Goal: Obtain resource: Download file/media

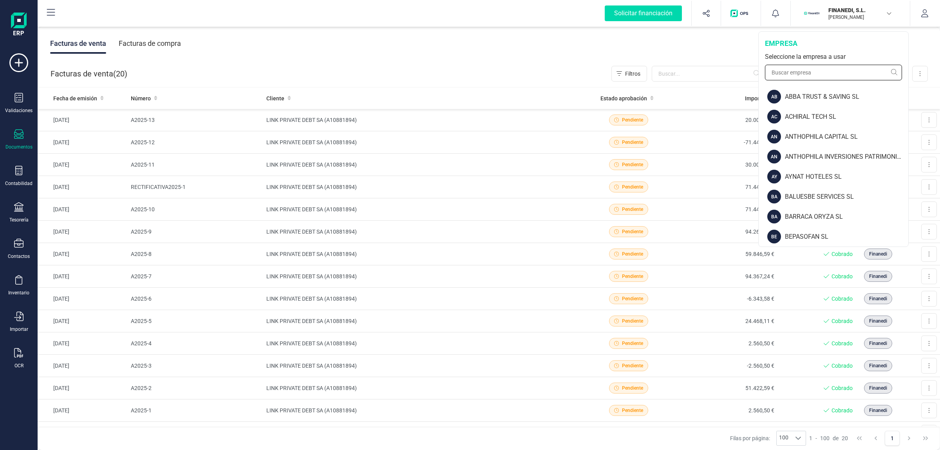
click at [814, 65] on input "text" at bounding box center [833, 73] width 137 height 16
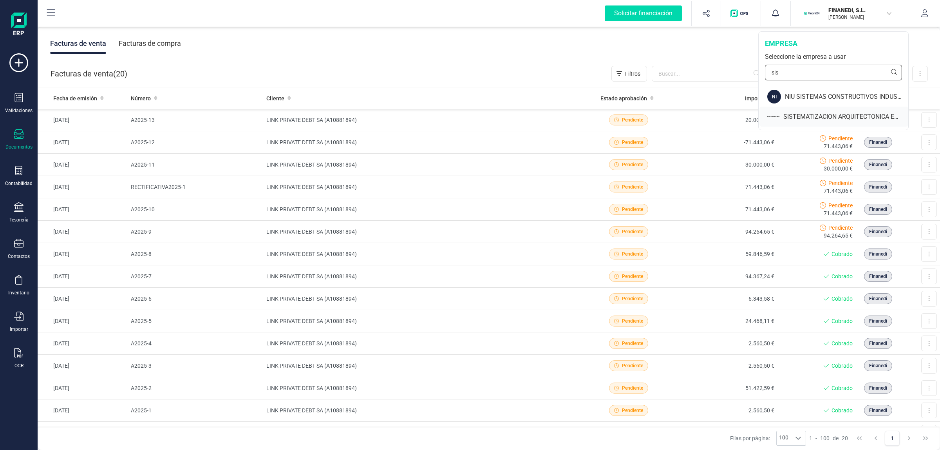
type input "sis"
click at [830, 110] on div "SISTEMATIZACION ARQUITECTONICA EN REFORMAS SL" at bounding box center [834, 117] width 149 height 20
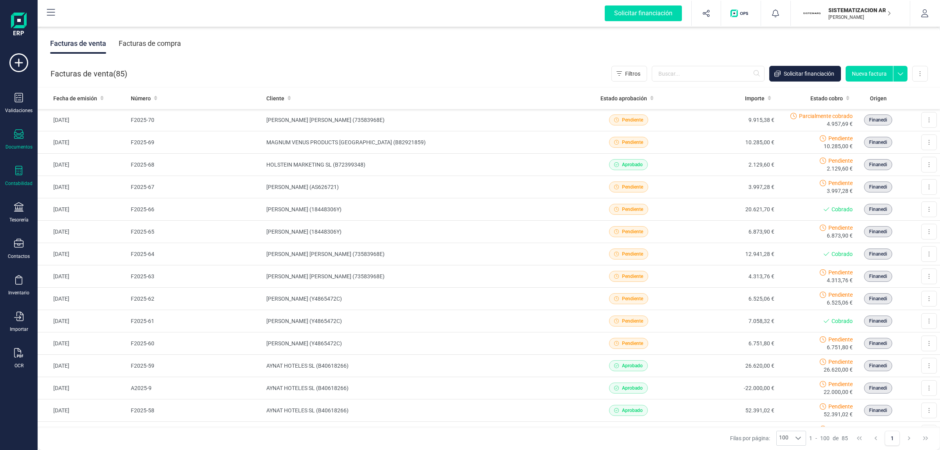
click at [24, 173] on div "Contabilidad" at bounding box center [18, 176] width 31 height 21
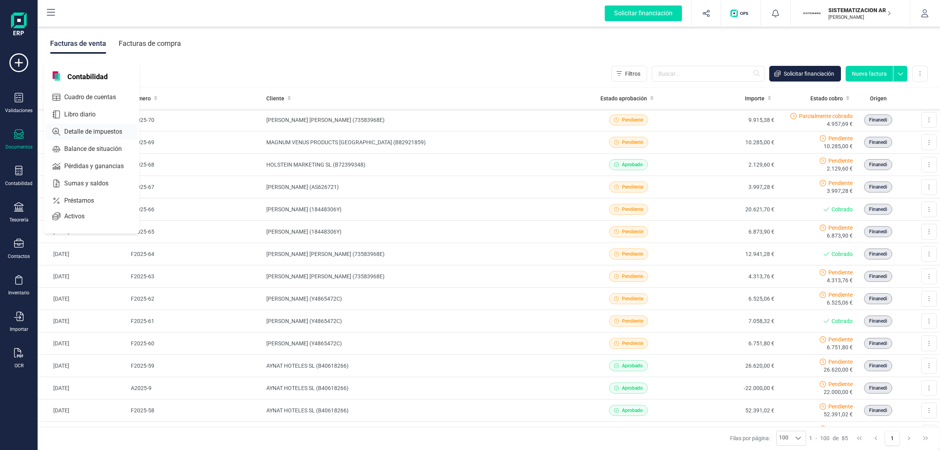
click at [96, 128] on span "Detalle de impuestos" at bounding box center [98, 131] width 75 height 9
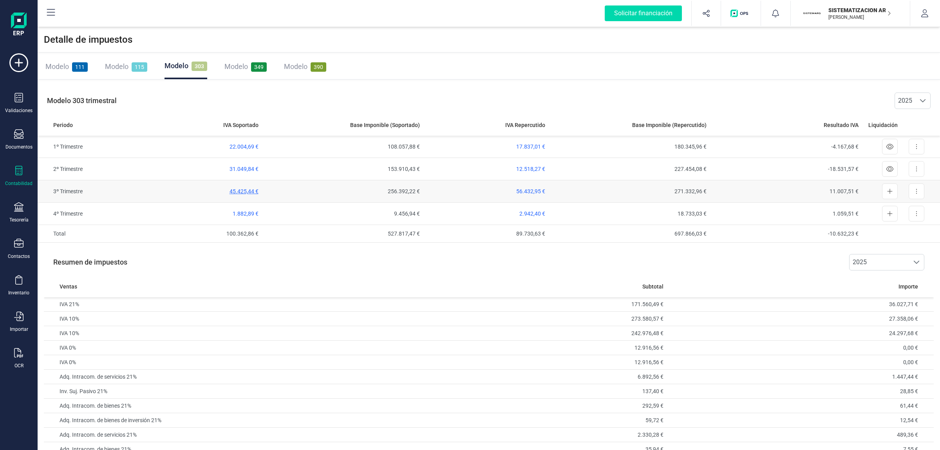
click at [241, 189] on span "45.425,44 €" at bounding box center [244, 191] width 29 height 6
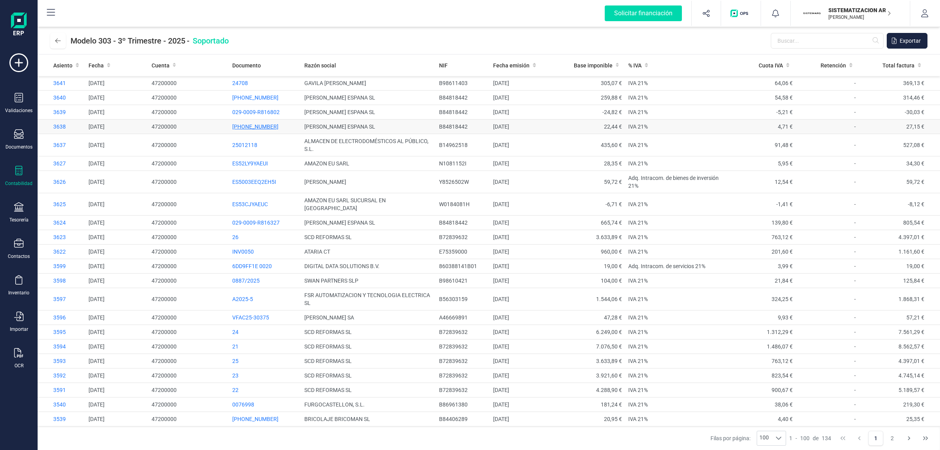
click at [238, 127] on span "071-0009-778989" at bounding box center [255, 126] width 46 height 6
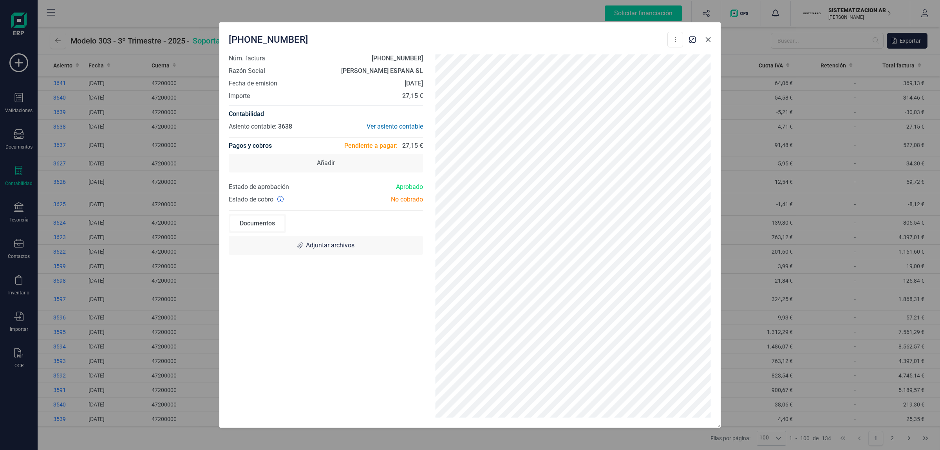
click at [709, 42] on icon "Close" at bounding box center [708, 39] width 6 height 6
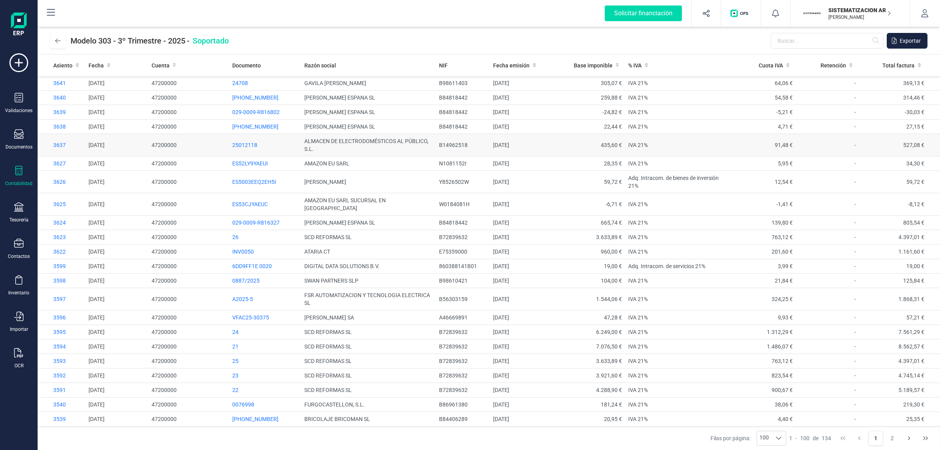
click at [58, 141] on td "3637" at bounding box center [62, 145] width 48 height 22
click at [57, 144] on span "3637" at bounding box center [59, 145] width 13 height 6
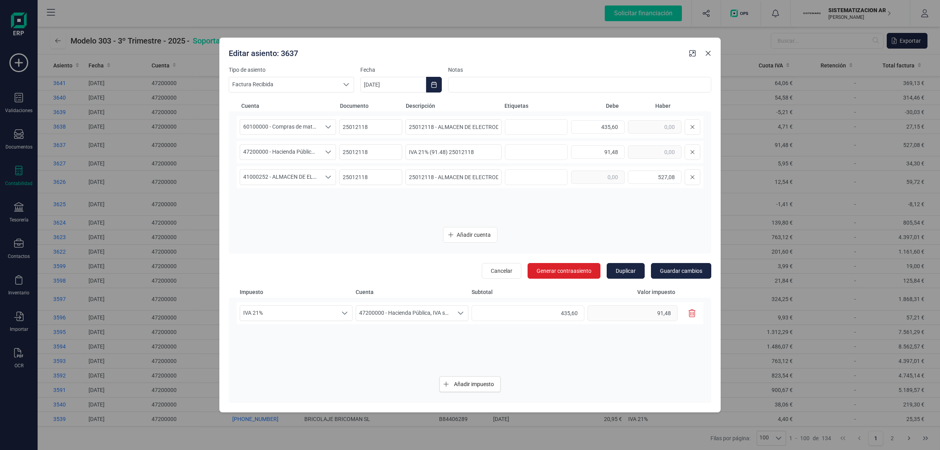
click at [709, 52] on icon "Close" at bounding box center [708, 53] width 6 height 6
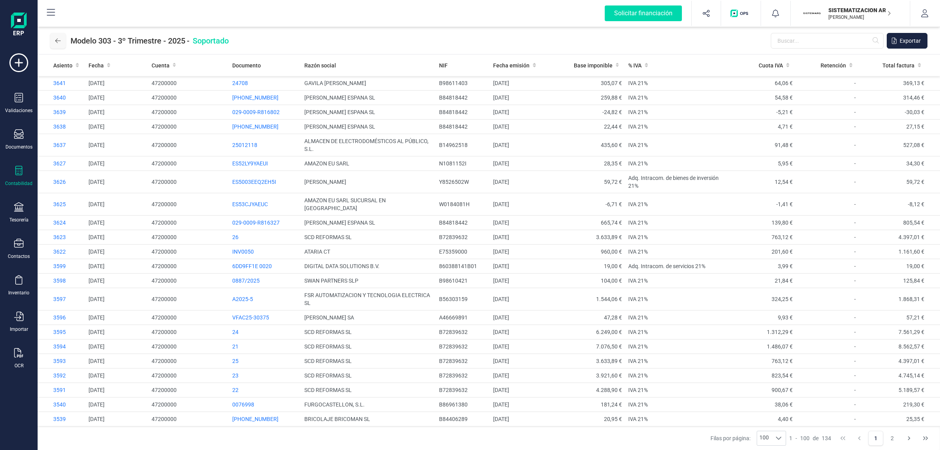
click at [55, 39] on icon at bounding box center [57, 41] width 5 height 6
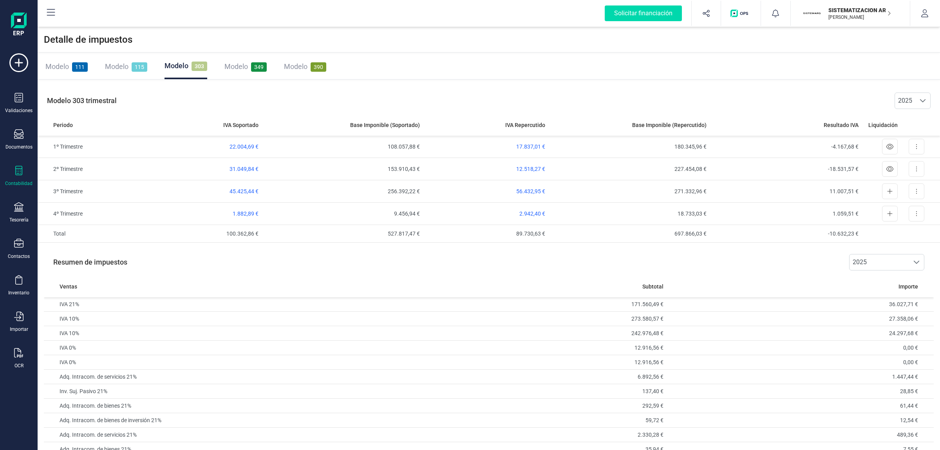
click at [488, 63] on div "Modelo 111 Modelo 115 Modelo 303 Modelo 349 Modelo 390" at bounding box center [489, 66] width 903 height 25
drag, startPoint x: 489, startPoint y: 85, endPoint x: 493, endPoint y: 67, distance: 18.4
click at [489, 80] on div "Detalle de impuestos Modelo 111 Modelo 115 Modelo 303 Modelo 349 Modelo 390 Mod…" at bounding box center [489, 321] width 903 height 588
click at [501, 41] on div "Detalle de impuestos" at bounding box center [489, 39] width 903 height 25
click at [498, 30] on div "Detalle de impuestos" at bounding box center [489, 39] width 903 height 25
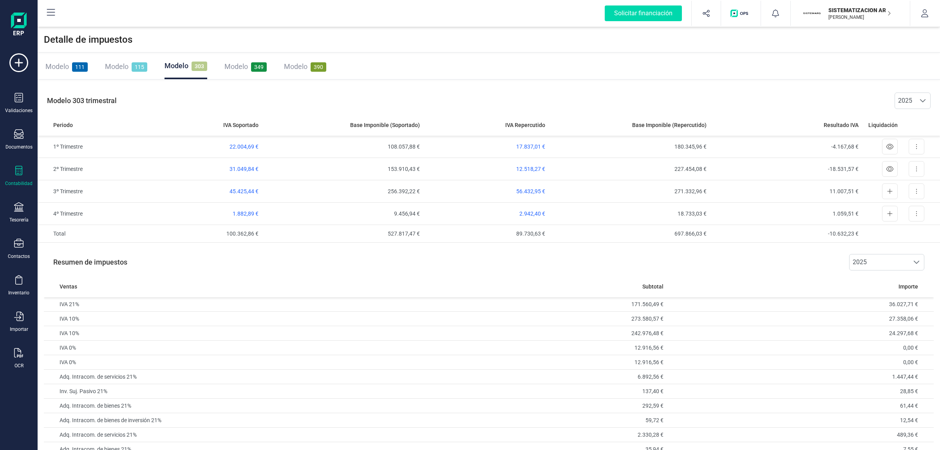
click at [382, 79] on div "Modelo 111 Modelo 115 Modelo 303 Modelo 349 Modelo 390" at bounding box center [489, 66] width 903 height 25
click at [317, 45] on div "Detalle de impuestos" at bounding box center [489, 39] width 903 height 25
click at [837, 13] on p "SISTEMATIZACION ARQUITECTONICA EN REFORMAS SL" at bounding box center [860, 10] width 63 height 8
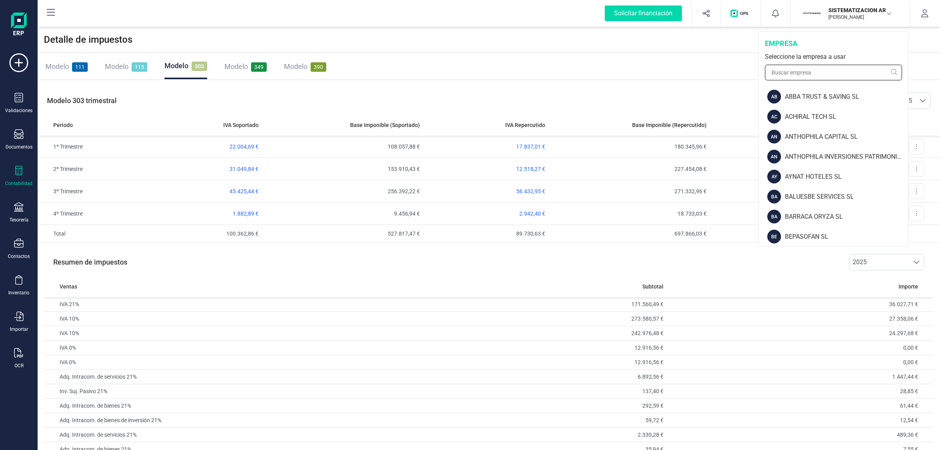
click at [812, 74] on input "text" at bounding box center [833, 73] width 137 height 16
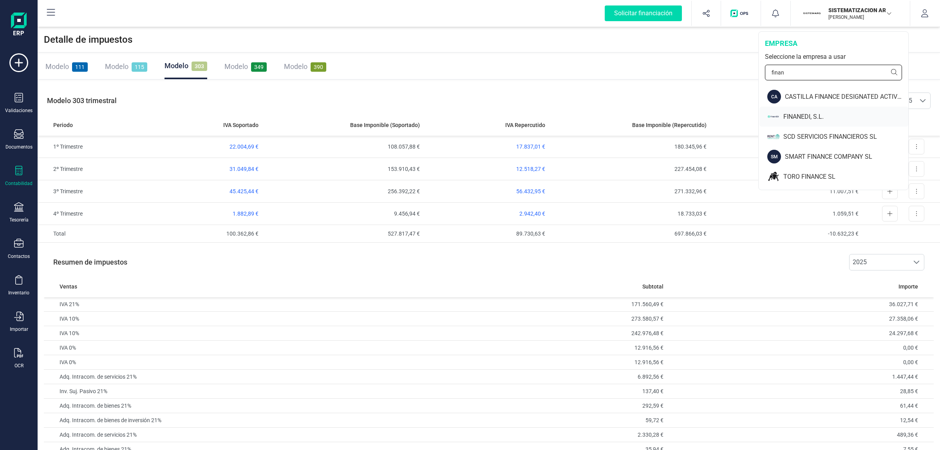
type input "finan"
click at [797, 115] on div "FINANEDI, S.L." at bounding box center [846, 116] width 125 height 9
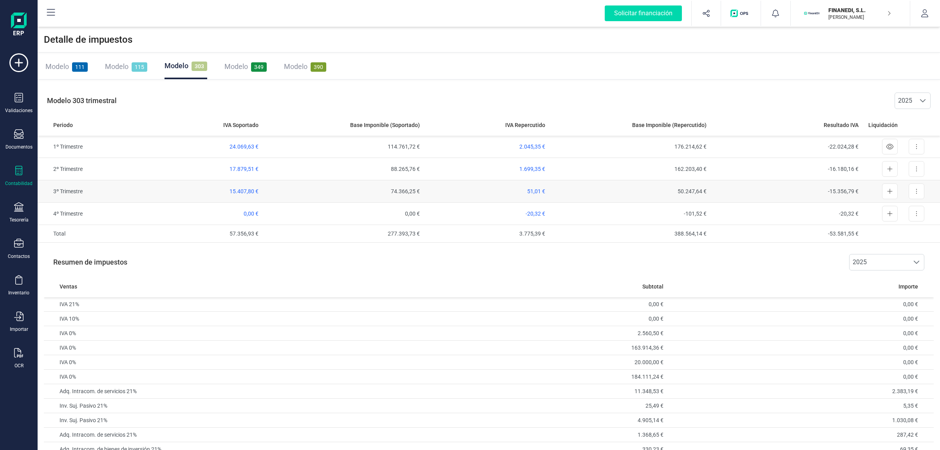
drag, startPoint x: 912, startPoint y: 193, endPoint x: 908, endPoint y: 197, distance: 5.5
click at [912, 193] on button at bounding box center [917, 191] width 16 height 16
click at [894, 207] on span "Exportar detalle" at bounding box center [899, 211] width 38 height 8
click at [408, 87] on div "Modelo 303 trimestral 2025 2025" at bounding box center [489, 100] width 903 height 27
click at [844, 23] on button "FINANEDI, [PERSON_NAME] DEVELOPER" at bounding box center [851, 13] width 100 height 25
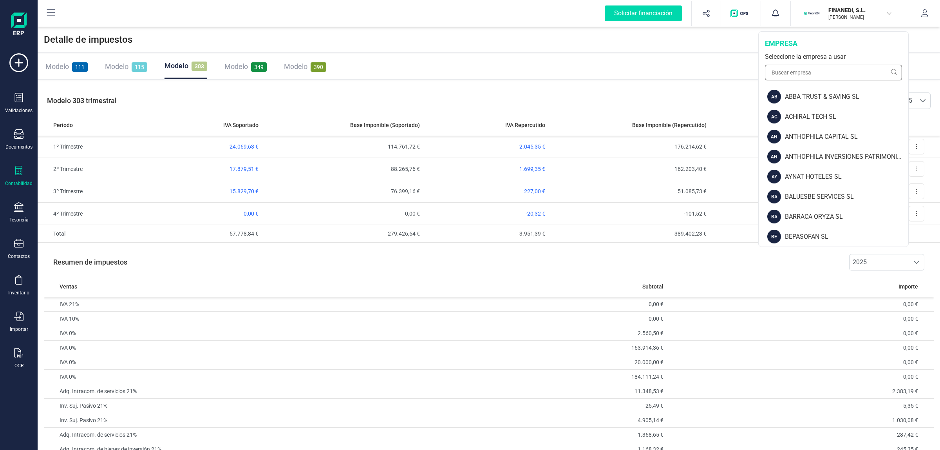
click at [821, 73] on input "text" at bounding box center [833, 73] width 137 height 16
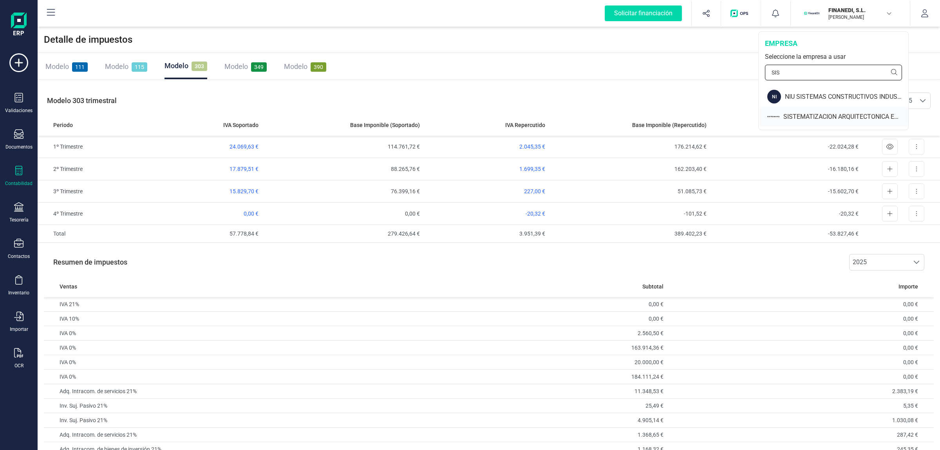
type input "SIS"
click at [812, 118] on div "SISTEMATIZACION ARQUITECTONICA EN REFORMAS SL" at bounding box center [846, 116] width 125 height 9
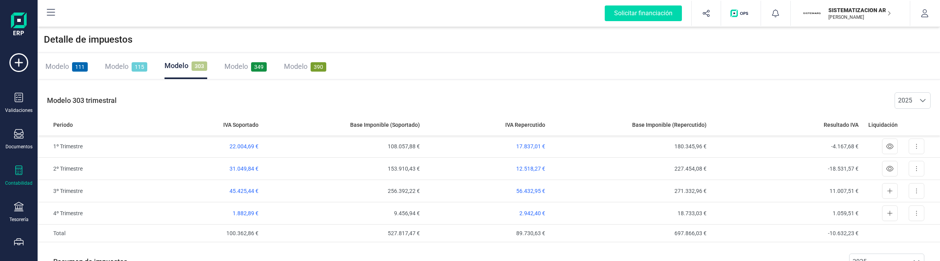
click at [118, 63] on span "Modelo" at bounding box center [117, 66] width 24 height 8
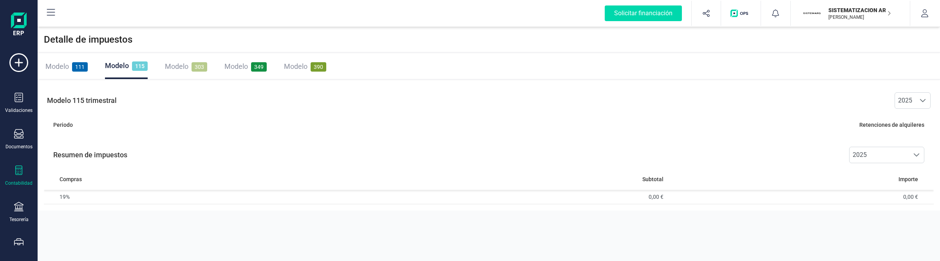
click at [195, 64] on span "303" at bounding box center [200, 66] width 16 height 9
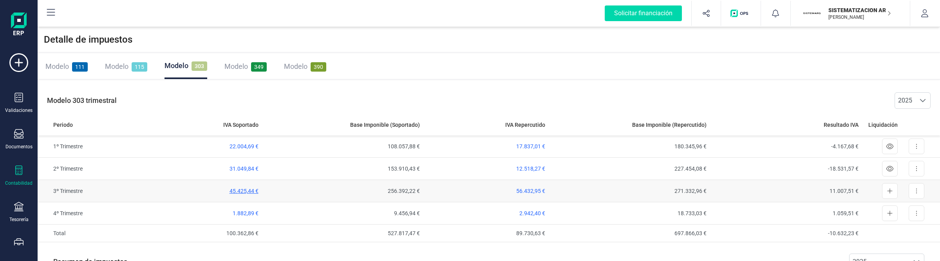
click at [240, 191] on span "45.425,44 €" at bounding box center [244, 191] width 29 height 6
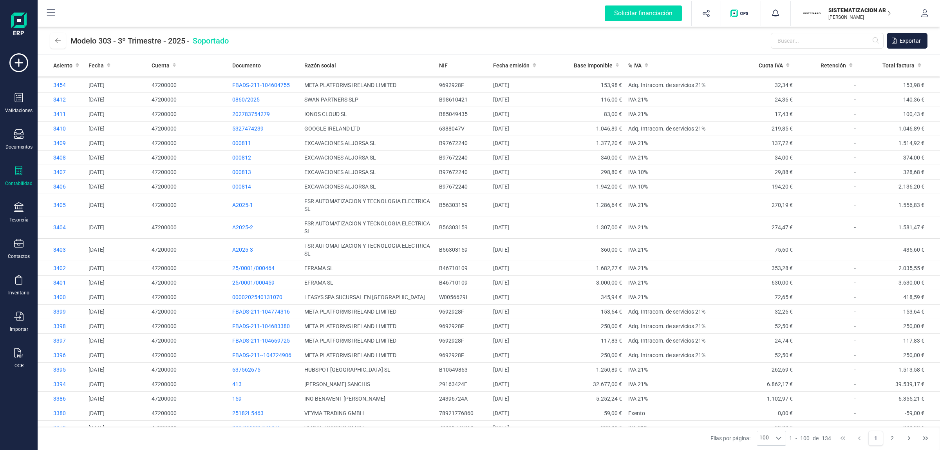
scroll to position [1170, 0]
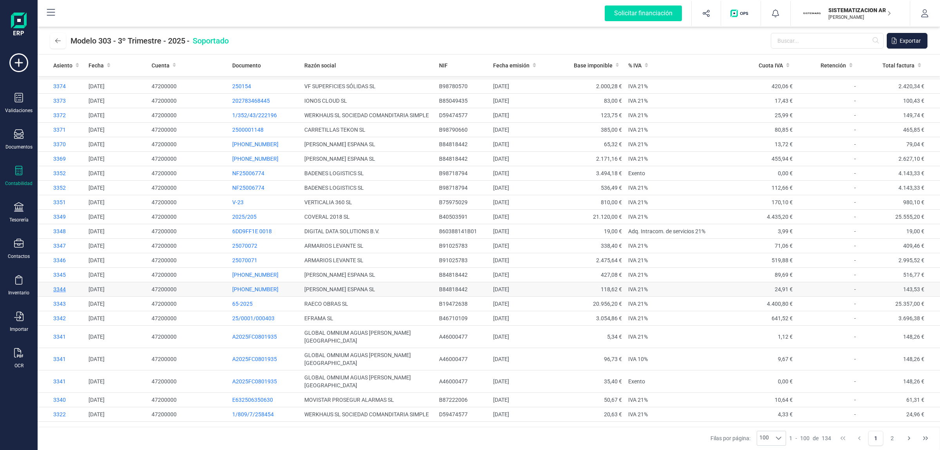
click at [57, 286] on span "3344" at bounding box center [59, 289] width 13 height 6
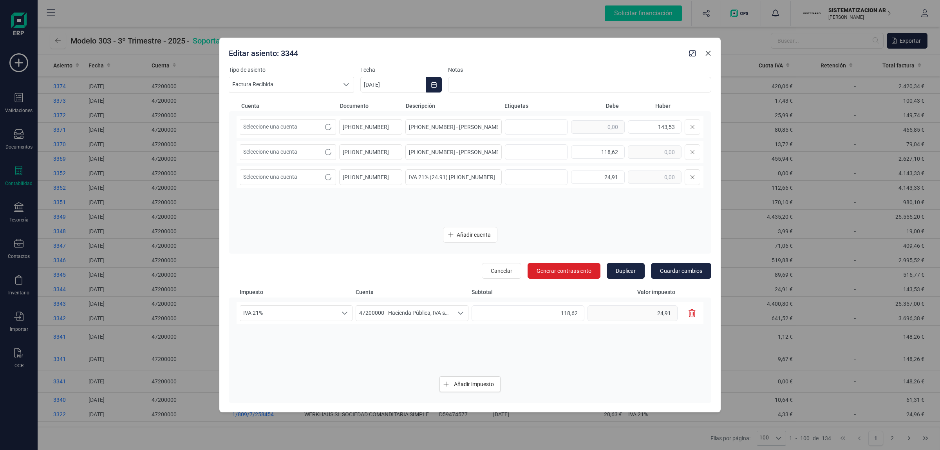
click at [708, 54] on icon "Close" at bounding box center [708, 53] width 6 height 6
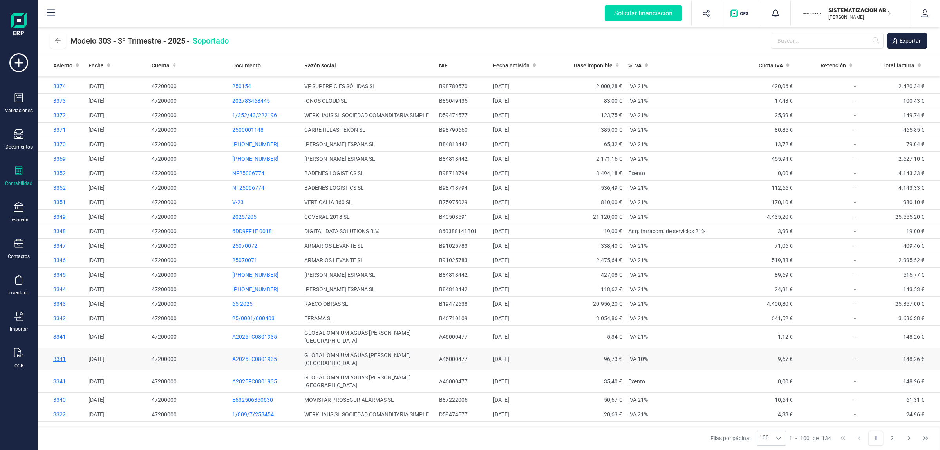
click at [57, 356] on span "3341" at bounding box center [59, 359] width 13 height 6
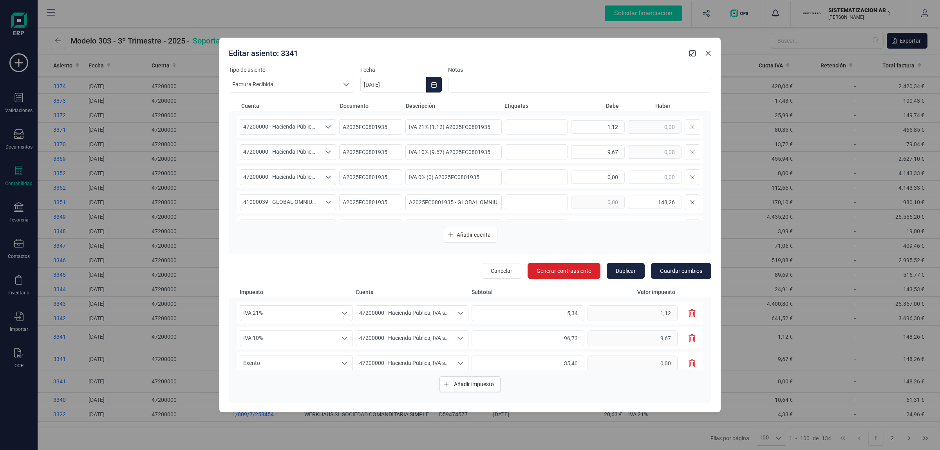
click at [707, 51] on icon "Close" at bounding box center [708, 53] width 6 height 6
type input "A2025FC0801935 - GLOBAL OMNIUMAGUAS DE VALENCIA"
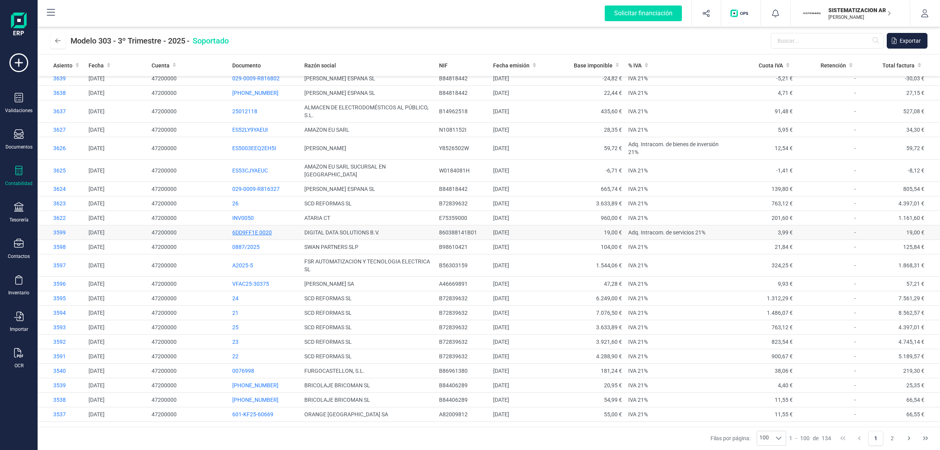
scroll to position [0, 0]
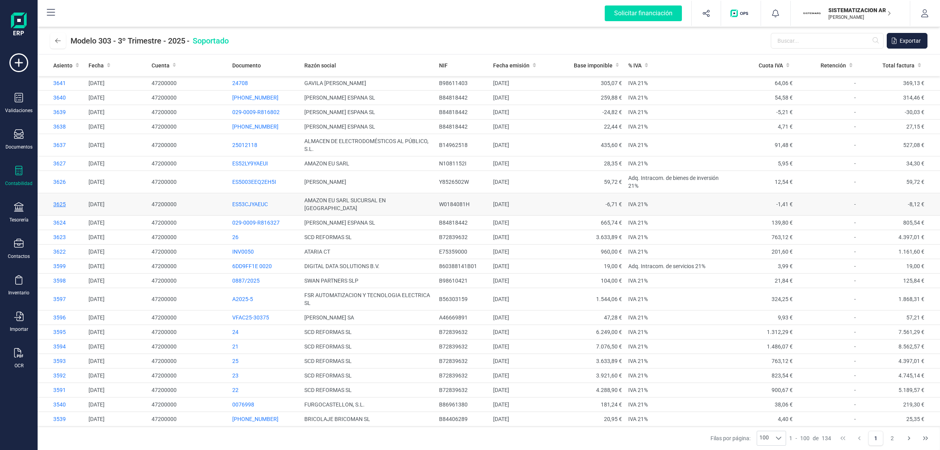
click at [56, 201] on span "3625" at bounding box center [59, 204] width 13 height 6
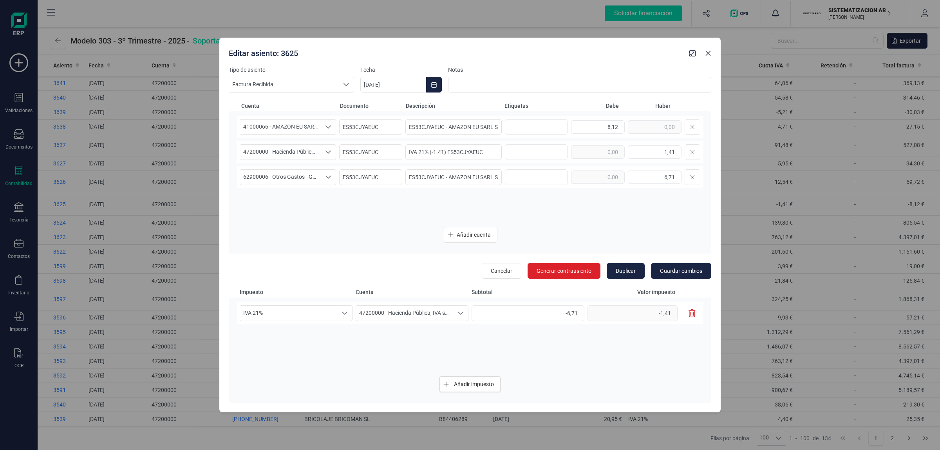
click at [708, 54] on icon "Close" at bounding box center [708, 53] width 5 height 5
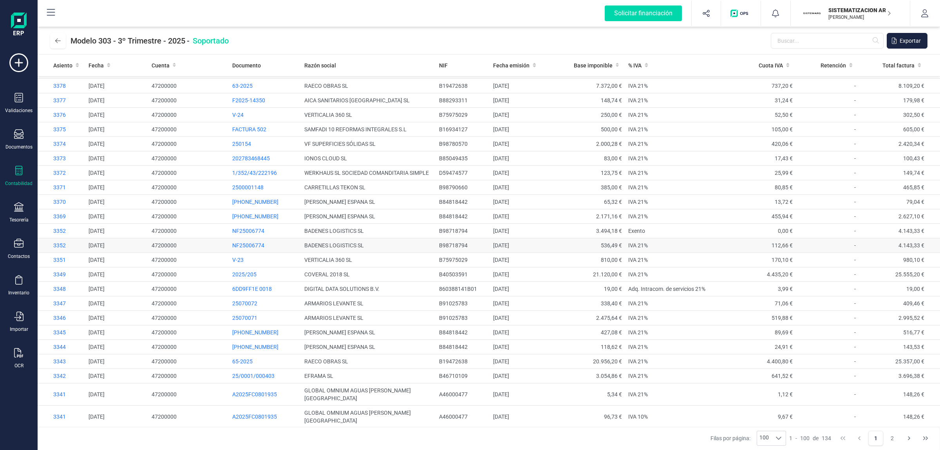
scroll to position [1170, 0]
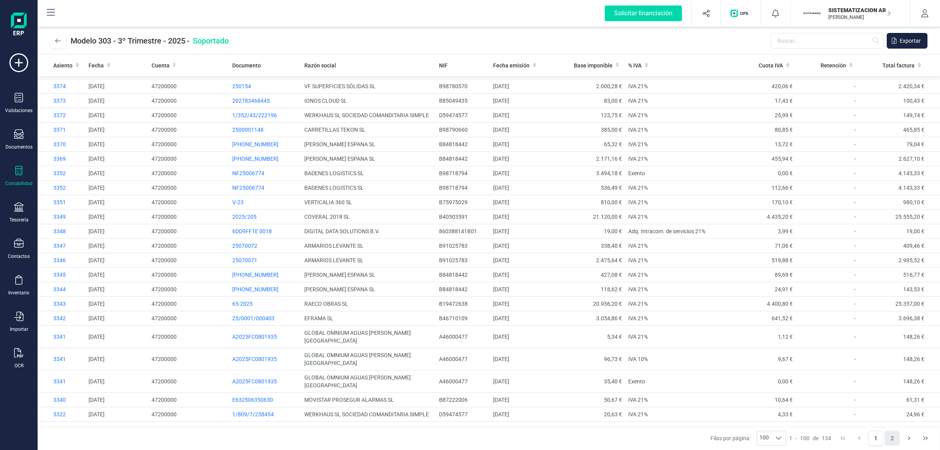
click at [892, 431] on button "2" at bounding box center [892, 438] width 15 height 15
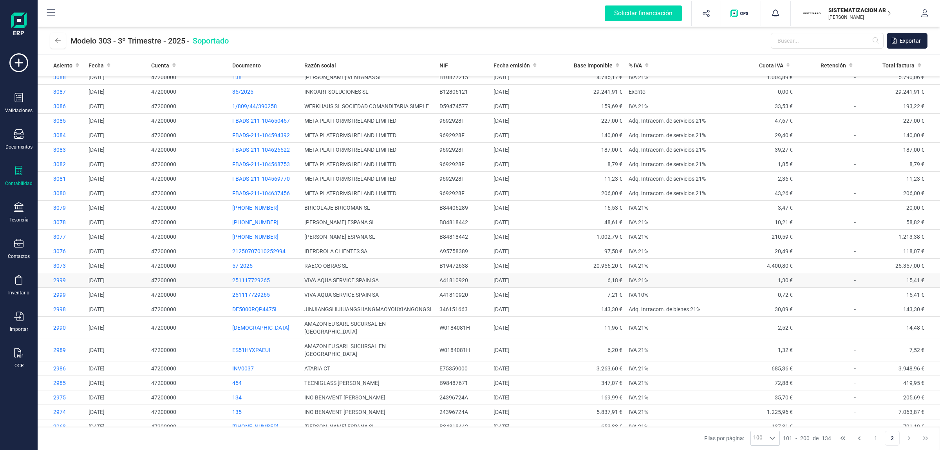
scroll to position [145, 0]
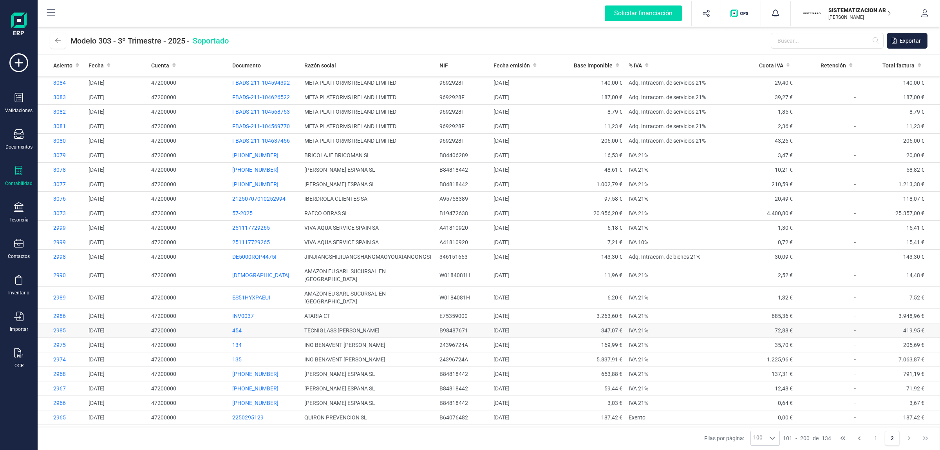
click at [62, 327] on span "2985" at bounding box center [59, 330] width 13 height 6
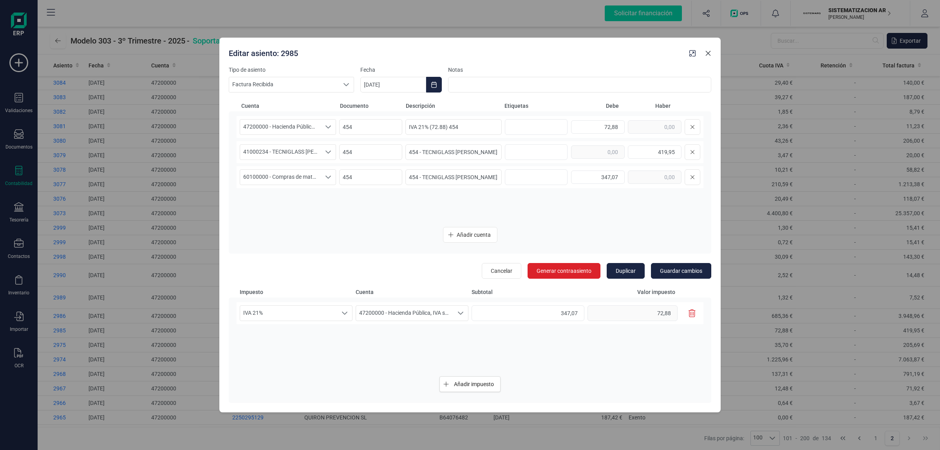
click at [708, 55] on icon "Close" at bounding box center [708, 53] width 6 height 6
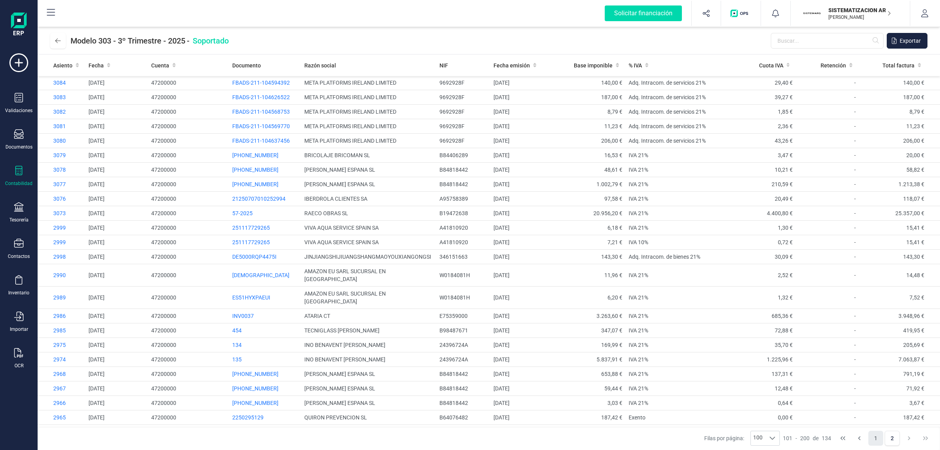
click at [872, 441] on button "1" at bounding box center [876, 438] width 15 height 15
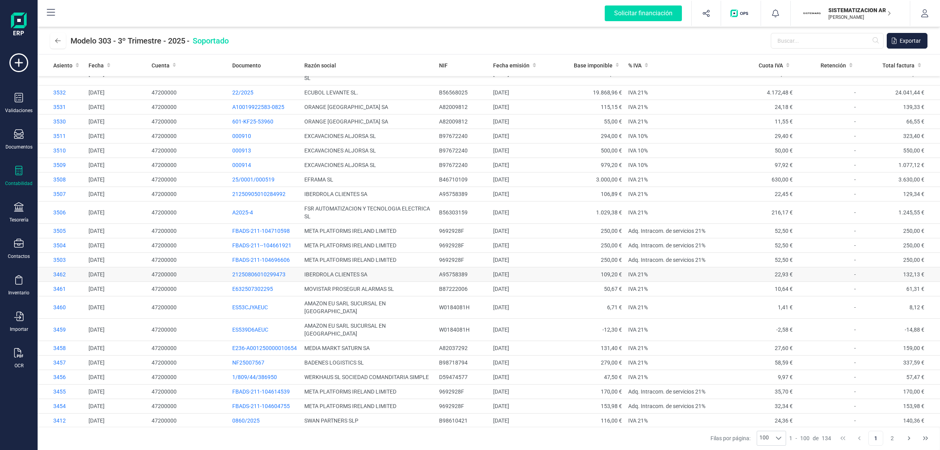
scroll to position [0, 0]
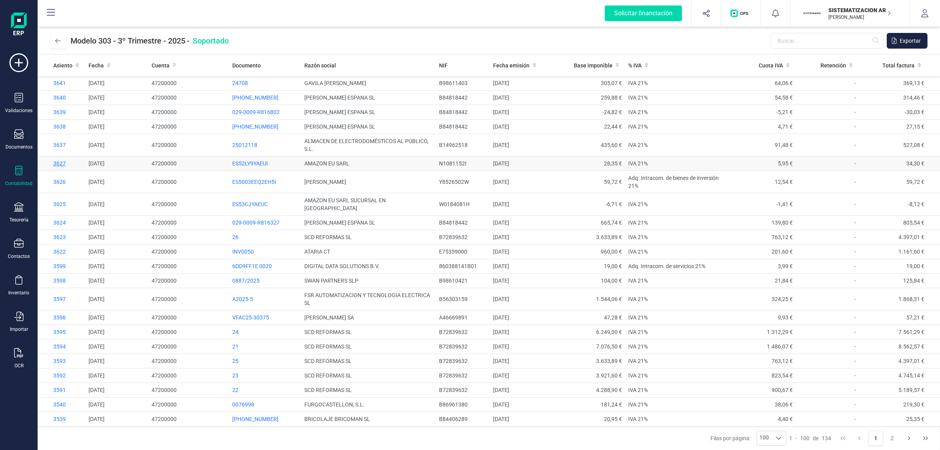
click at [59, 161] on span "3627" at bounding box center [59, 163] width 13 height 6
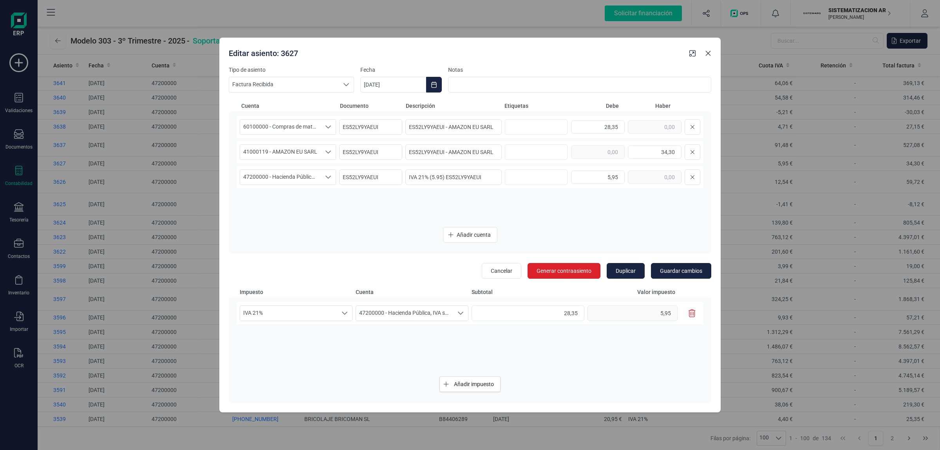
click at [710, 51] on icon "Close" at bounding box center [708, 53] width 5 height 5
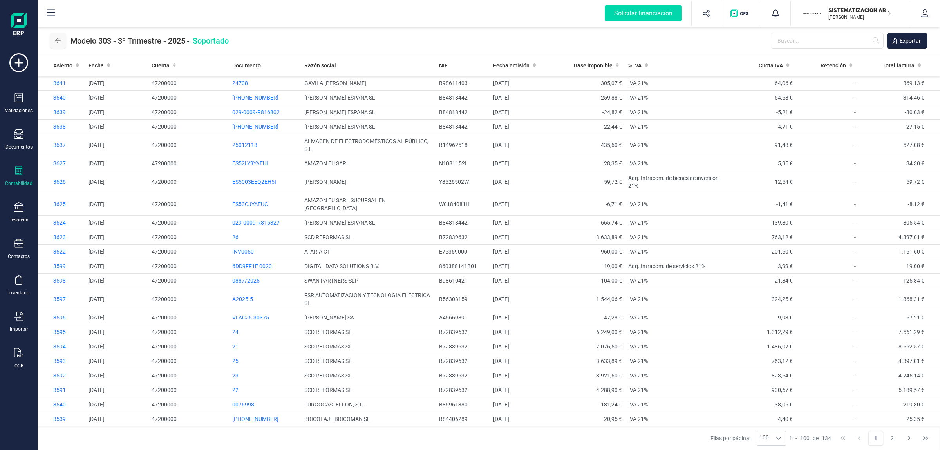
click at [58, 40] on icon at bounding box center [57, 41] width 5 height 6
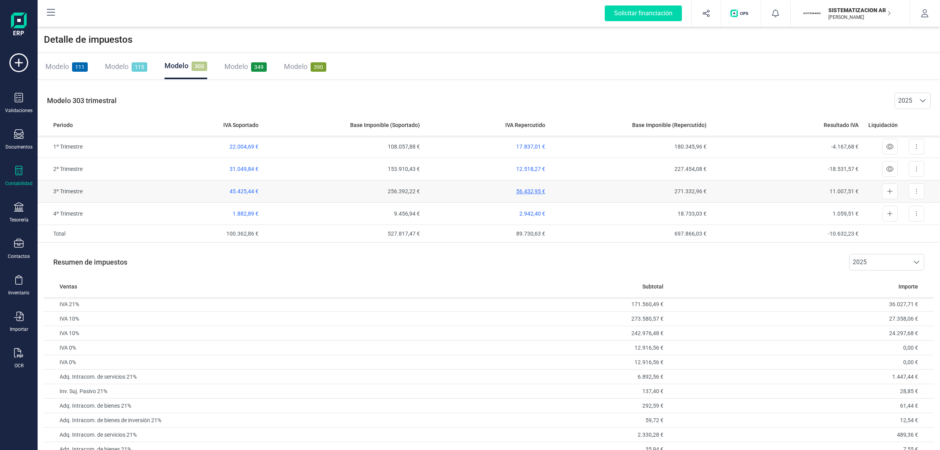
click at [536, 192] on span "56.432,95 €" at bounding box center [530, 191] width 29 height 6
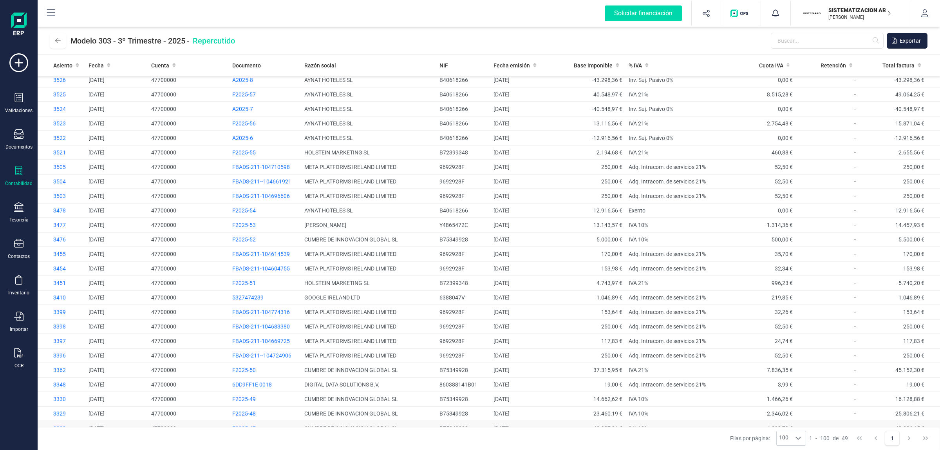
scroll to position [371, 0]
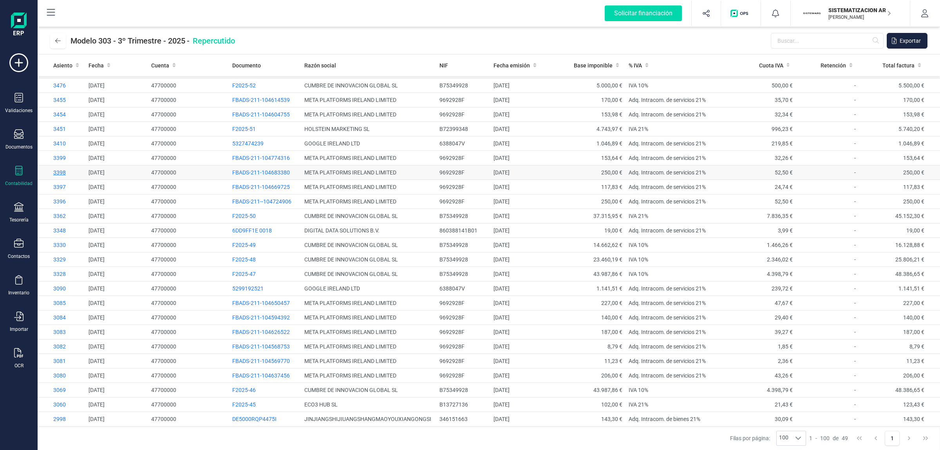
click at [59, 170] on span "3398" at bounding box center [59, 172] width 13 height 6
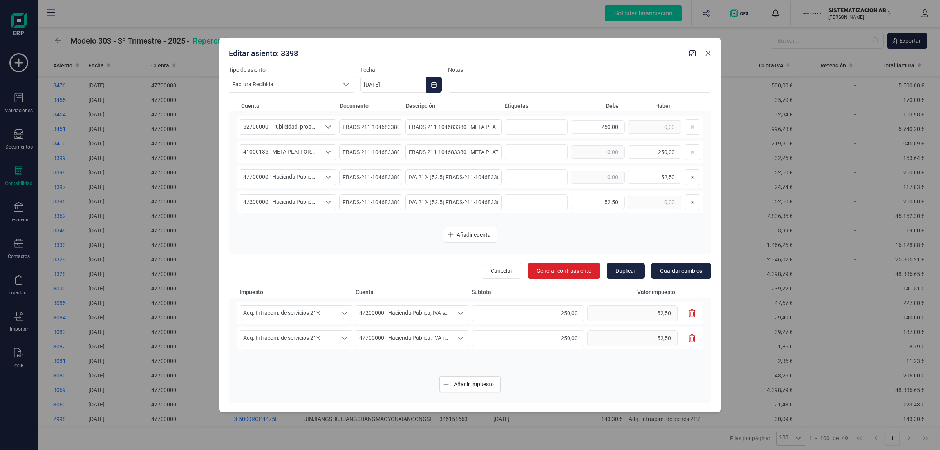
click at [708, 54] on icon "Close" at bounding box center [708, 53] width 6 height 6
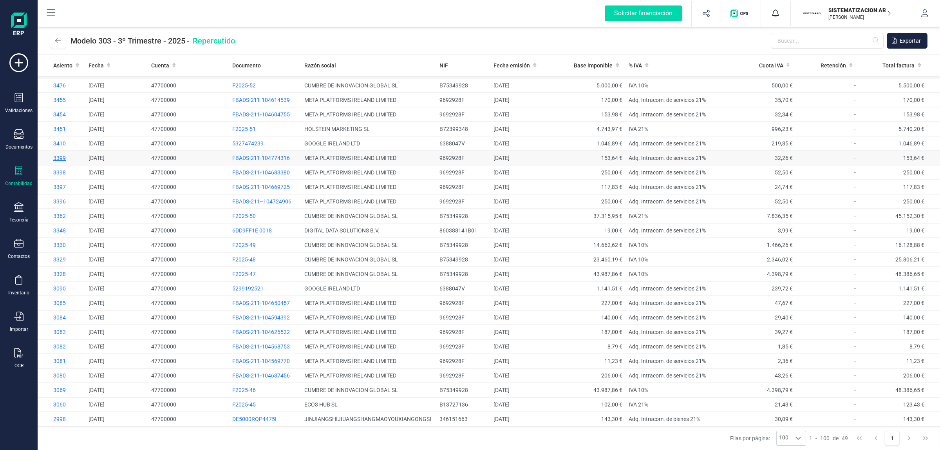
click at [58, 156] on span "3399" at bounding box center [59, 158] width 13 height 6
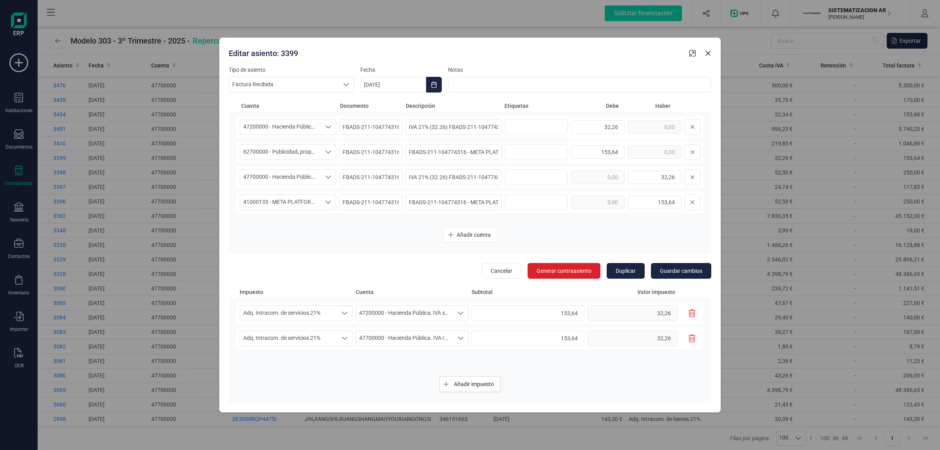
click at [287, 50] on div "Editar asiento: 3399" at bounding box center [456, 52] width 461 height 14
click at [287, 50] on div "Editar asiento: 3399" at bounding box center [456, 51] width 461 height 14
click at [711, 50] on icon "Close" at bounding box center [708, 53] width 6 height 6
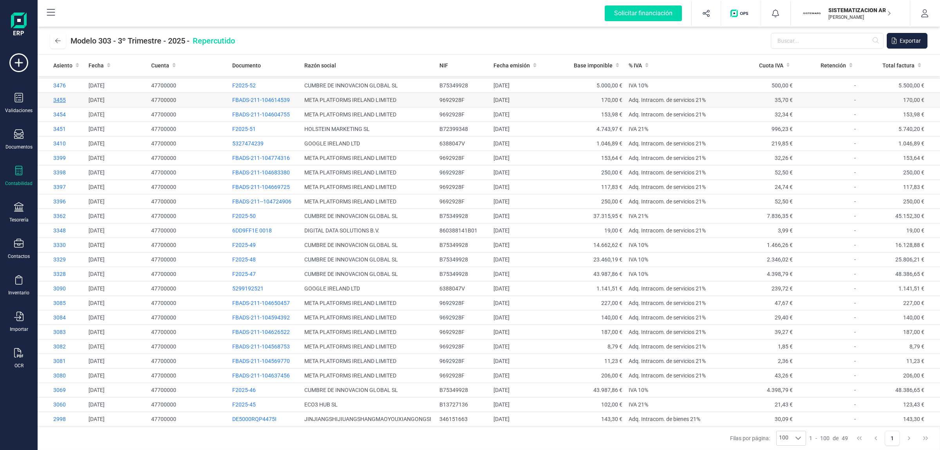
click at [60, 100] on span "3455" at bounding box center [59, 100] width 13 height 6
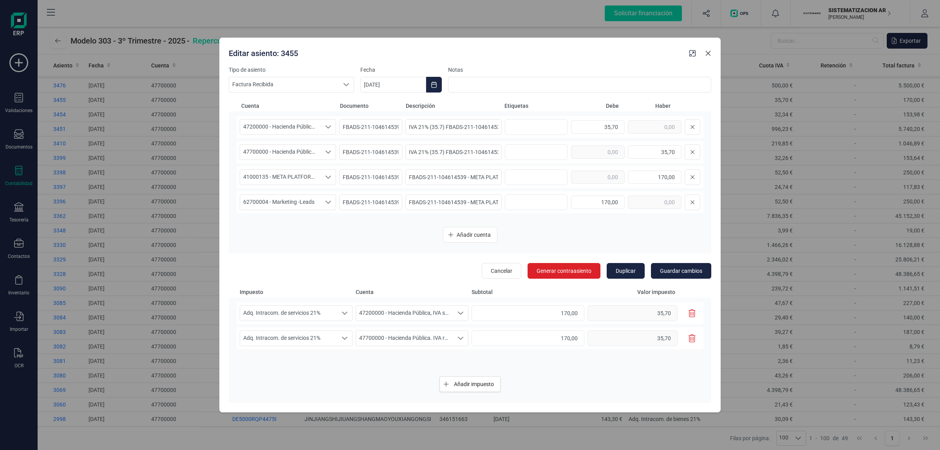
click at [710, 52] on icon "Close" at bounding box center [708, 53] width 6 height 6
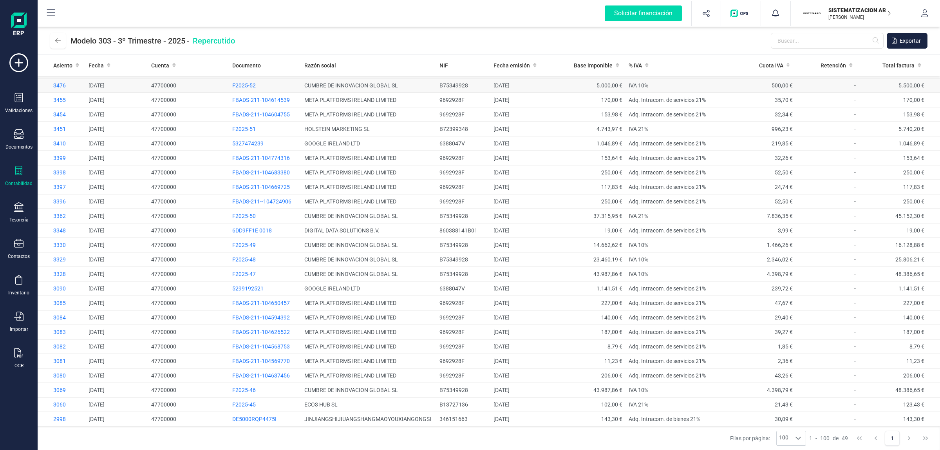
click at [54, 84] on span "3476" at bounding box center [59, 85] width 13 height 6
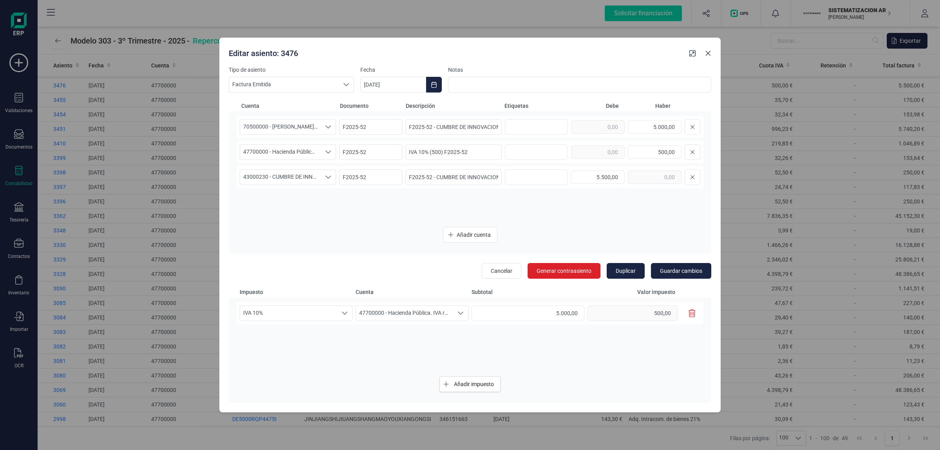
click at [710, 50] on icon "Close" at bounding box center [708, 53] width 6 height 6
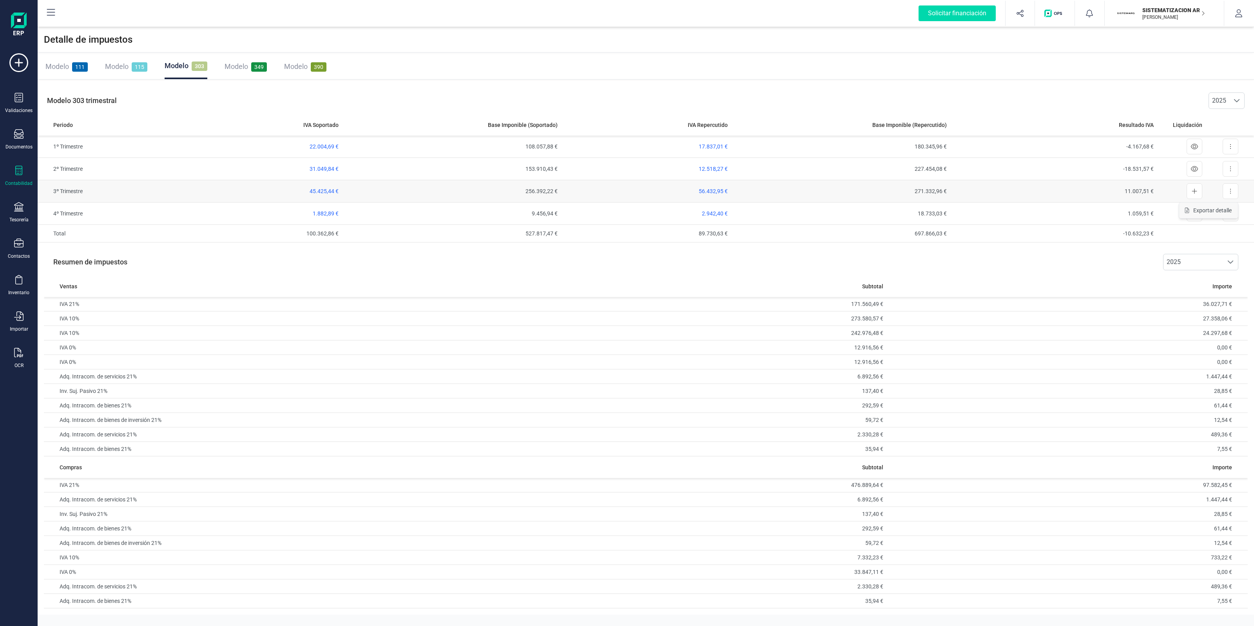
click at [1210, 208] on span "Exportar detalle" at bounding box center [1212, 211] width 38 height 8
drag, startPoint x: 949, startPoint y: 189, endPoint x: 696, endPoint y: 191, distance: 253.1
click at [696, 191] on tr "3º Trimestre 45.425,44 € 256.392,22 € 56.432,95 € 271.332,96 € 11.007,51 € Expo…" at bounding box center [646, 191] width 1216 height 22
click at [898, 69] on div "Modelo 111 Modelo 115 Modelo 303 Modelo 349 Modelo 390" at bounding box center [646, 66] width 1216 height 25
drag, startPoint x: 915, startPoint y: 191, endPoint x: 965, endPoint y: 192, distance: 49.8
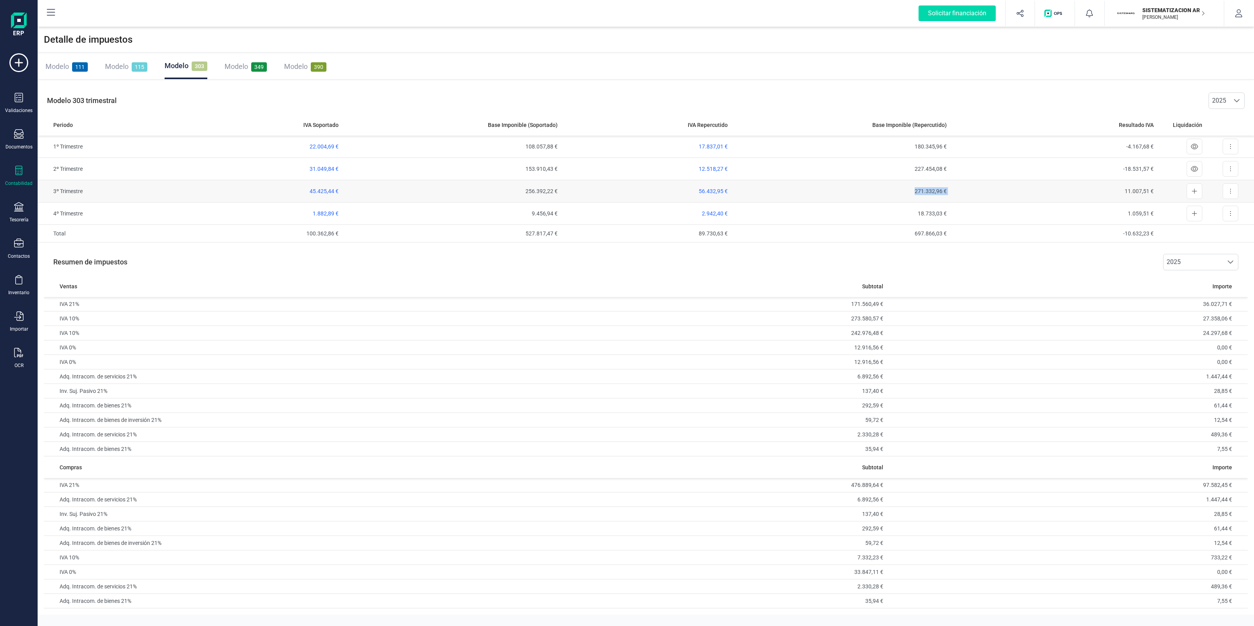
click at [965, 192] on tr "3º Trimestre 45.425,44 € 256.392,22 € 56.432,95 € 271.332,96 € 11.007,51 € Expo…" at bounding box center [646, 191] width 1216 height 22
drag, startPoint x: 960, startPoint y: 58, endPoint x: 969, endPoint y: 62, distance: 10.0
click at [960, 58] on div "Modelo 111 Modelo 115 Modelo 303 Modelo 349 Modelo 390" at bounding box center [646, 66] width 1216 height 25
click at [1230, 187] on button at bounding box center [1231, 191] width 16 height 16
drag, startPoint x: 586, startPoint y: 66, endPoint x: 719, endPoint y: 99, distance: 137.2
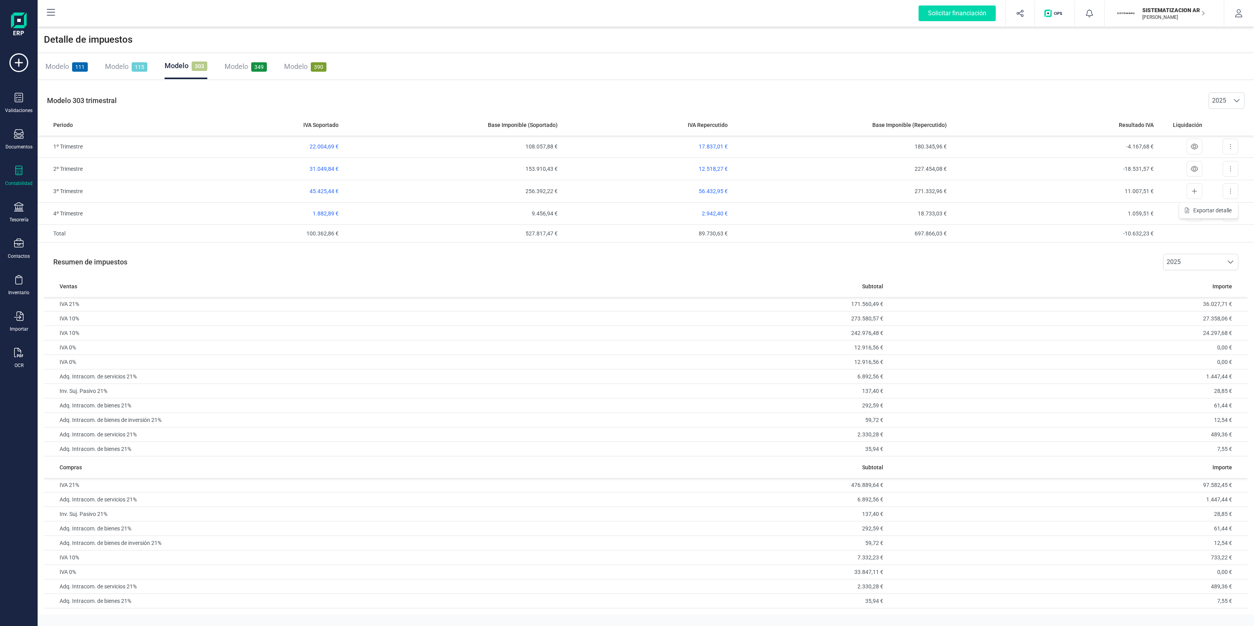
click at [586, 66] on div "Modelo 111 Modelo 115 Modelo 303 Modelo 349 Modelo 390" at bounding box center [646, 66] width 1216 height 25
click at [716, 188] on span "56.432,95 €" at bounding box center [713, 191] width 29 height 6
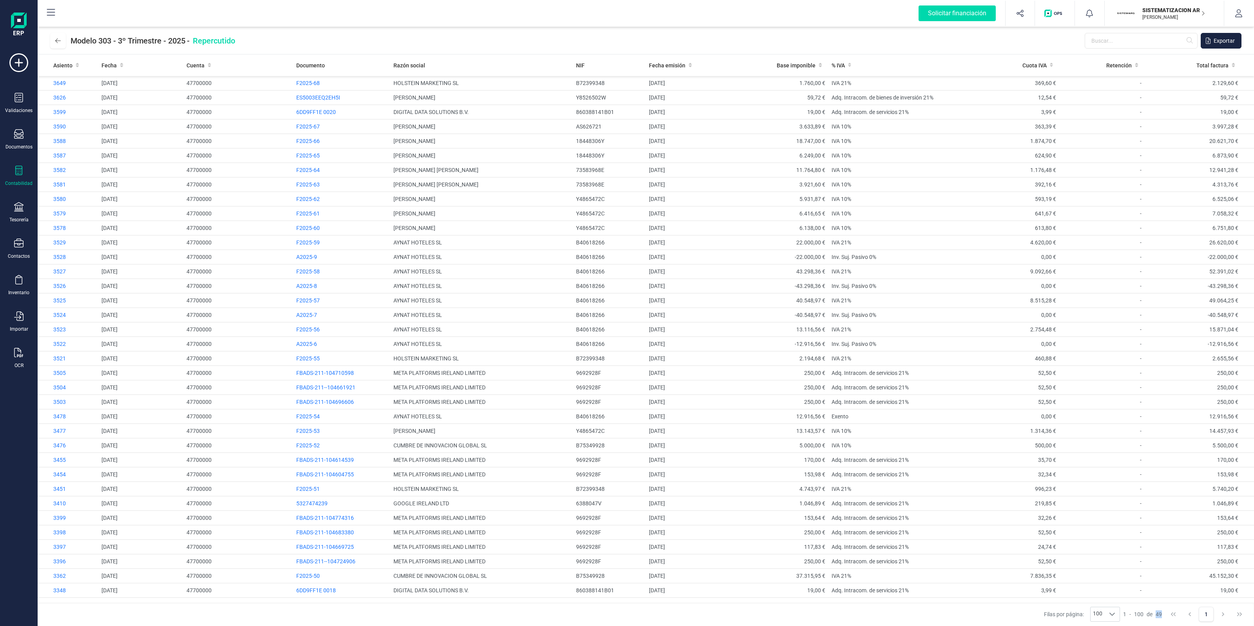
drag, startPoint x: 1156, startPoint y: 614, endPoint x: 1162, endPoint y: 614, distance: 5.9
click at [1162, 614] on div "Filas por página: 100 100 100 1 - 100 de 49 1" at bounding box center [646, 615] width 1216 height 24
drag, startPoint x: 1161, startPoint y: 614, endPoint x: 1124, endPoint y: 608, distance: 37.4
click at [1160, 614] on span "49" at bounding box center [1159, 615] width 6 height 8
click at [59, 81] on span "3649" at bounding box center [59, 83] width 13 height 6
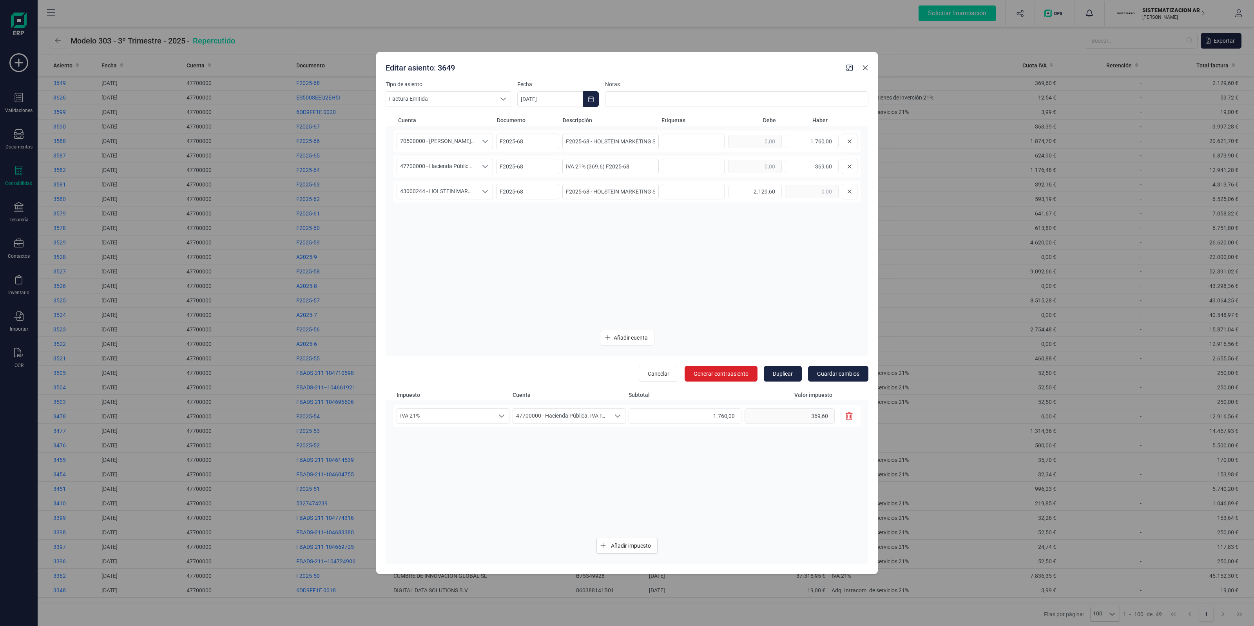
drag, startPoint x: 866, startPoint y: 67, endPoint x: 872, endPoint y: 76, distance: 10.9
click at [866, 66] on icon "Close" at bounding box center [865, 68] width 6 height 6
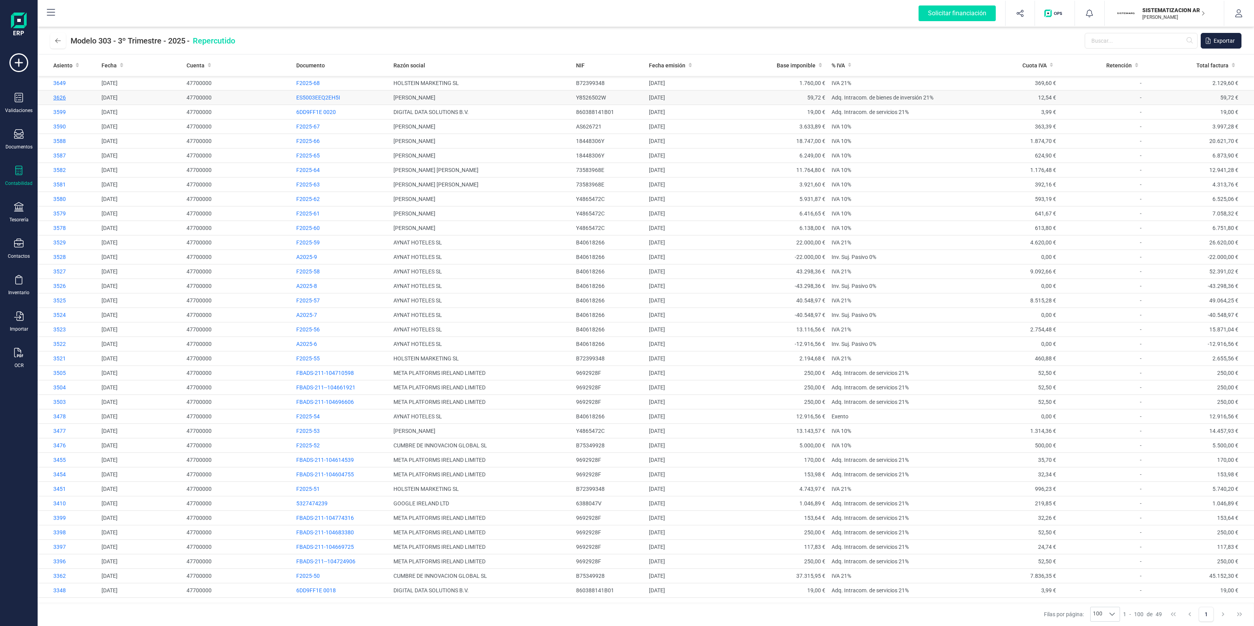
click at [61, 96] on span "3626" at bounding box center [59, 97] width 13 height 6
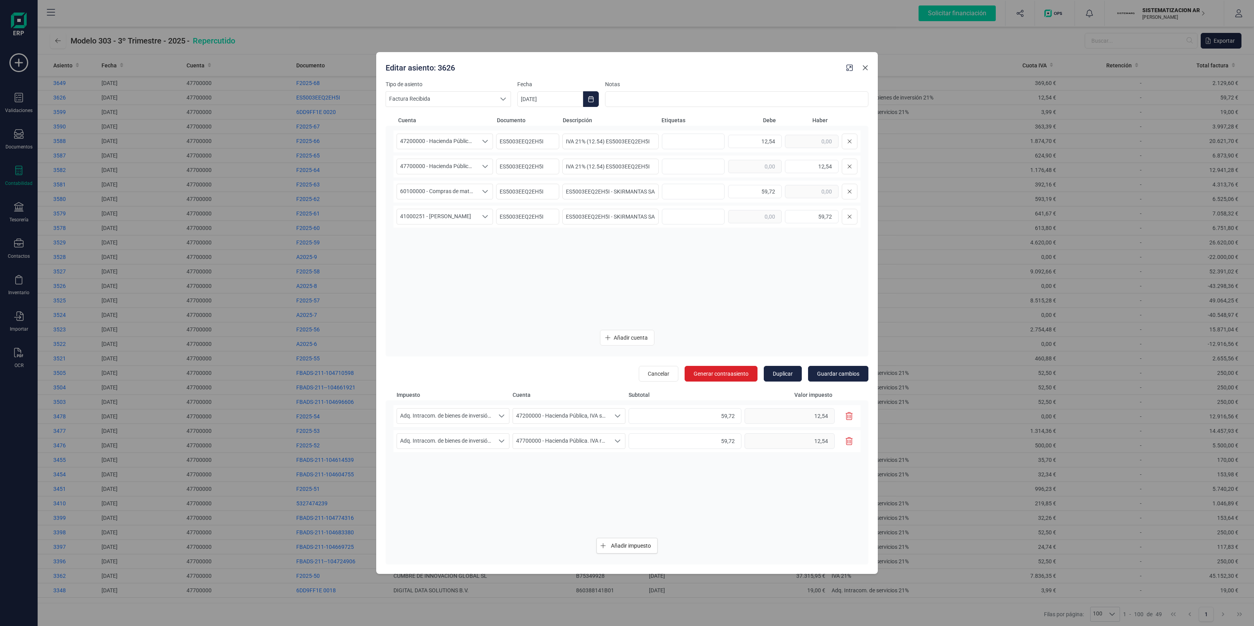
click at [865, 69] on icon "Close" at bounding box center [865, 68] width 6 height 6
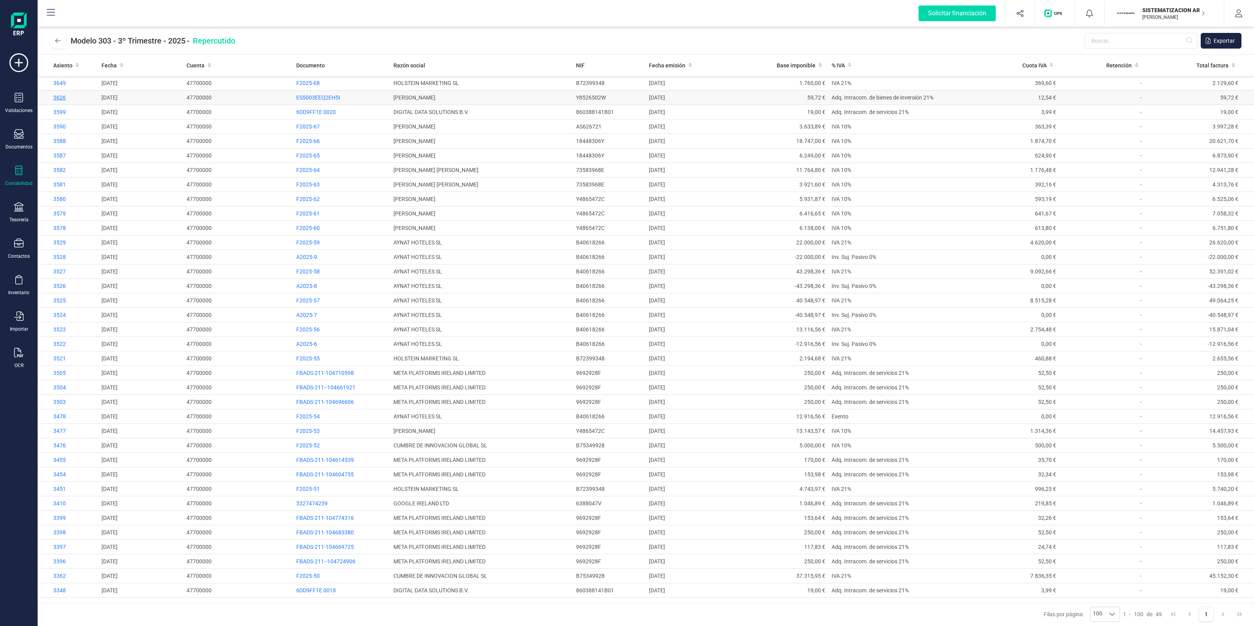
click at [58, 94] on span "3626" at bounding box center [59, 97] width 13 height 6
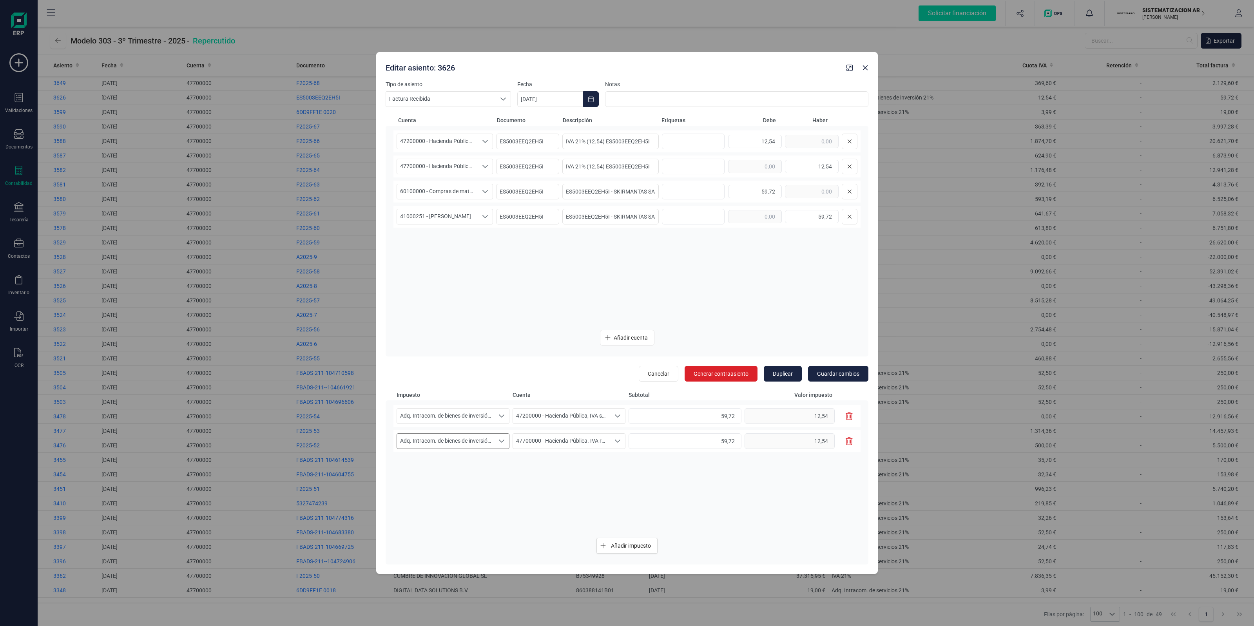
click at [490, 440] on span "Adq. Intracom. de bienes de inversión 21%" at bounding box center [445, 441] width 97 height 15
click at [871, 71] on div at bounding box center [857, 66] width 28 height 16
click at [866, 69] on icon "Close" at bounding box center [865, 67] width 5 height 5
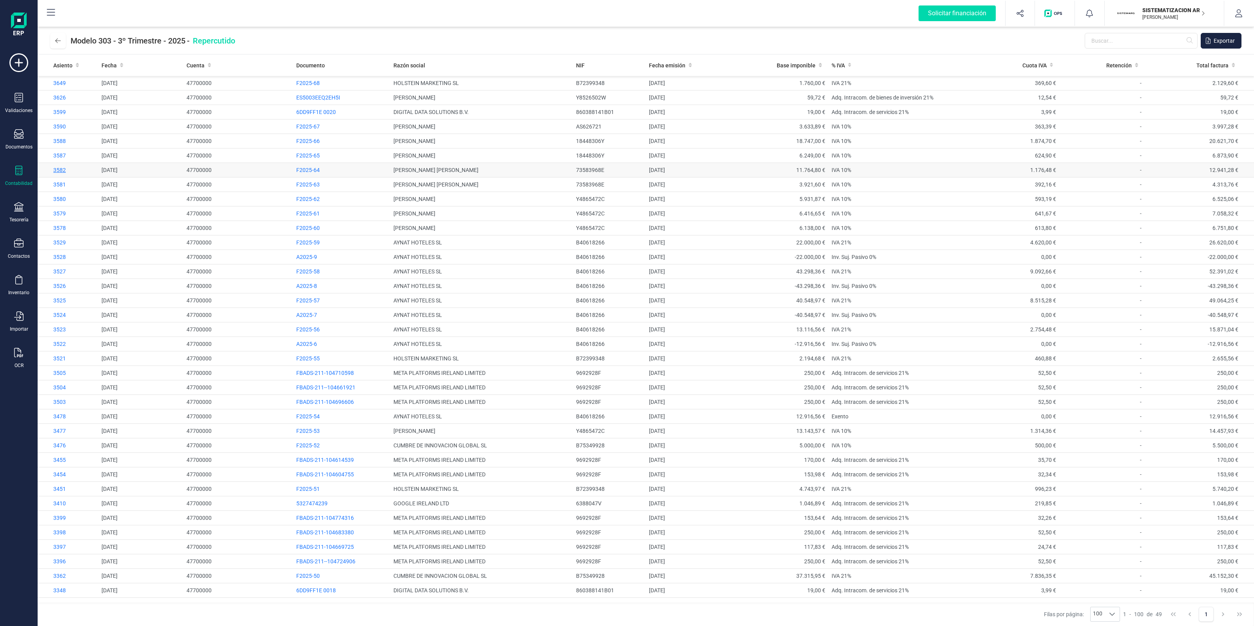
click at [54, 170] on span "3582" at bounding box center [59, 170] width 13 height 6
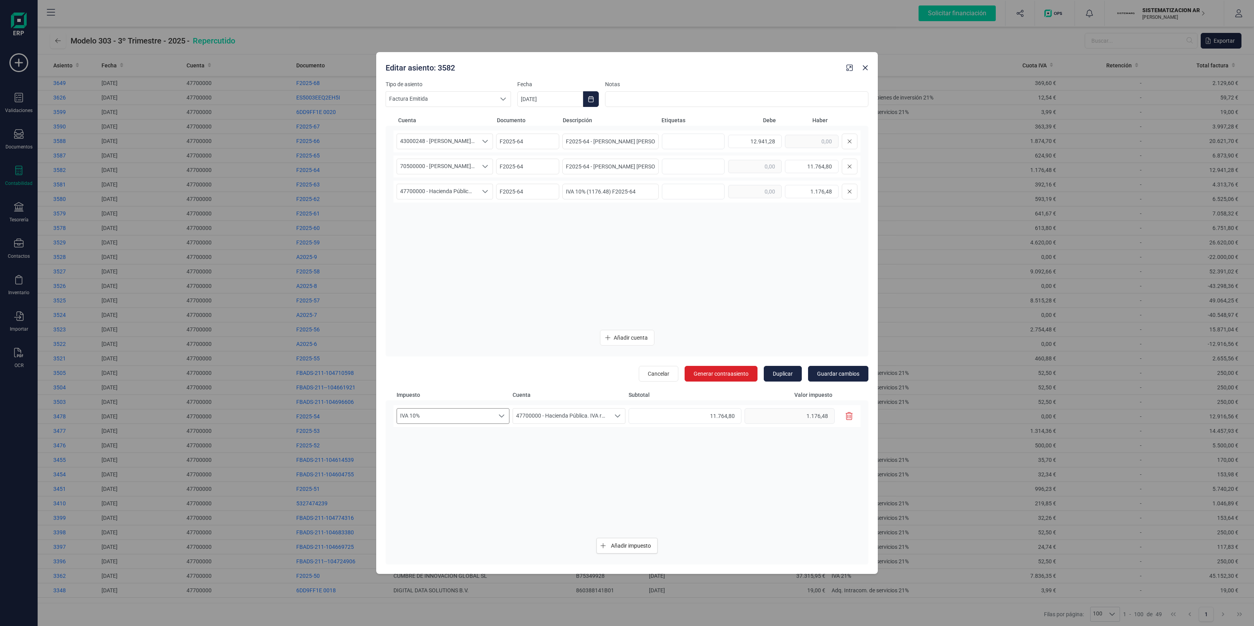
click at [451, 417] on span "IVA 10%" at bounding box center [445, 416] width 97 height 15
click at [475, 281] on div "43000248 - SERGIO AJA LÓPEZ 43000248 - SERGIO AJA LÓPEZ F2025-64 F2025-64 - SER…" at bounding box center [626, 226] width 467 height 193
click at [860, 69] on button "Close" at bounding box center [865, 68] width 13 height 13
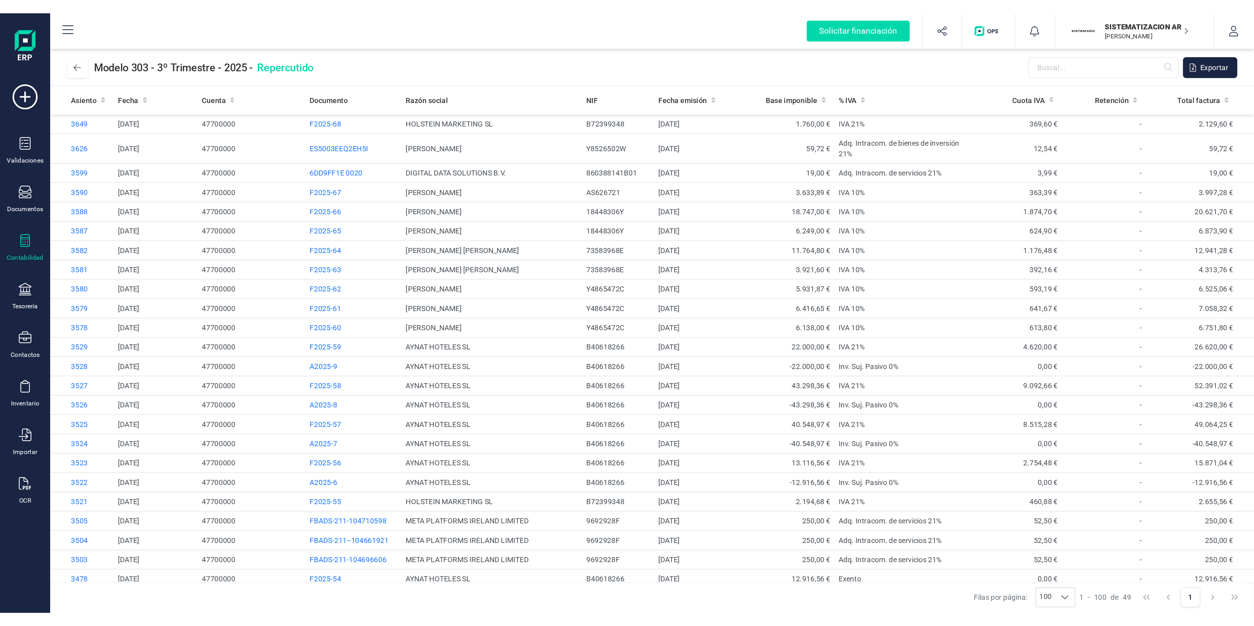
scroll to position [371, 0]
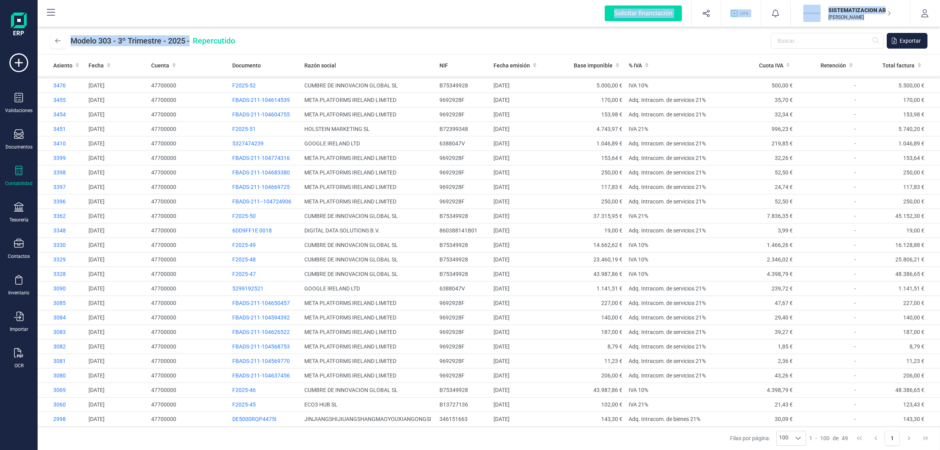
drag, startPoint x: 253, startPoint y: 32, endPoint x: 26, endPoint y: 36, distance: 226.9
click at [0, 48] on html "Solicitar financiación Validaciones Documentos Documentos Presupuestos Pedidos …" at bounding box center [470, 225] width 940 height 450
click at [136, 38] on span "Modelo 303 - 3º Trimestre - 2025" at bounding box center [128, 40] width 115 height 11
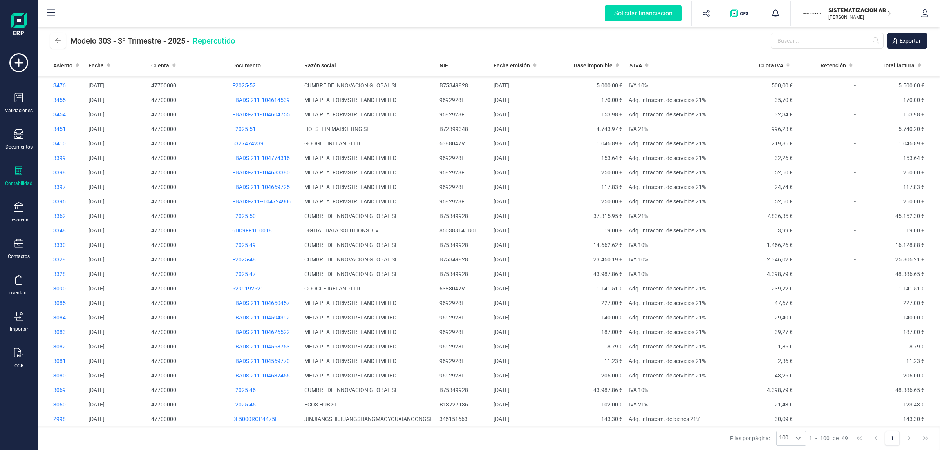
click at [197, 43] on span "Repercutido" at bounding box center [214, 40] width 42 height 11
click at [835, 7] on p "SISTEMATIZACION ARQUITECTONICA EN REFORMAS SL" at bounding box center [860, 10] width 63 height 8
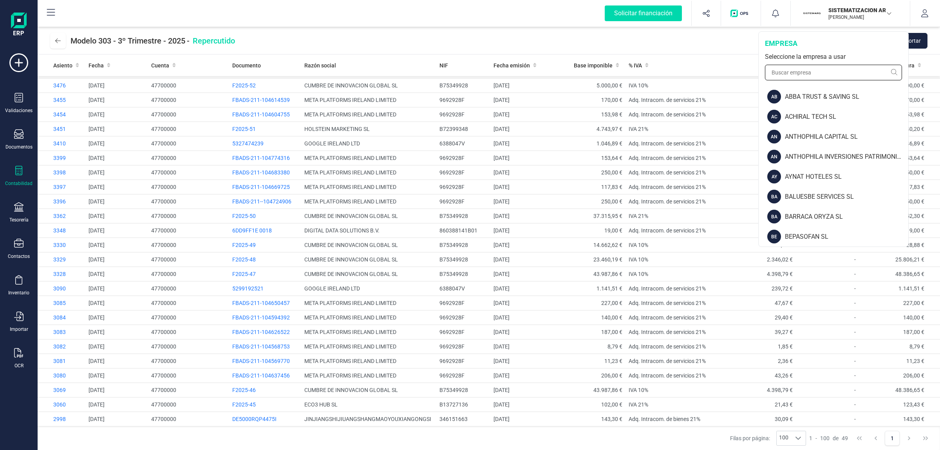
click at [829, 71] on input "text" at bounding box center [833, 73] width 137 height 16
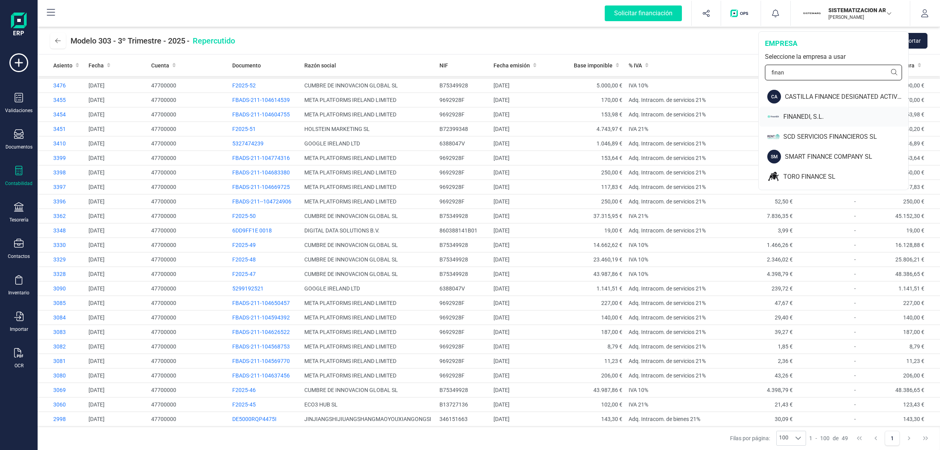
type input "finan"
click at [801, 114] on div "FINANEDI, S.L." at bounding box center [846, 116] width 125 height 9
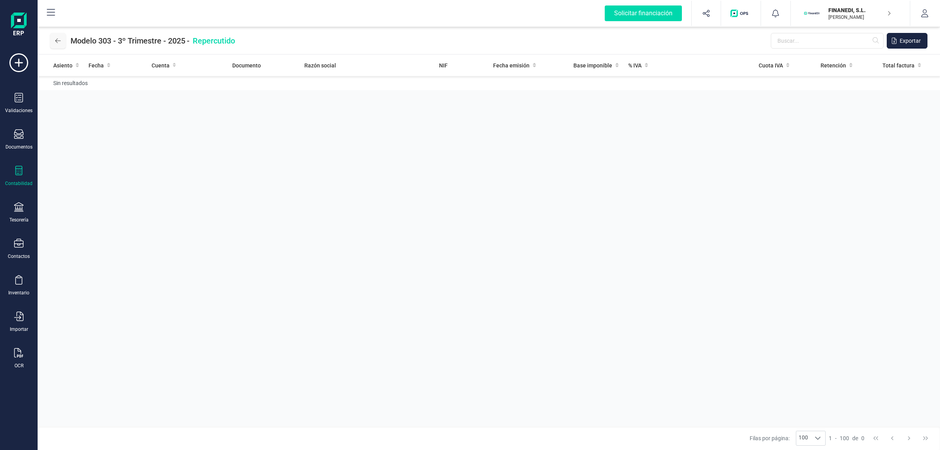
click at [65, 40] on button at bounding box center [58, 41] width 16 height 16
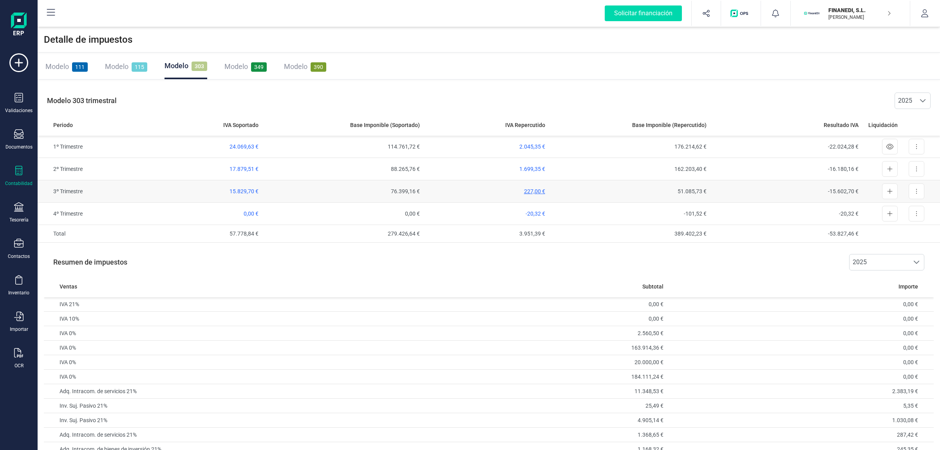
click at [537, 189] on span "227,00 €" at bounding box center [534, 191] width 21 height 6
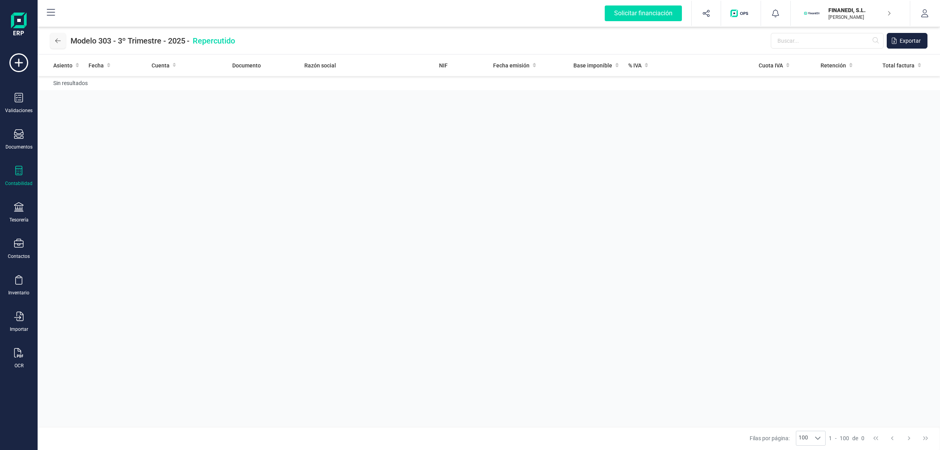
click at [61, 41] on button at bounding box center [58, 41] width 16 height 16
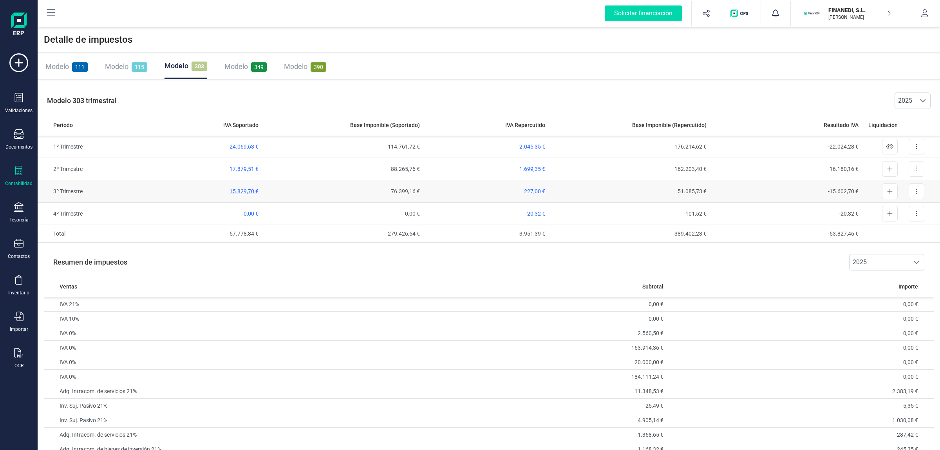
click at [257, 188] on span "15.829,70 €" at bounding box center [244, 191] width 29 height 6
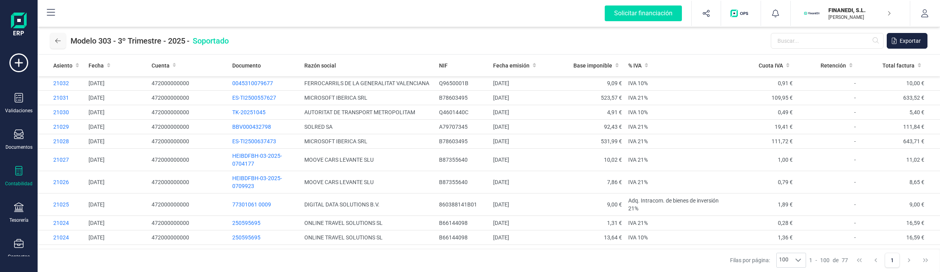
click at [62, 44] on button at bounding box center [58, 41] width 16 height 16
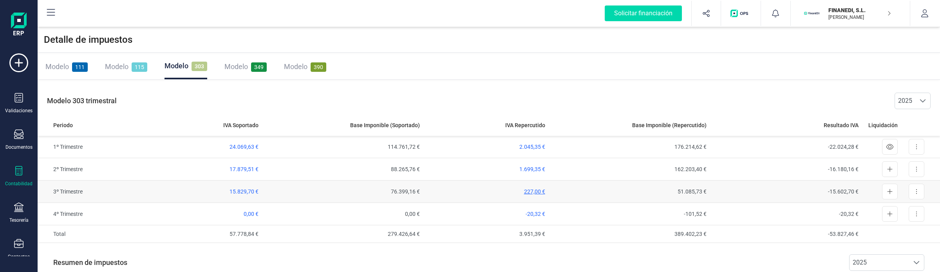
click at [533, 191] on span "227,00 €" at bounding box center [534, 191] width 21 height 6
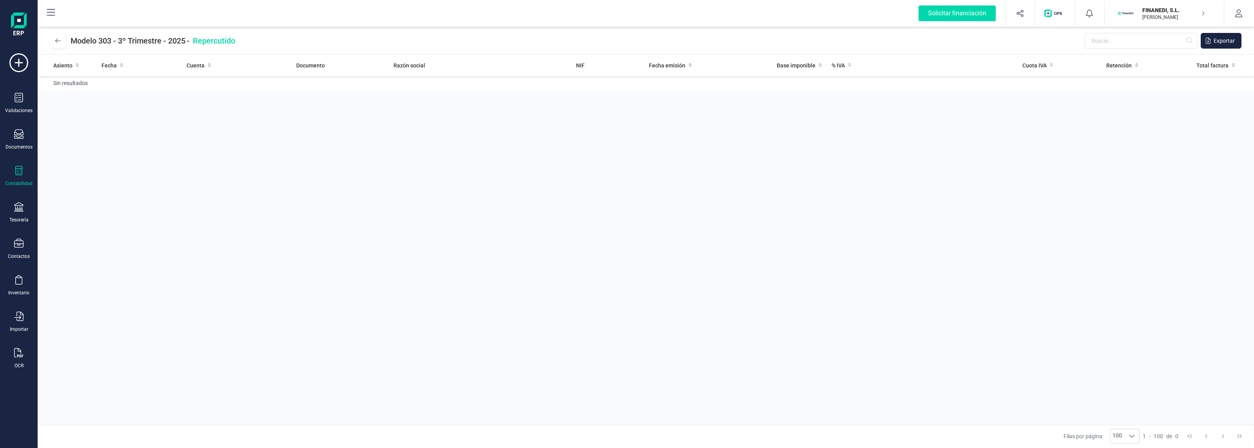
click at [940, 11] on p "FINANEDI, S.L." at bounding box center [1173, 10] width 63 height 8
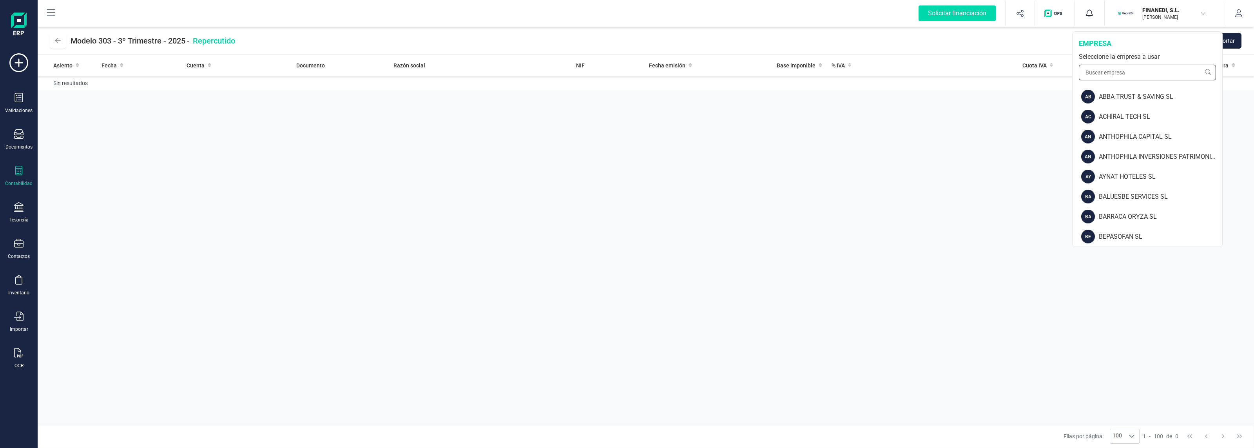
click at [940, 71] on input "text" at bounding box center [1147, 73] width 137 height 16
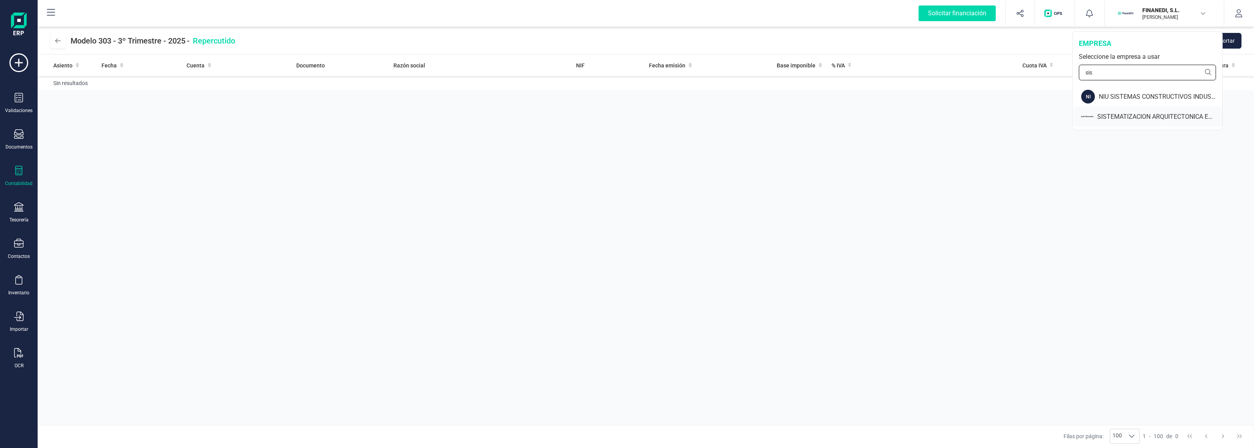
type input "sis"
click at [940, 111] on div "SISTEMATIZACION ARQUITECTONICA EN REFORMAS SL" at bounding box center [1147, 117] width 149 height 20
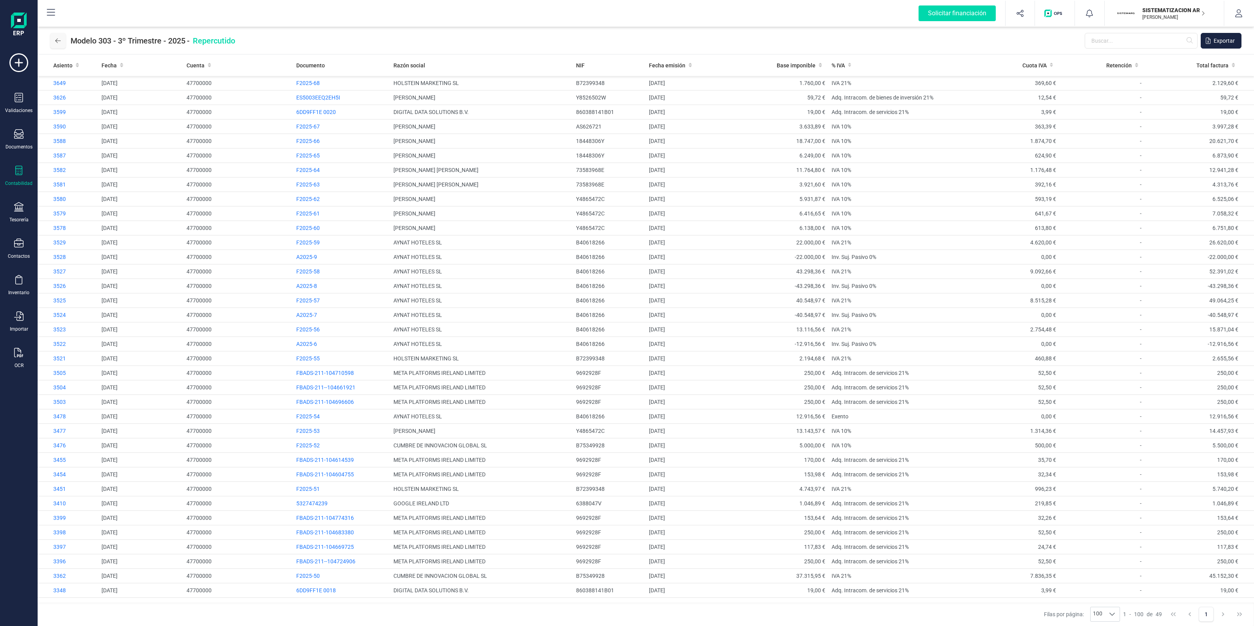
click at [62, 38] on button at bounding box center [58, 41] width 16 height 16
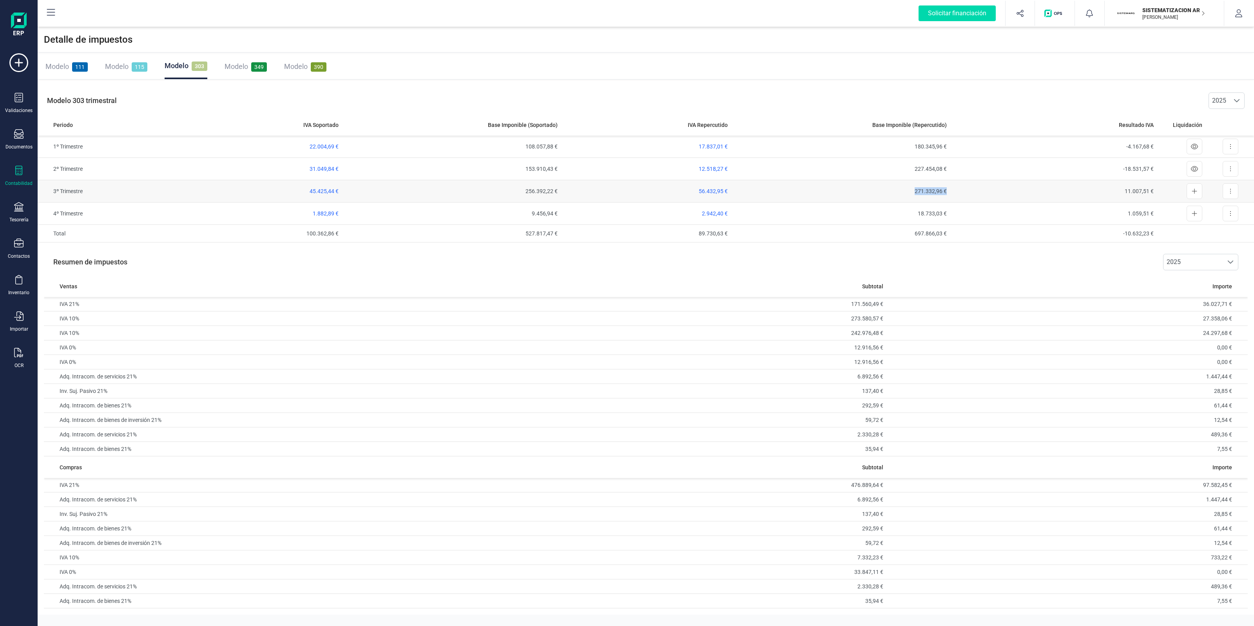
drag, startPoint x: 949, startPoint y: 186, endPoint x: 886, endPoint y: 190, distance: 63.6
click at [886, 190] on td "271.332,96 €" at bounding box center [840, 191] width 219 height 22
click at [708, 191] on span "56.432,95 €" at bounding box center [713, 191] width 29 height 6
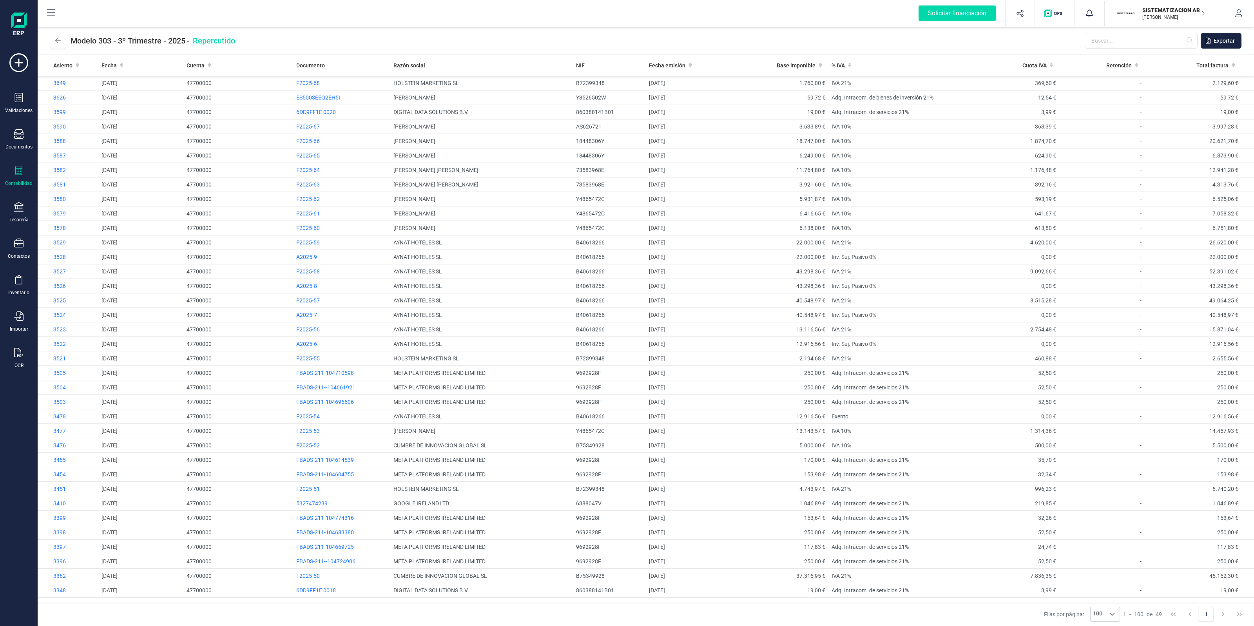
click at [940, 449] on div "Filas por página: 100 100 100 1 - 100 de 49 1" at bounding box center [646, 615] width 1216 height 24
drag, startPoint x: 1145, startPoint y: 611, endPoint x: 1159, endPoint y: 612, distance: 13.4
click at [940, 449] on div "1 - 100 de 49" at bounding box center [1142, 615] width 39 height 8
click at [940, 449] on span "49" at bounding box center [1159, 615] width 6 height 8
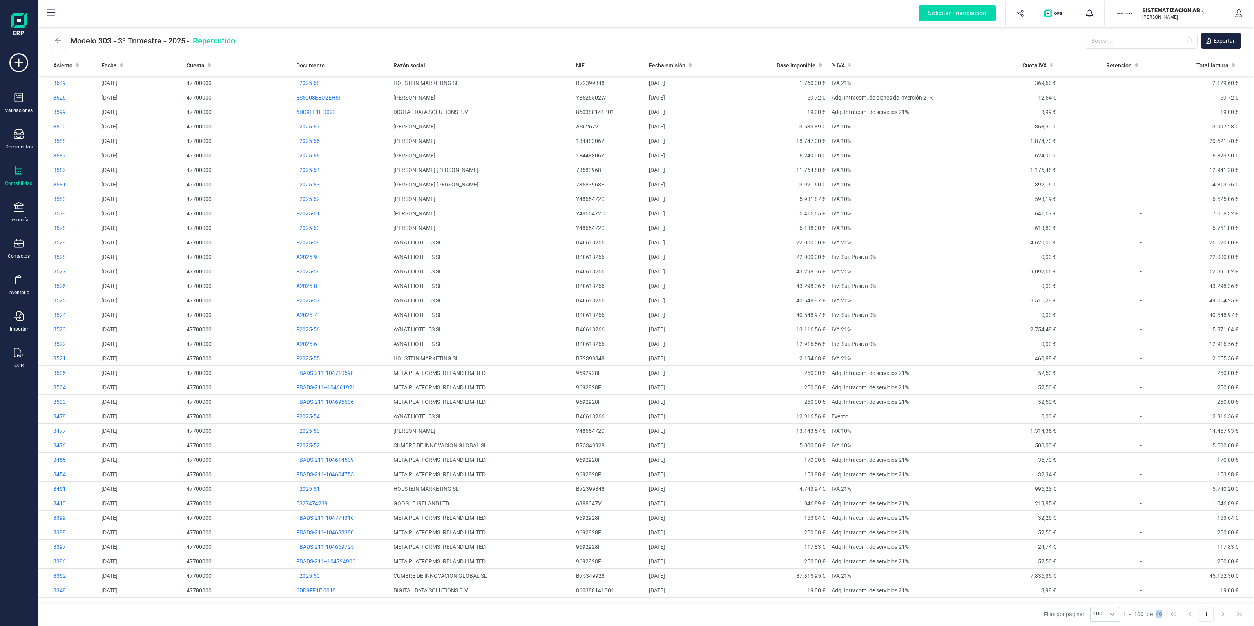
click at [940, 449] on span "49" at bounding box center [1159, 615] width 6 height 8
click at [60, 80] on span "3649" at bounding box center [59, 83] width 13 height 6
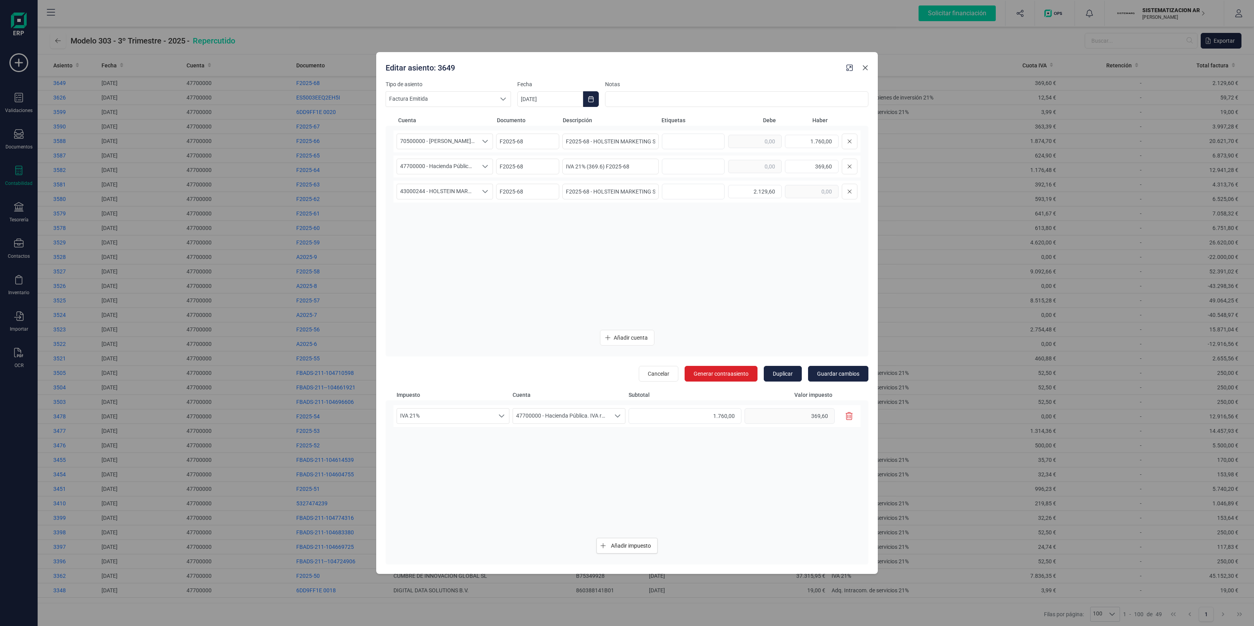
click at [862, 67] on icon "Close" at bounding box center [865, 68] width 6 height 6
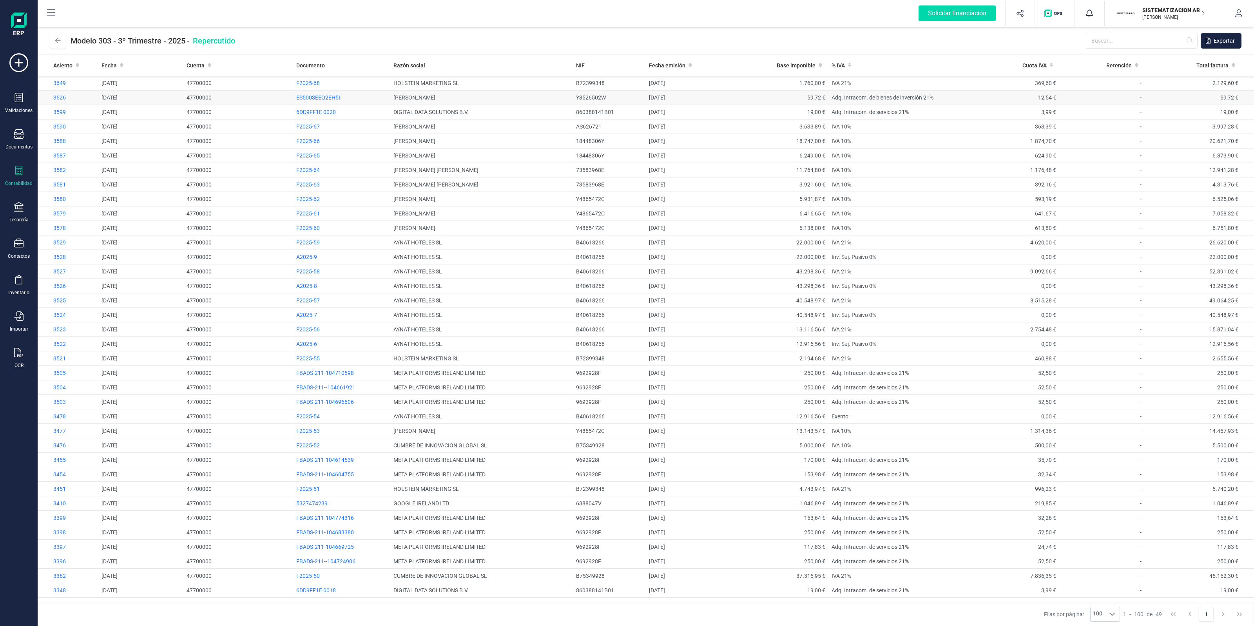
click at [58, 98] on span "3626" at bounding box center [59, 97] width 13 height 6
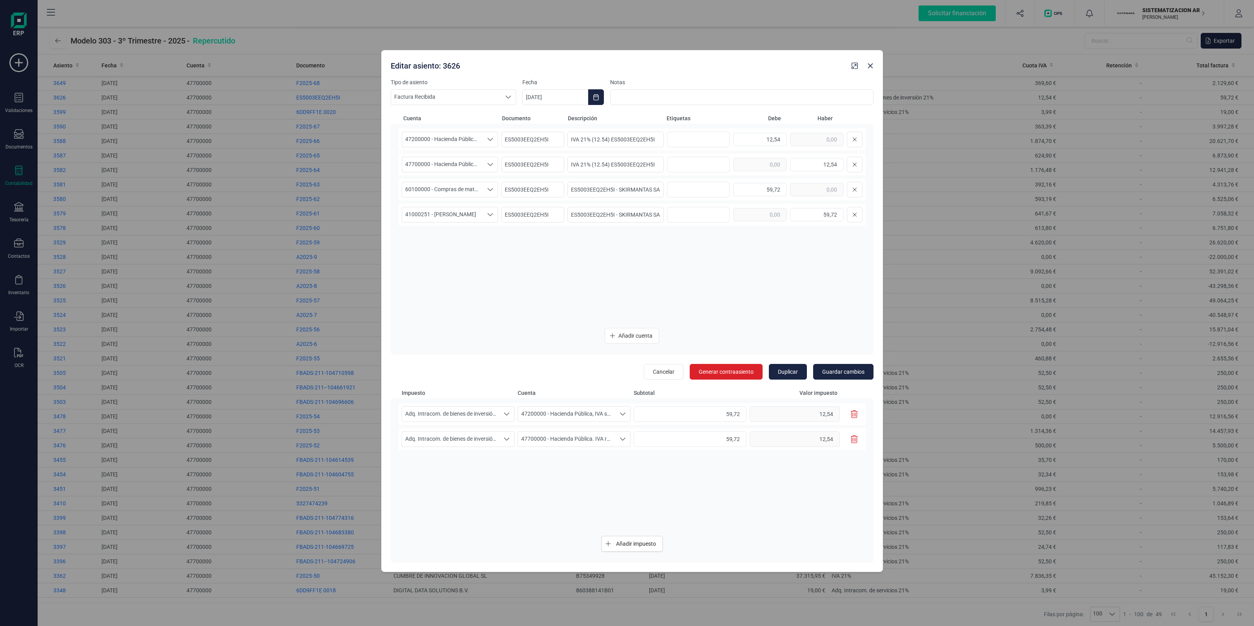
drag, startPoint x: 477, startPoint y: 69, endPoint x: 494, endPoint y: 60, distance: 18.8
click at [494, 60] on div "Editar asiento: 3626" at bounding box center [618, 64] width 461 height 14
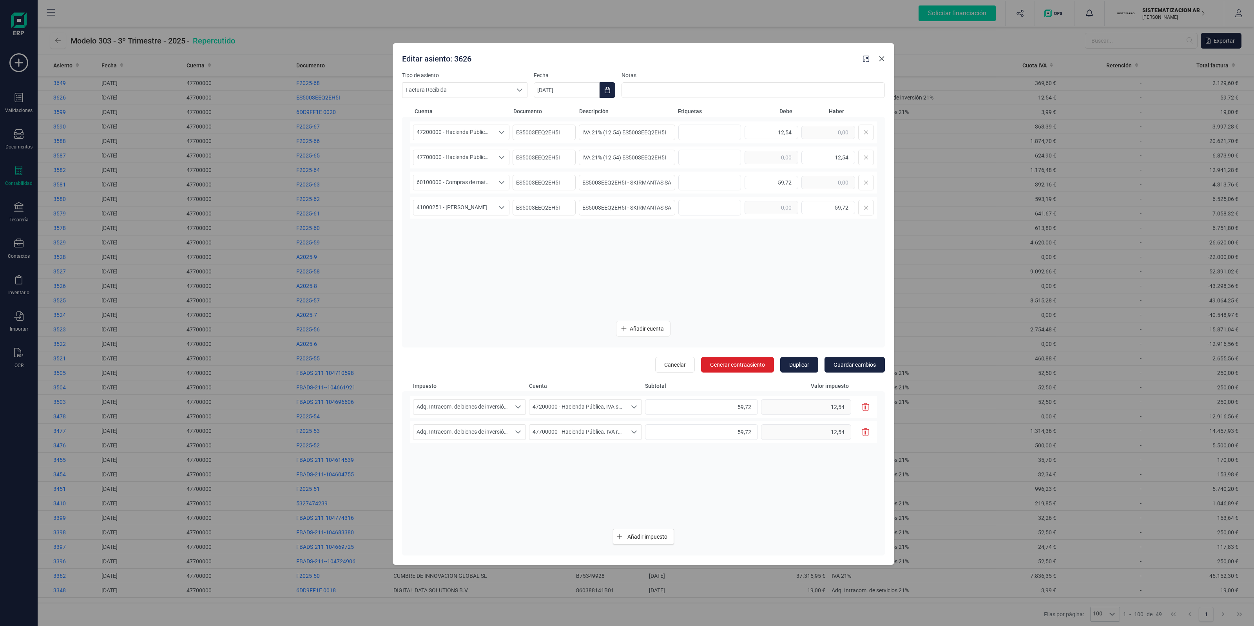
click at [882, 59] on icon "Close" at bounding box center [881, 58] width 5 height 5
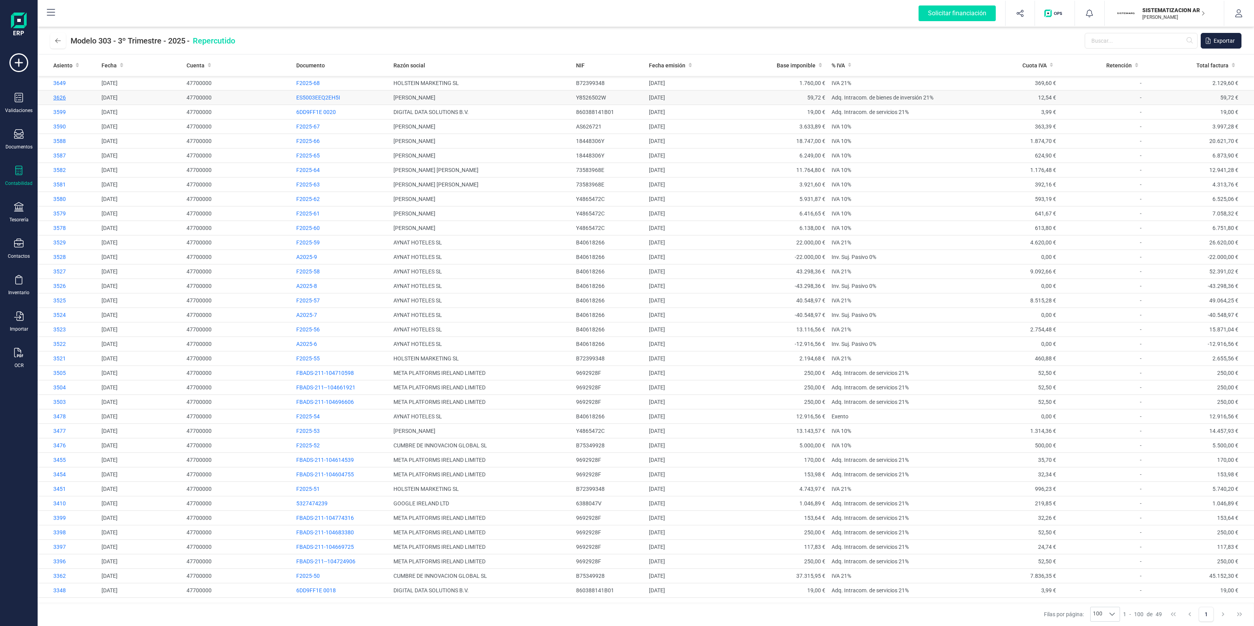
click at [59, 96] on span "3626" at bounding box center [59, 97] width 13 height 6
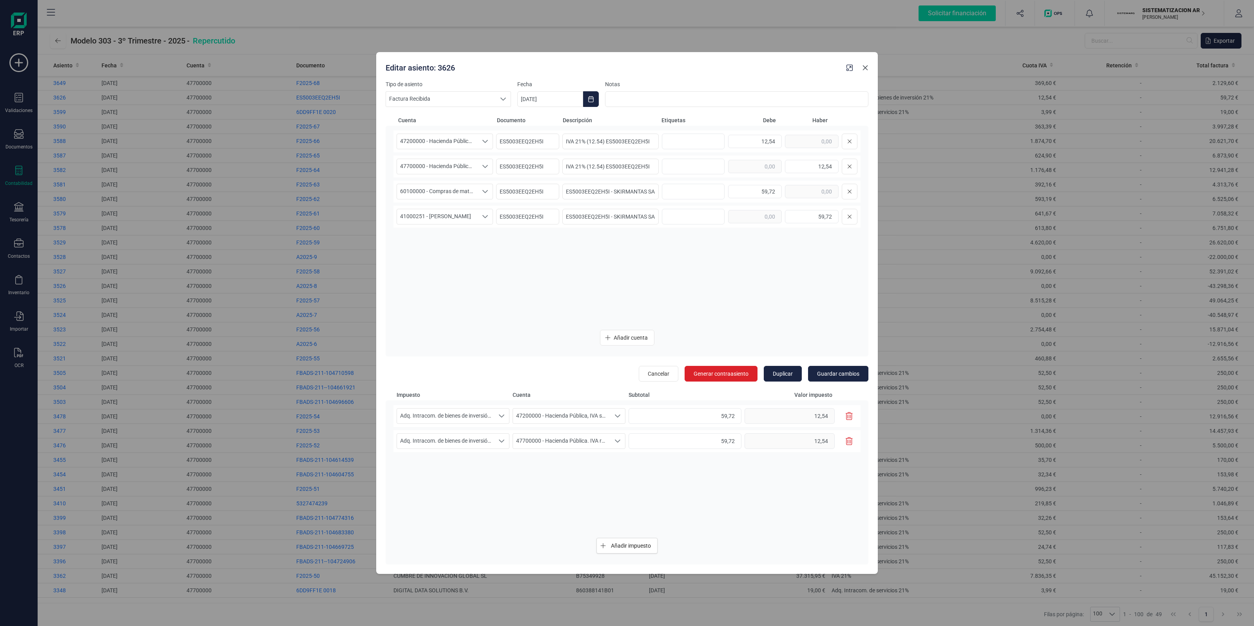
click at [865, 69] on icon "Close" at bounding box center [865, 68] width 6 height 6
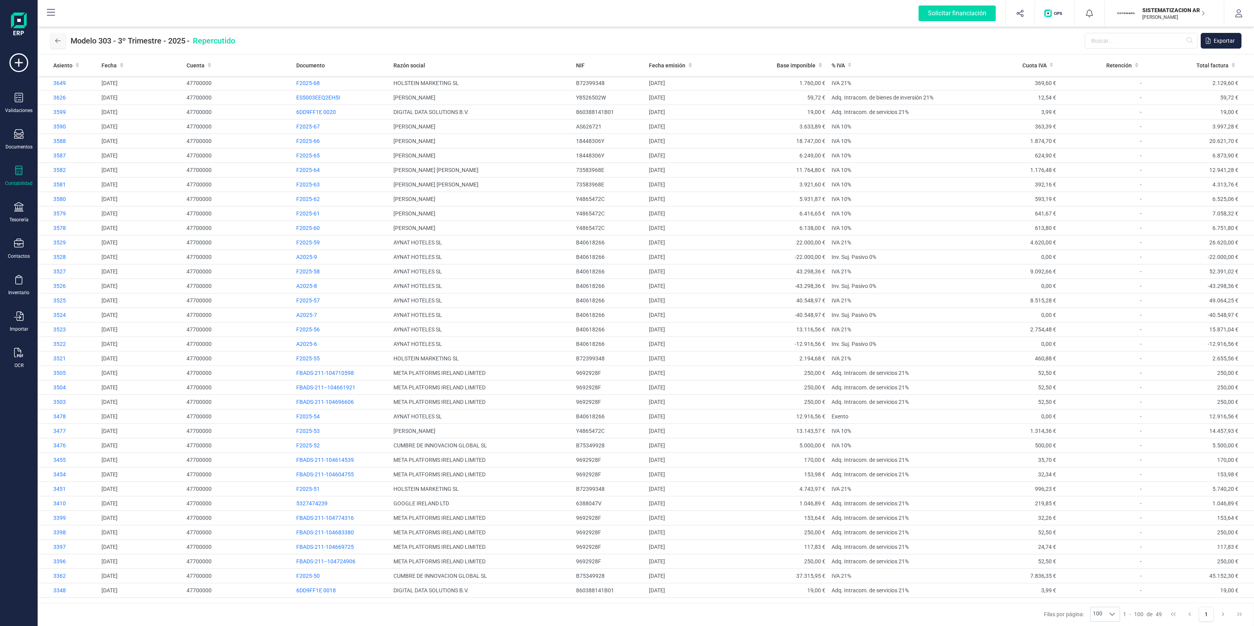
click at [58, 38] on icon at bounding box center [57, 41] width 5 height 6
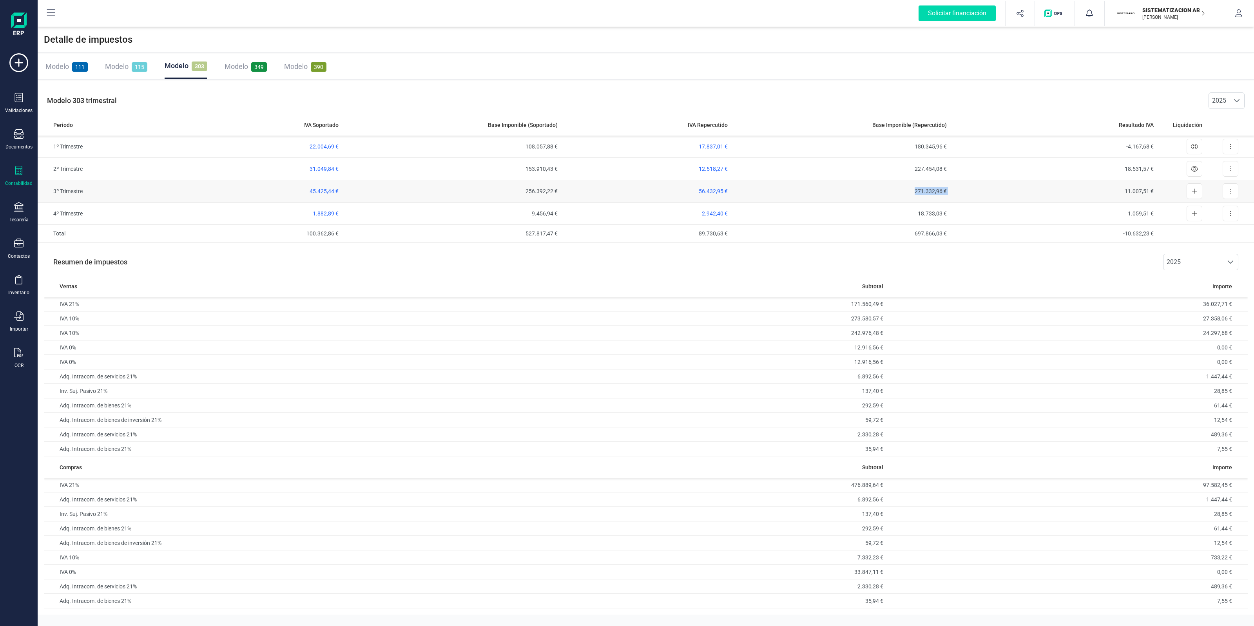
drag, startPoint x: 958, startPoint y: 189, endPoint x: 906, endPoint y: 190, distance: 52.1
click at [906, 190] on tr "3º Trimestre 45.425,44 € 256.392,22 € 56.432,95 € 271.332,96 € 11.007,51 € Expo…" at bounding box center [646, 191] width 1216 height 22
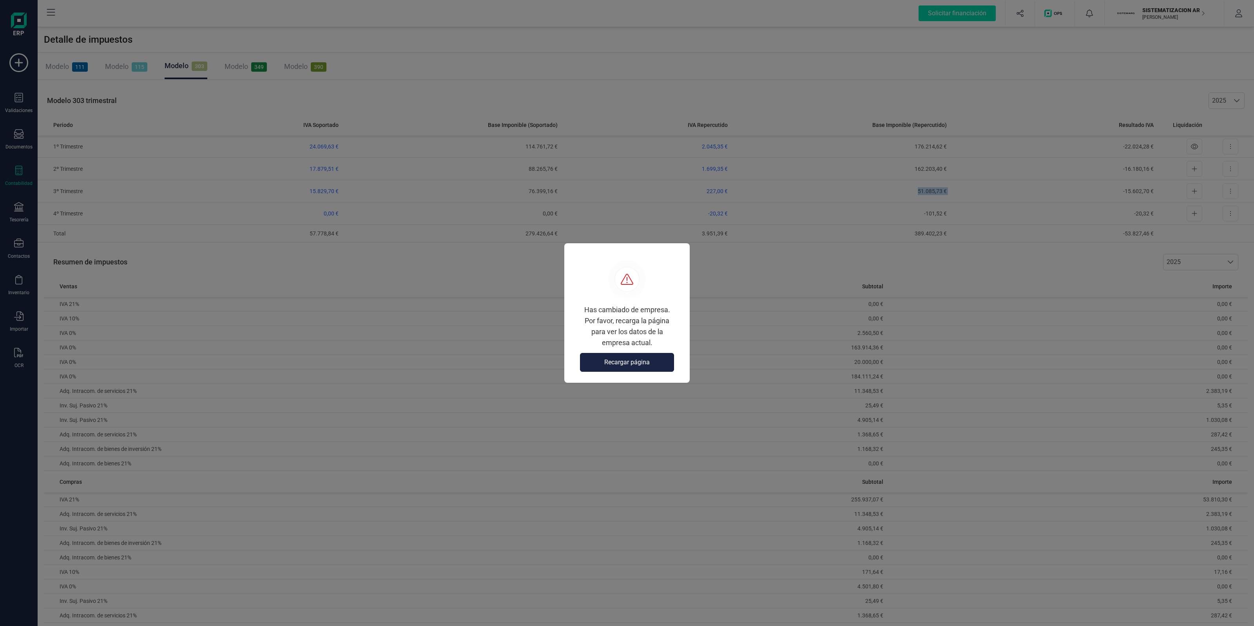
click at [624, 360] on span "Recargar página" at bounding box center [626, 362] width 45 height 9
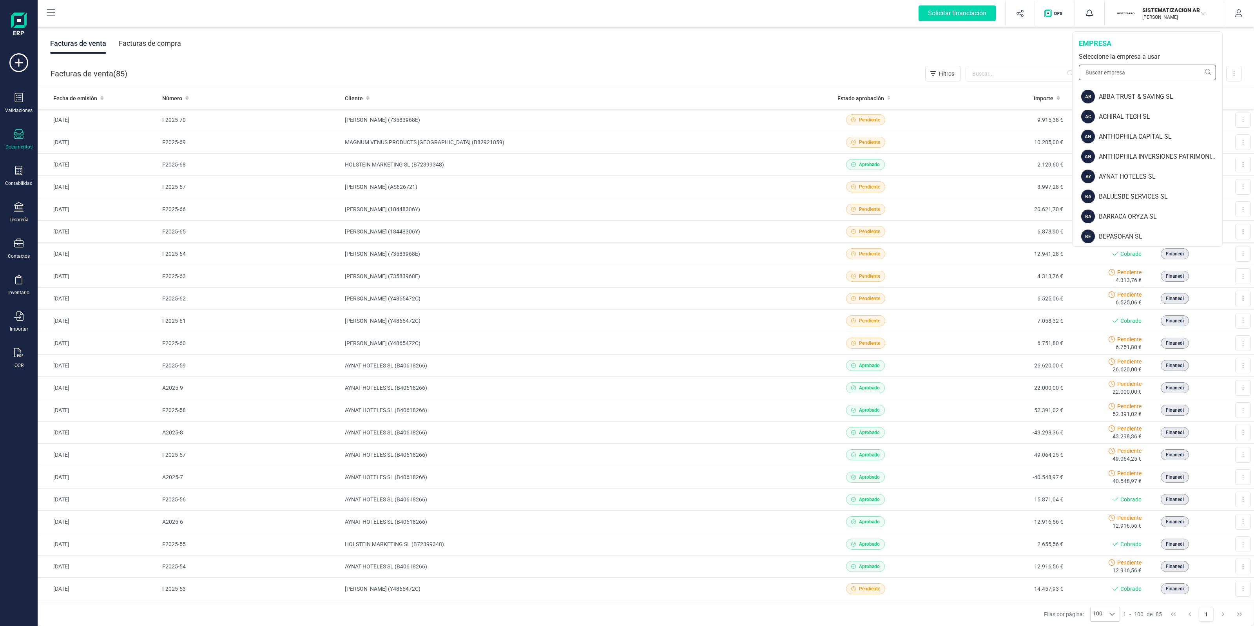
click at [1121, 74] on input "text" at bounding box center [1147, 73] width 137 height 16
type input "FIN"
click at [1098, 134] on div "FINANEDI, S.L." at bounding box center [1159, 136] width 125 height 9
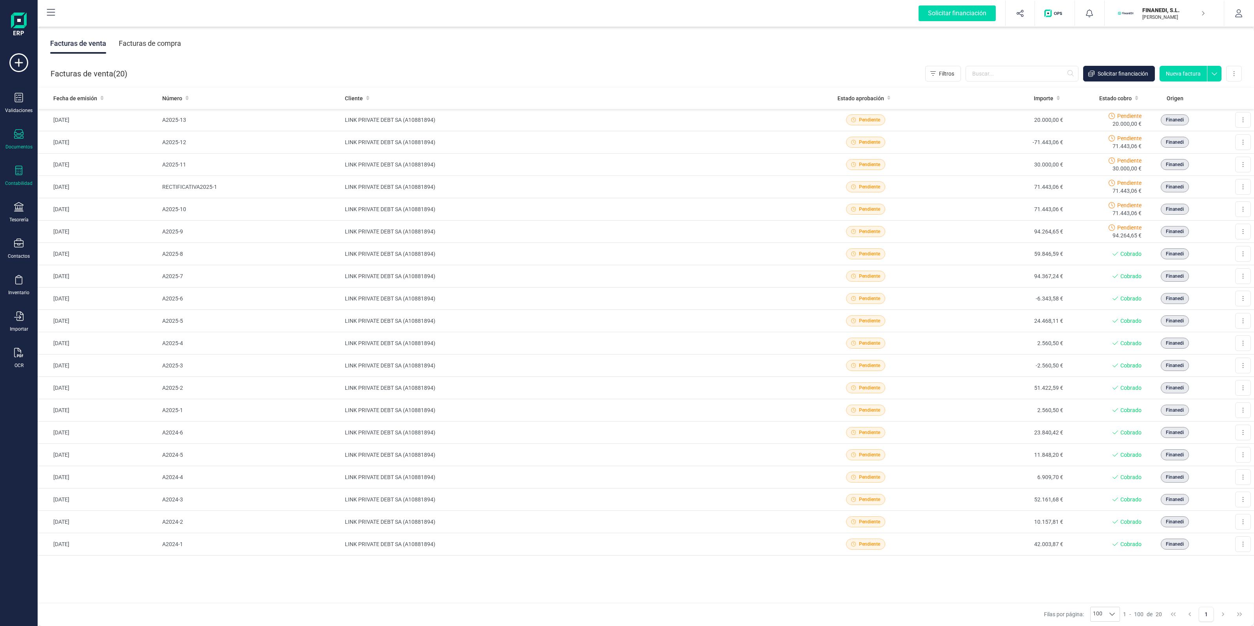
click at [15, 171] on icon at bounding box center [18, 170] width 9 height 9
click at [89, 132] on span "Detalle de impuestos" at bounding box center [98, 131] width 75 height 9
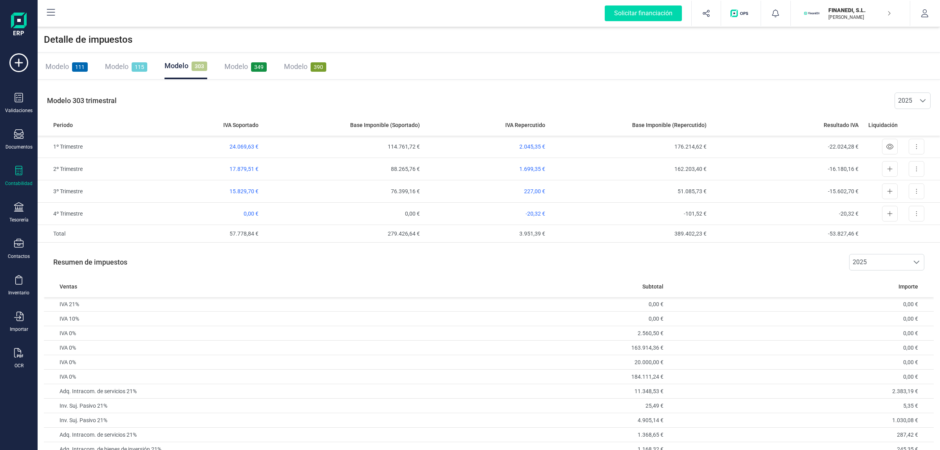
click at [477, 75] on div "Modelo 111 Modelo 115 Modelo 303 Modelo 349 Modelo 390" at bounding box center [489, 66] width 903 height 25
drag, startPoint x: 467, startPoint y: 93, endPoint x: 465, endPoint y: 51, distance: 42.4
click at [467, 89] on div "Modelo 303 trimestral 2025 2025" at bounding box center [489, 100] width 903 height 27
click at [465, 51] on div "Detalle de impuestos" at bounding box center [489, 39] width 903 height 25
click at [464, 28] on div "Detalle de impuestos" at bounding box center [489, 39] width 903 height 25
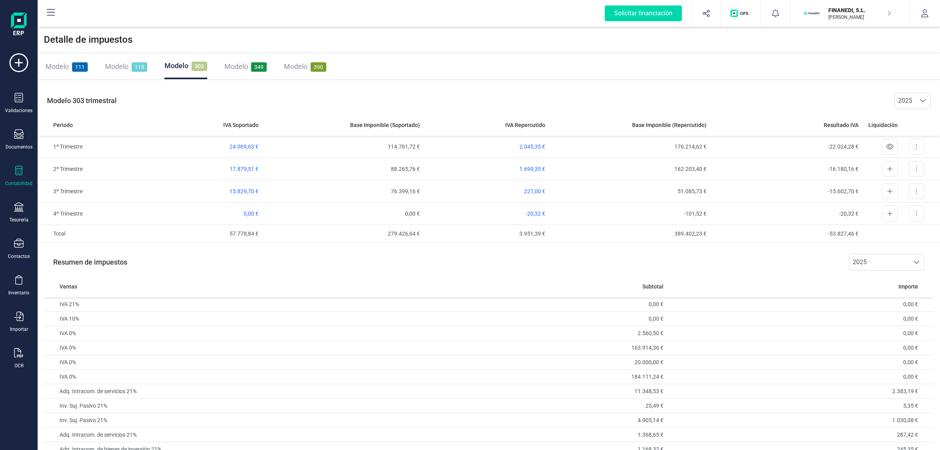
drag, startPoint x: 454, startPoint y: 62, endPoint x: 453, endPoint y: 67, distance: 4.7
click at [454, 62] on div "Modelo 111 Modelo 115 Modelo 303 Modelo 349 Modelo 390" at bounding box center [489, 66] width 903 height 25
click at [444, 92] on div "Modelo 303 trimestral 2025 2025" at bounding box center [489, 100] width 903 height 27
click at [451, 59] on div "Modelo 111 Modelo 115 Modelo 303 Modelo 349 Modelo 390" at bounding box center [489, 66] width 903 height 25
click at [455, 36] on div "Detalle de impuestos" at bounding box center [489, 39] width 903 height 25
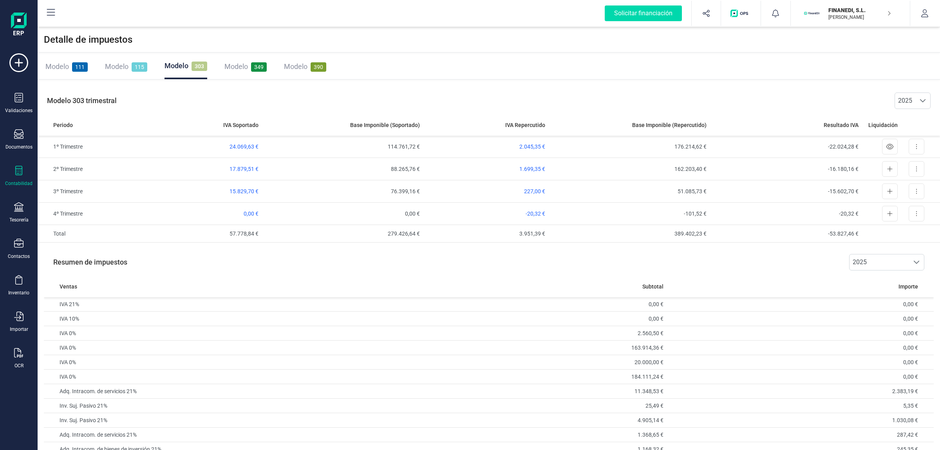
drag, startPoint x: 449, startPoint y: 75, endPoint x: 448, endPoint y: 61, distance: 14.2
click at [449, 72] on div "Modelo 111 Modelo 115 Modelo 303 Modelo 349 Modelo 390" at bounding box center [489, 66] width 903 height 25
click at [448, 61] on div "Modelo 111 Modelo 115 Modelo 303 Modelo 349 Modelo 390" at bounding box center [489, 66] width 903 height 25
drag, startPoint x: 437, startPoint y: 89, endPoint x: 437, endPoint y: 84, distance: 5.1
click at [437, 89] on div "Modelo 303 trimestral 2025 2025" at bounding box center [489, 100] width 903 height 27
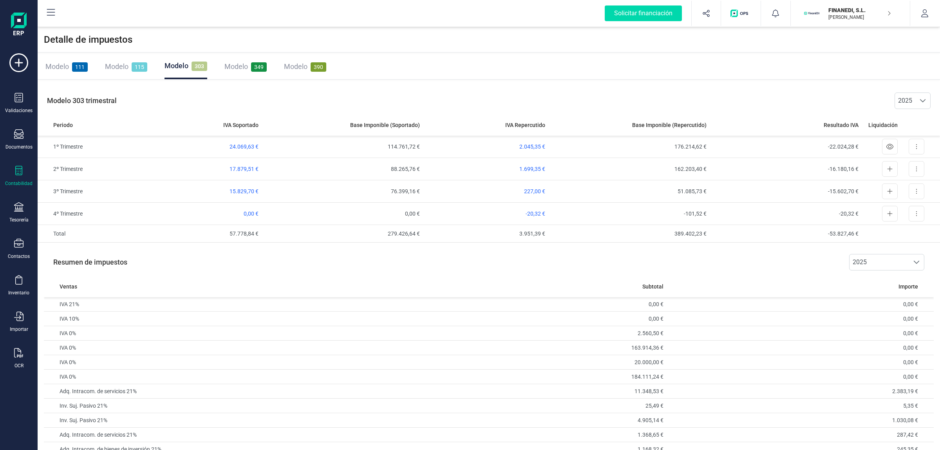
click at [445, 54] on div "Modelo 111 Modelo 115 Modelo 303 Modelo 349 Modelo 390" at bounding box center [489, 66] width 903 height 25
click at [442, 26] on div "Solicitar financiación Importaciones completadas 0 / 0 FINANEDI, S.L. JAVIER DE…" at bounding box center [489, 13] width 903 height 27
drag, startPoint x: 427, startPoint y: 56, endPoint x: 424, endPoint y: 76, distance: 20.3
click at [427, 56] on div "Modelo 111 Modelo 115 Modelo 303 Modelo 349 Modelo 390" at bounding box center [489, 66] width 903 height 25
click at [416, 88] on div "Modelo 303 trimestral 2025 2025" at bounding box center [489, 100] width 903 height 27
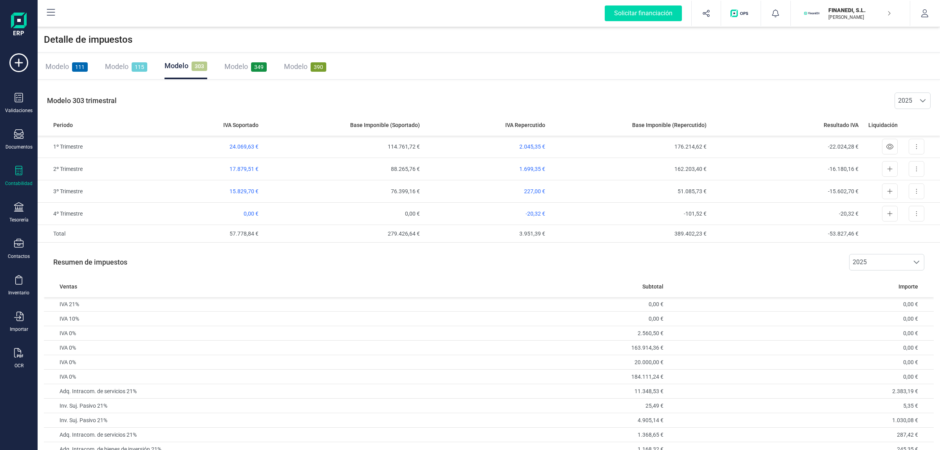
click at [424, 55] on div "Modelo 111 Modelo 115 Modelo 303 Modelo 349 Modelo 390" at bounding box center [489, 66] width 903 height 25
click at [433, 30] on div "Detalle de impuestos" at bounding box center [489, 39] width 903 height 25
drag, startPoint x: 420, startPoint y: 64, endPoint x: 416, endPoint y: 93, distance: 29.3
click at [420, 63] on div "Modelo 111 Modelo 115 Modelo 303 Modelo 349 Modelo 390" at bounding box center [489, 66] width 903 height 25
click at [415, 93] on div "Modelo 303 trimestral 2025 2025" at bounding box center [489, 100] width 903 height 27
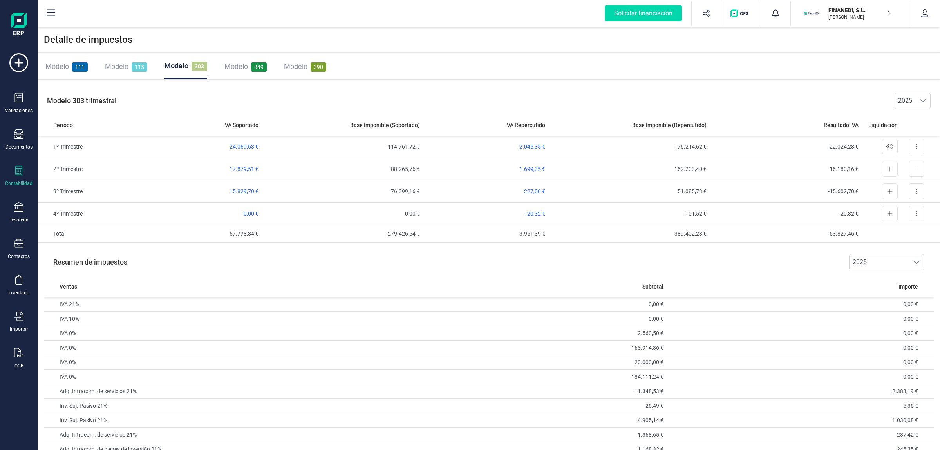
click at [413, 54] on div "Modelo 111 Modelo 115 Modelo 303 Modelo 349 Modelo 390" at bounding box center [489, 66] width 903 height 25
click at [419, 34] on div "Detalle de impuestos" at bounding box center [489, 39] width 903 height 25
click at [406, 71] on div "Modelo 111 Modelo 115 Modelo 303 Modelo 349 Modelo 390" at bounding box center [489, 66] width 903 height 25
click at [406, 89] on div "Modelo 303 trimestral 2025 2025" at bounding box center [489, 100] width 903 height 27
click at [412, 62] on div "Modelo 111 Modelo 115 Modelo 303 Modelo 349 Modelo 390" at bounding box center [489, 66] width 903 height 25
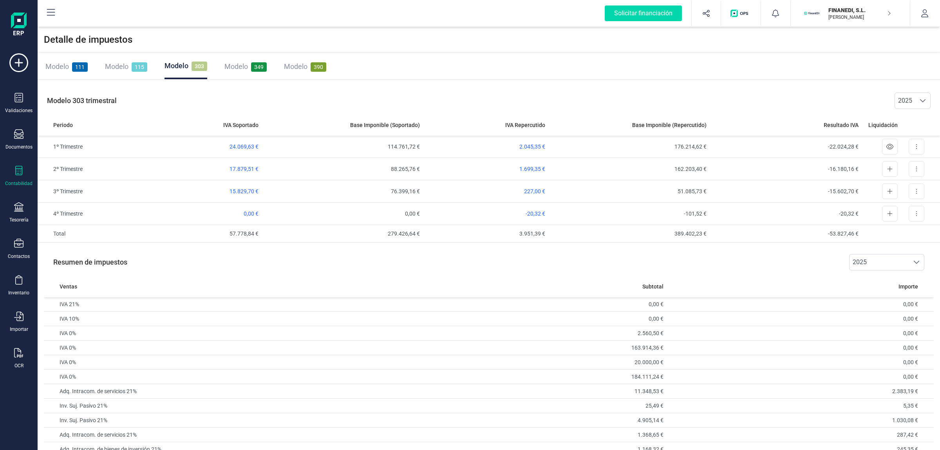
drag, startPoint x: 422, startPoint y: 28, endPoint x: 424, endPoint y: 33, distance: 5.0
click at [422, 28] on div "Detalle de impuestos" at bounding box center [489, 39] width 903 height 25
click at [424, 67] on div "Modelo 111 Modelo 115 Modelo 303 Modelo 349 Modelo 390" at bounding box center [489, 66] width 903 height 25
click at [418, 100] on div "Modelo 303 trimestral 2025 2025" at bounding box center [489, 100] width 903 height 27
click at [424, 65] on div "Modelo 111 Modelo 115 Modelo 303 Modelo 349 Modelo 390" at bounding box center [489, 66] width 903 height 25
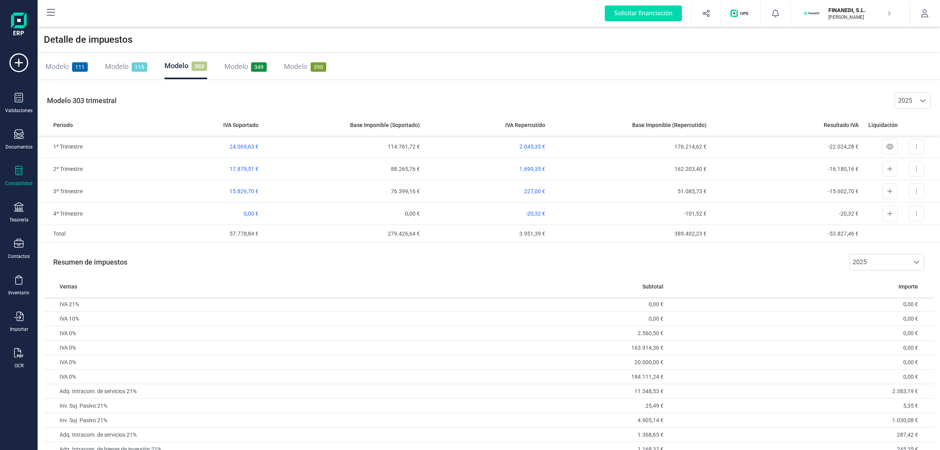
click at [427, 34] on div "Detalle de impuestos" at bounding box center [489, 39] width 903 height 25
click at [914, 191] on button at bounding box center [917, 191] width 16 height 16
click at [910, 212] on span "Exportar detalle" at bounding box center [899, 211] width 38 height 8
drag, startPoint x: 526, startPoint y: 187, endPoint x: 528, endPoint y: 190, distance: 4.2
click at [528, 189] on td "227,00 €" at bounding box center [485, 191] width 125 height 22
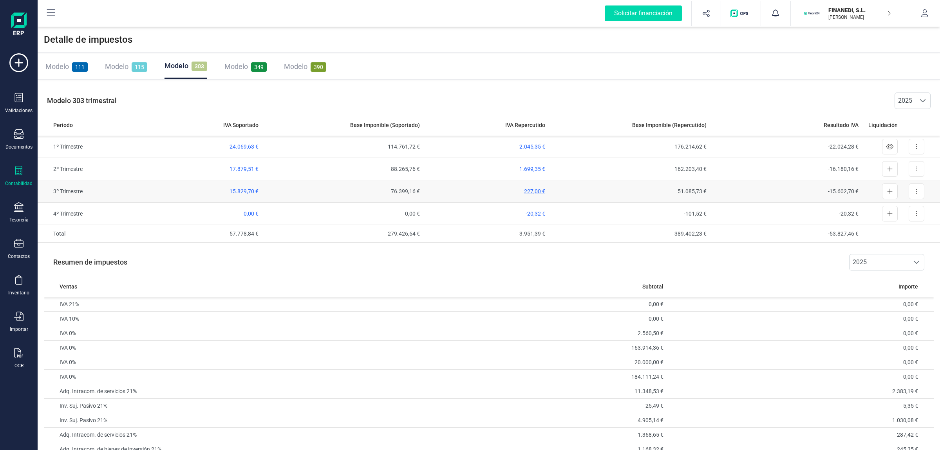
click at [528, 190] on span "227,00 €" at bounding box center [534, 191] width 21 height 6
click at [529, 191] on span "227,00 €" at bounding box center [534, 191] width 21 height 6
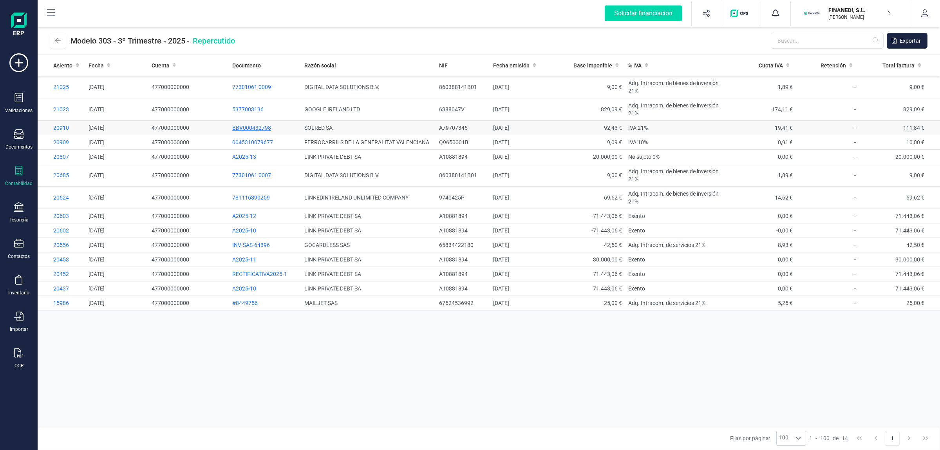
click at [265, 130] on span "BBV000432798" at bounding box center [251, 128] width 39 height 6
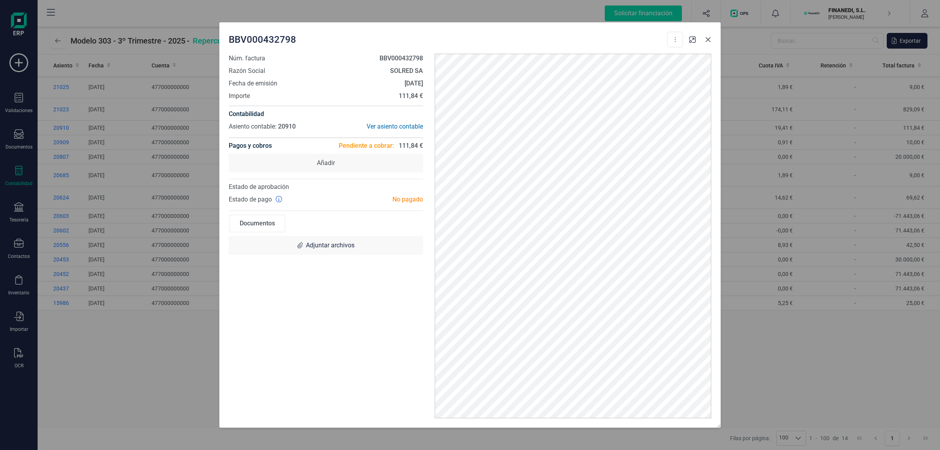
click at [708, 40] on icon "Close" at bounding box center [708, 39] width 5 height 5
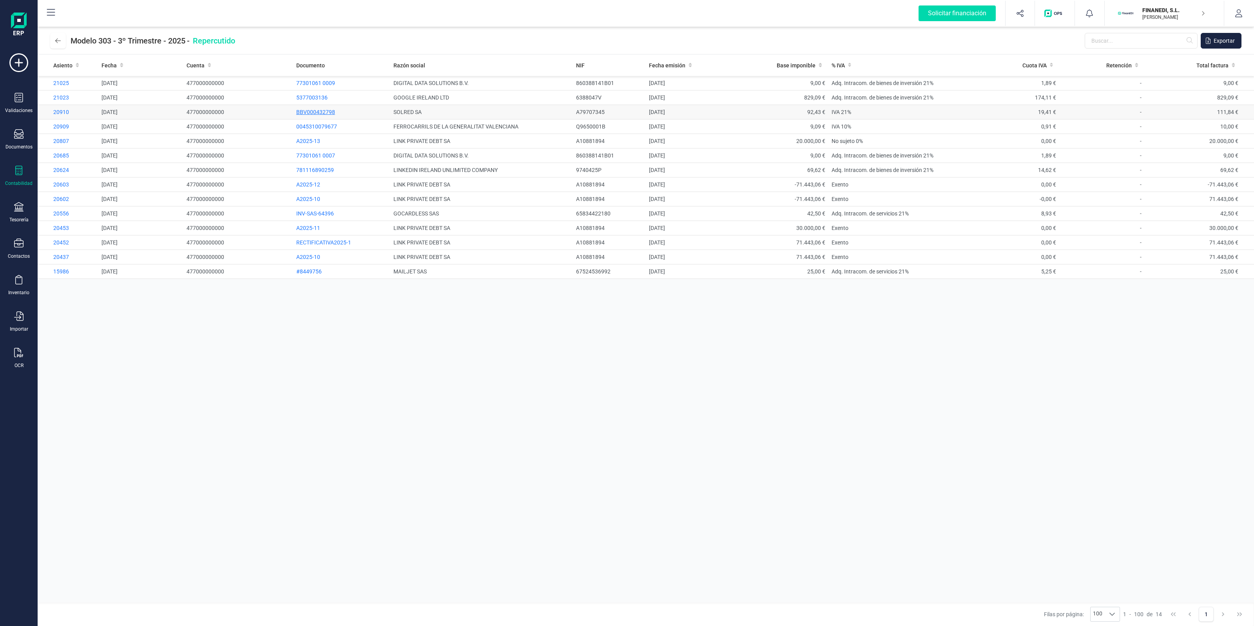
click at [322, 114] on span "BBV000432798" at bounding box center [315, 112] width 39 height 6
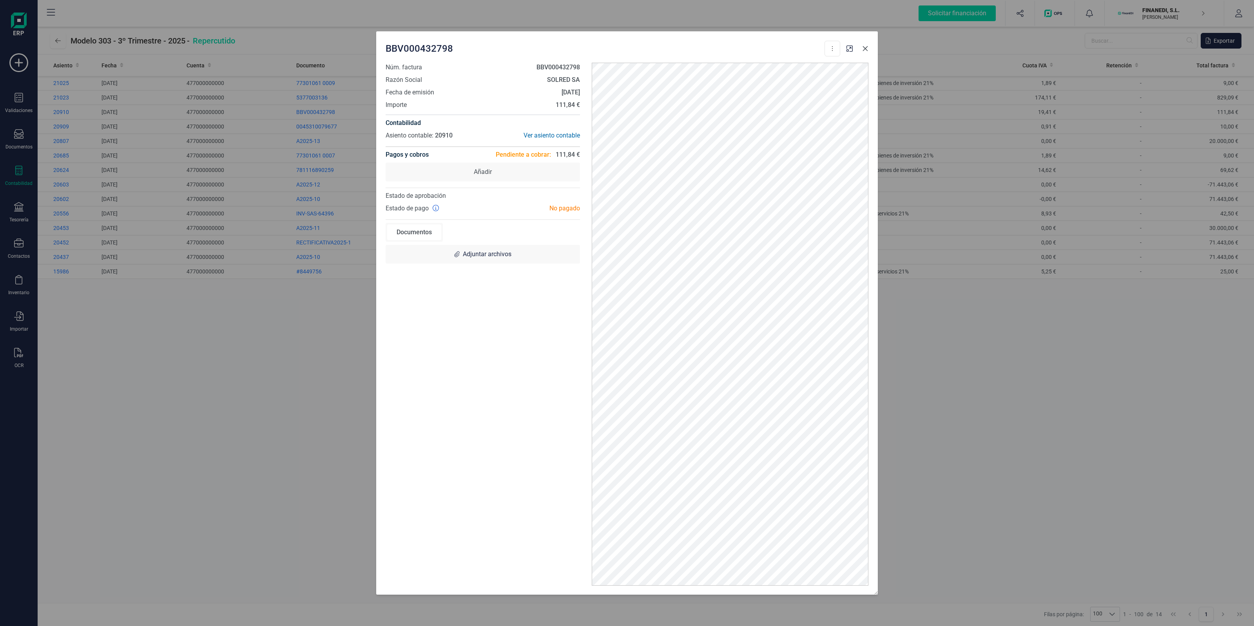
click at [866, 45] on icon "Close" at bounding box center [865, 48] width 6 height 6
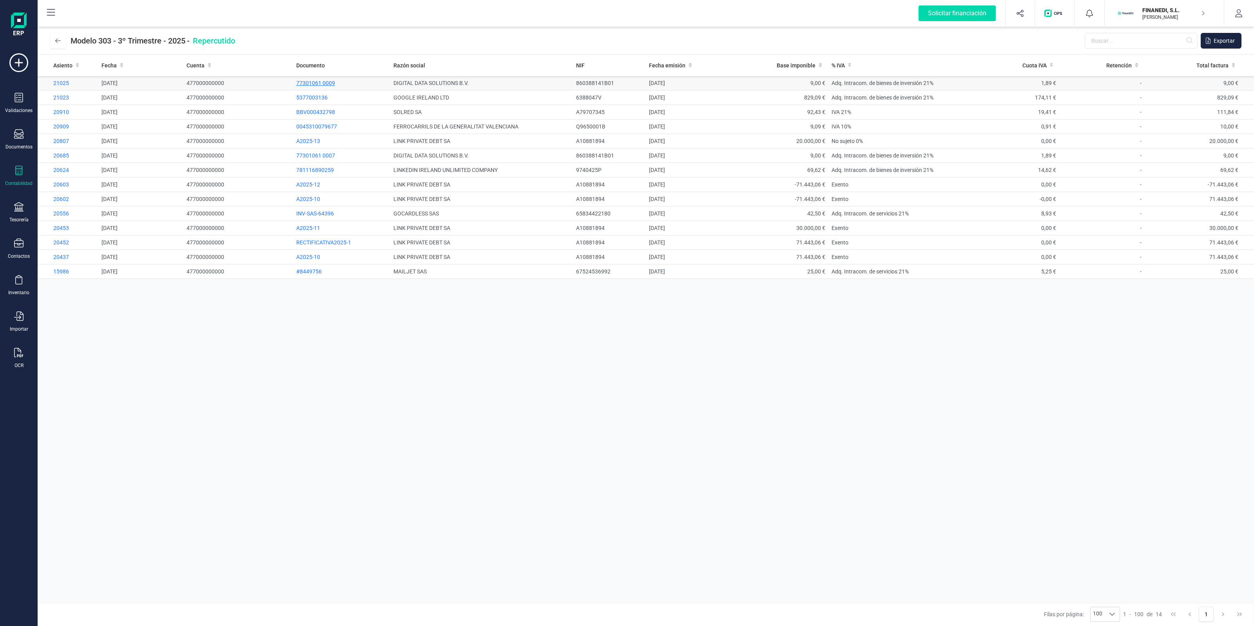
click at [326, 83] on span "77301061 0009" at bounding box center [315, 83] width 39 height 6
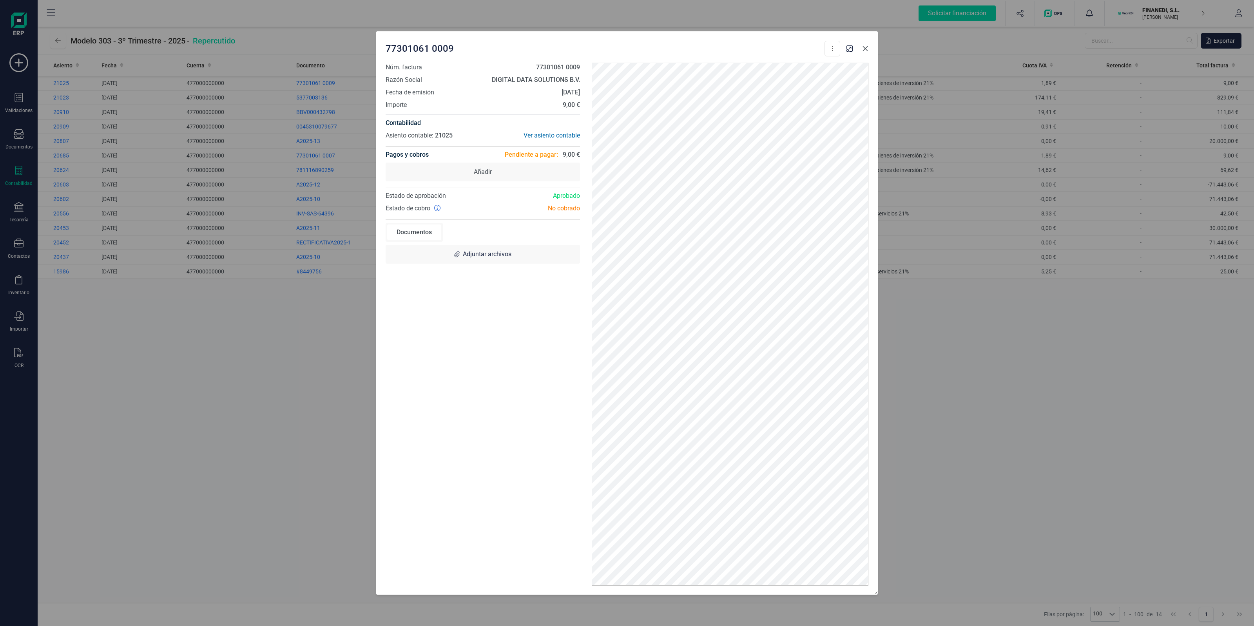
click at [867, 48] on icon "Close" at bounding box center [865, 48] width 6 height 6
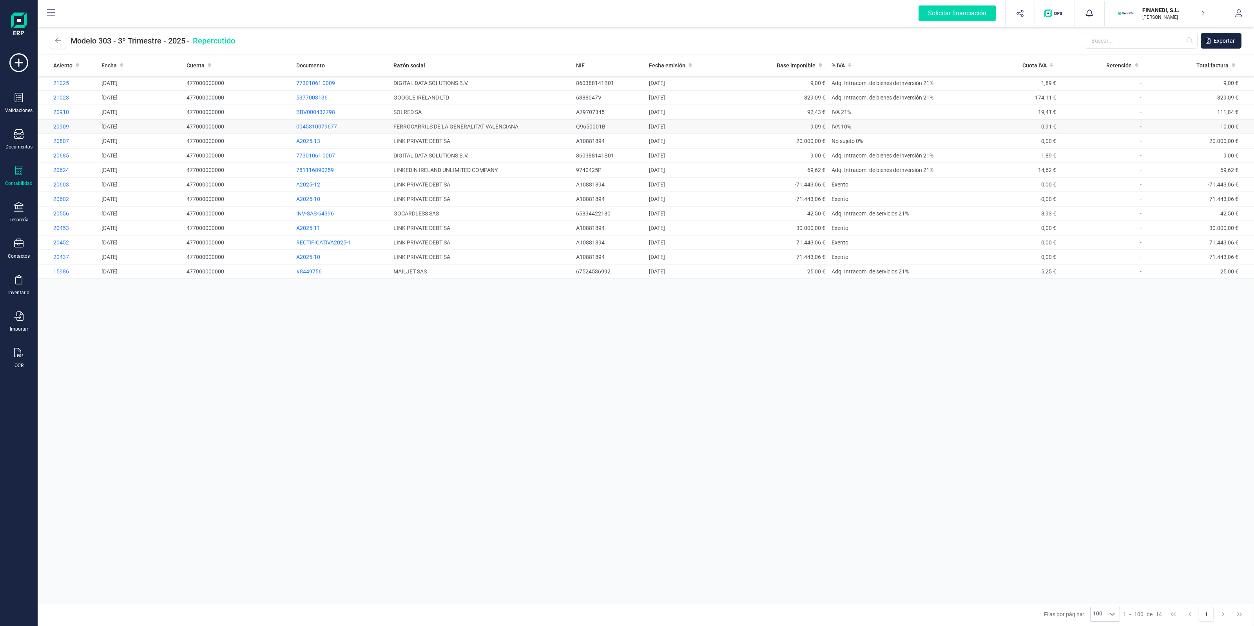
click at [321, 127] on span "0045310079677" at bounding box center [316, 126] width 41 height 6
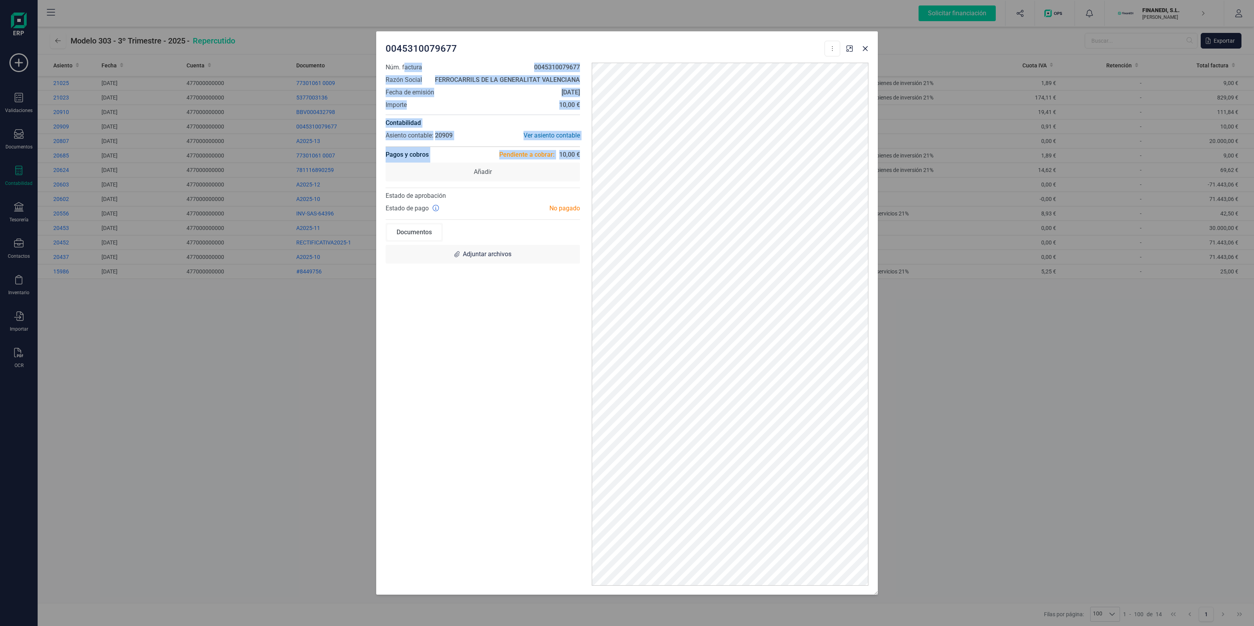
drag, startPoint x: 414, startPoint y: 78, endPoint x: 518, endPoint y: 121, distance: 112.5
click at [531, 114] on div "Núm. factura 0045310079677 Razón Social FERROCARRILS DE LA GENERALITAT VALENCIA…" at bounding box center [483, 324] width 206 height 523
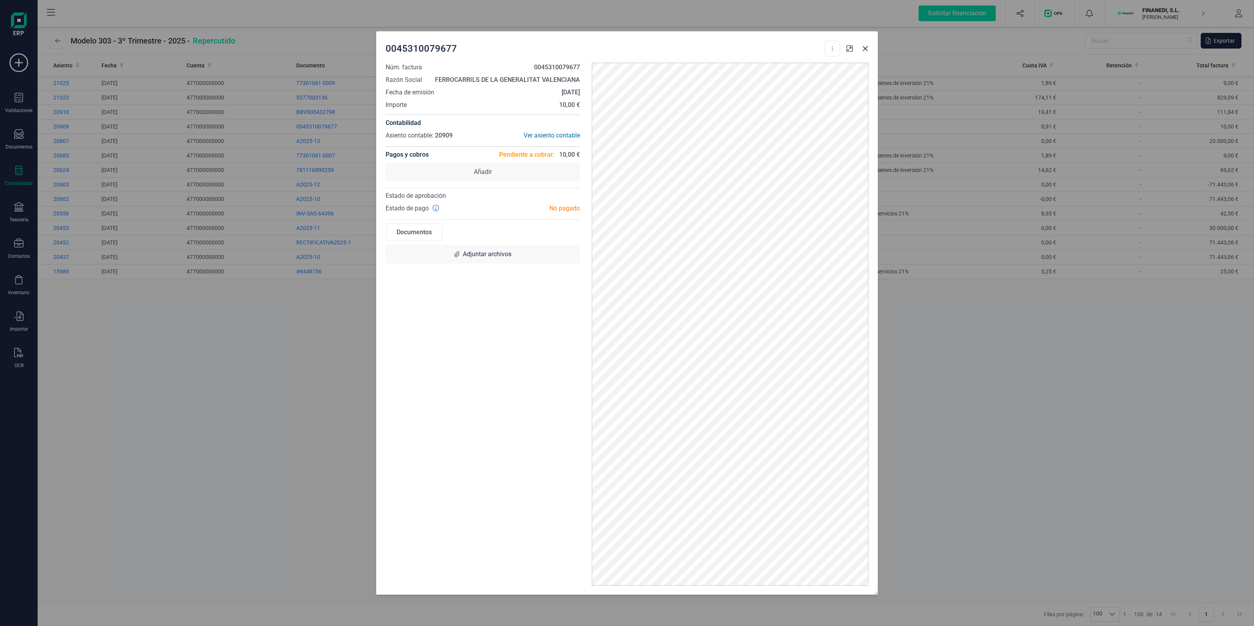
click at [457, 352] on div "Núm. factura 0045310079677 Razón Social FERROCARRILS DE LA GENERALITAT VALENCIA…" at bounding box center [483, 324] width 206 height 523
click at [863, 47] on icon "Close" at bounding box center [865, 48] width 6 height 6
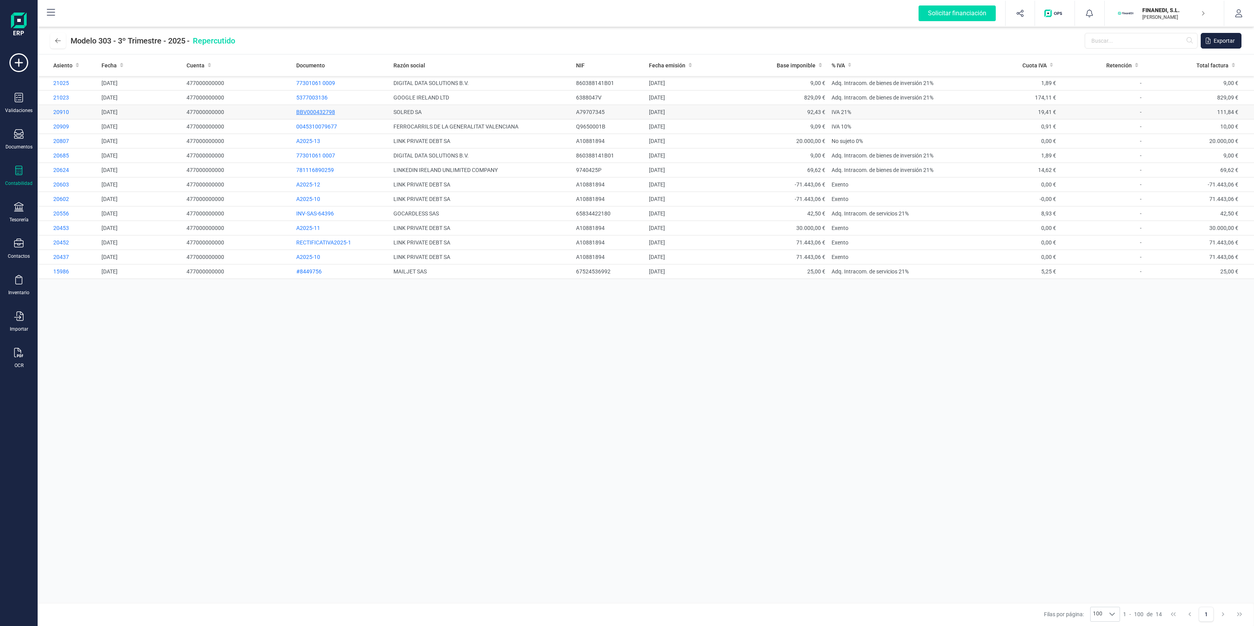
click at [308, 111] on span "BBV000432798" at bounding box center [315, 112] width 39 height 6
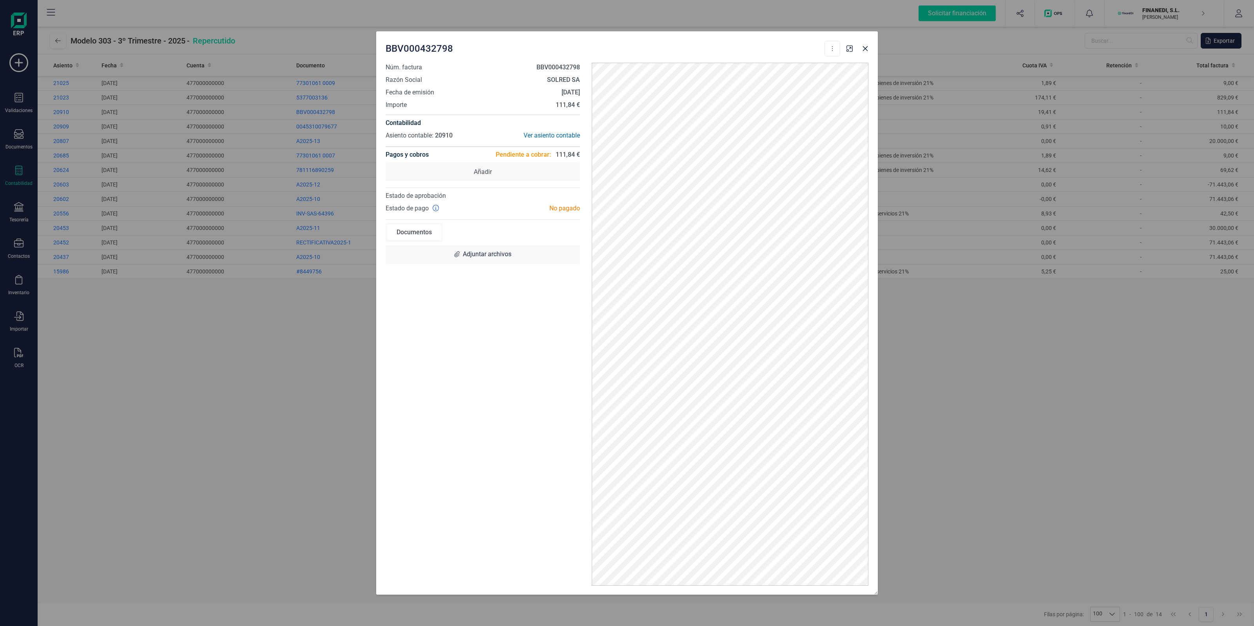
click at [553, 59] on div "BBV000432798 Descargar documento Crear factura rectificativa Marcar como cobrada" at bounding box center [627, 46] width 502 height 31
click at [557, 65] on strong "BBV000432798" at bounding box center [557, 66] width 43 height 7
copy strong "BBV000432798"
click at [867, 49] on icon "Close" at bounding box center [865, 48] width 6 height 6
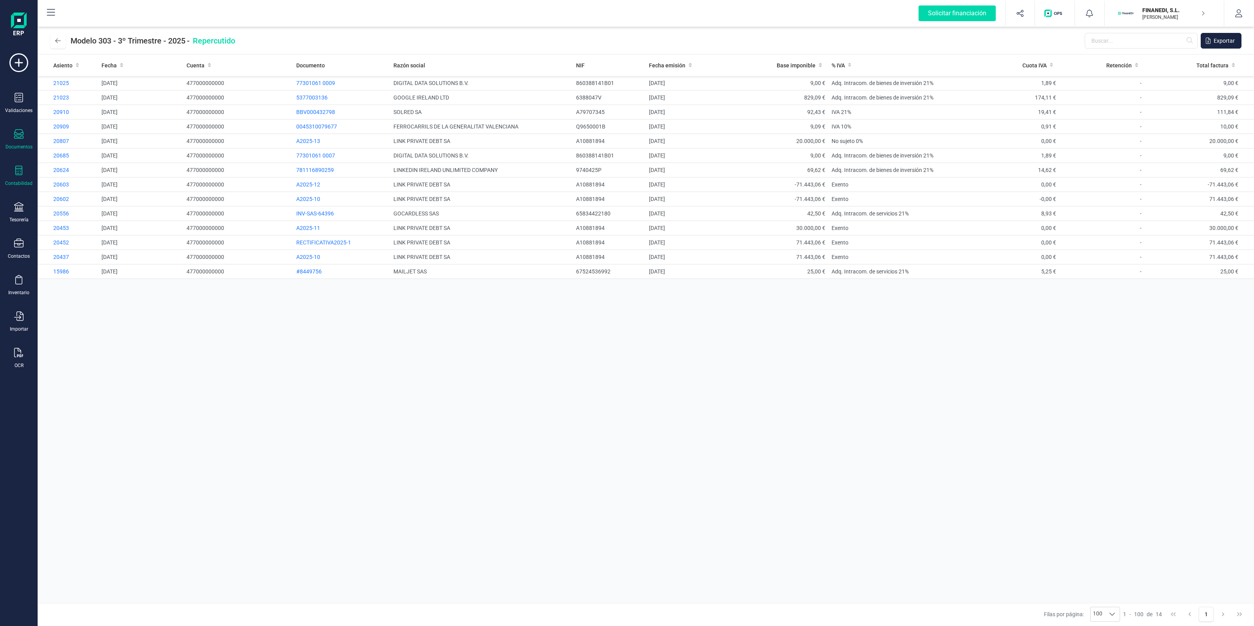
click at [17, 129] on icon at bounding box center [18, 133] width 9 height 9
click at [76, 110] on span "Facturas" at bounding box center [82, 112] width 42 height 9
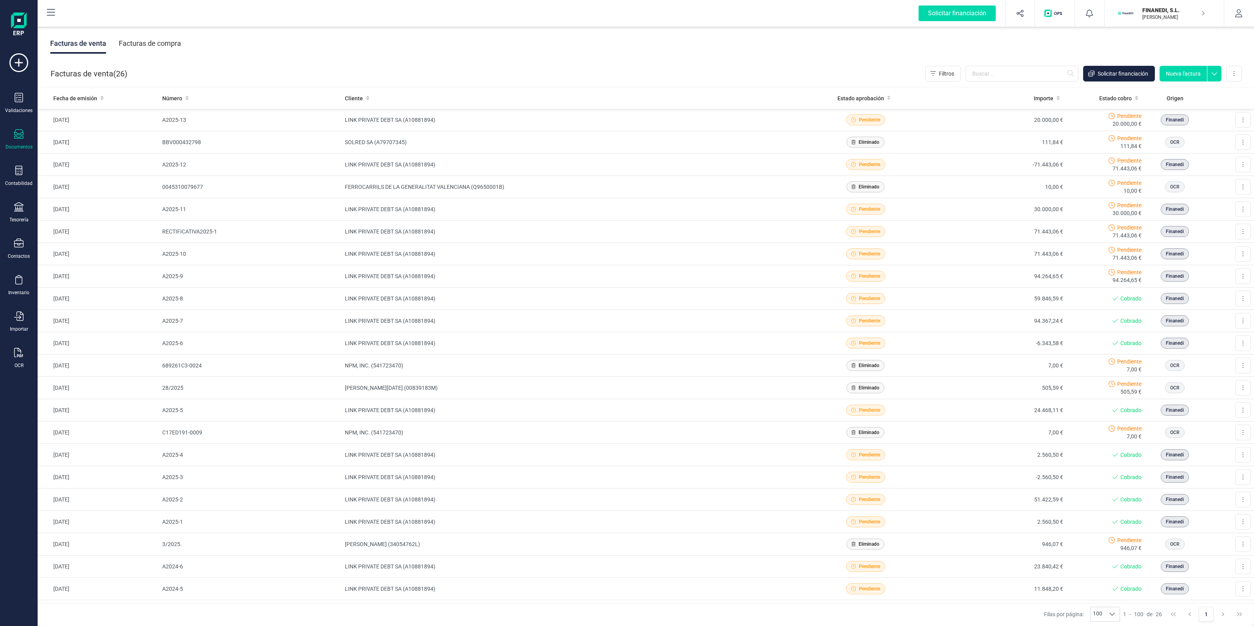
click at [138, 44] on div "Facturas de compra" at bounding box center [150, 43] width 62 height 20
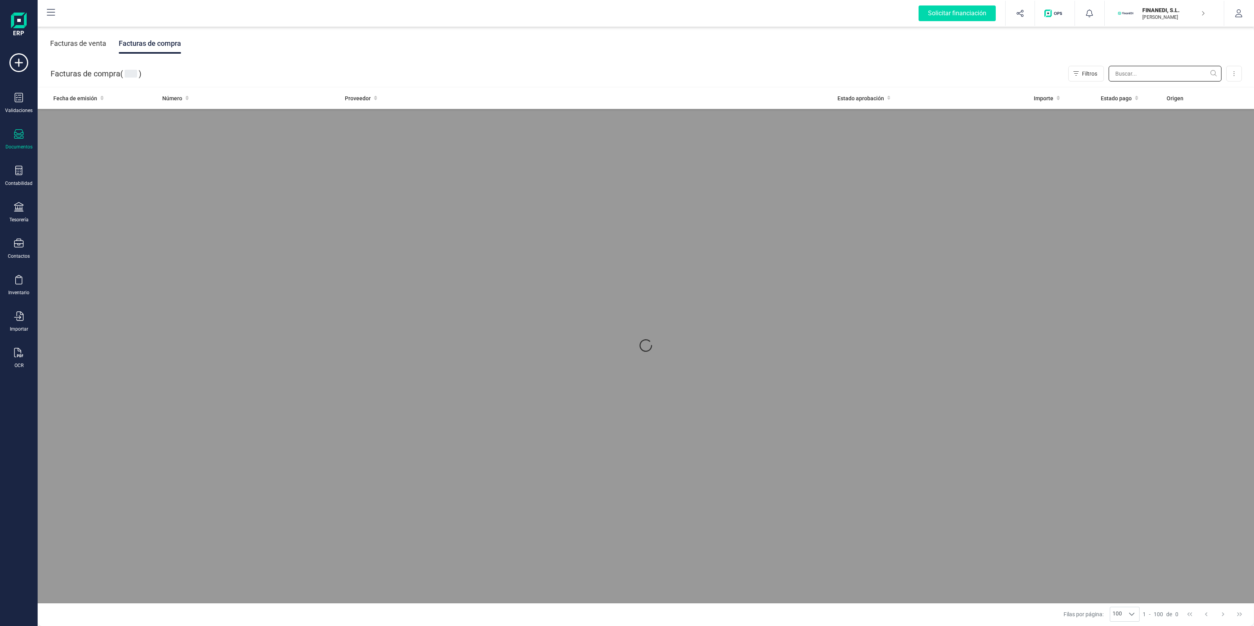
click at [1161, 74] on input "text" at bounding box center [1165, 74] width 113 height 16
paste input "BBV000432798"
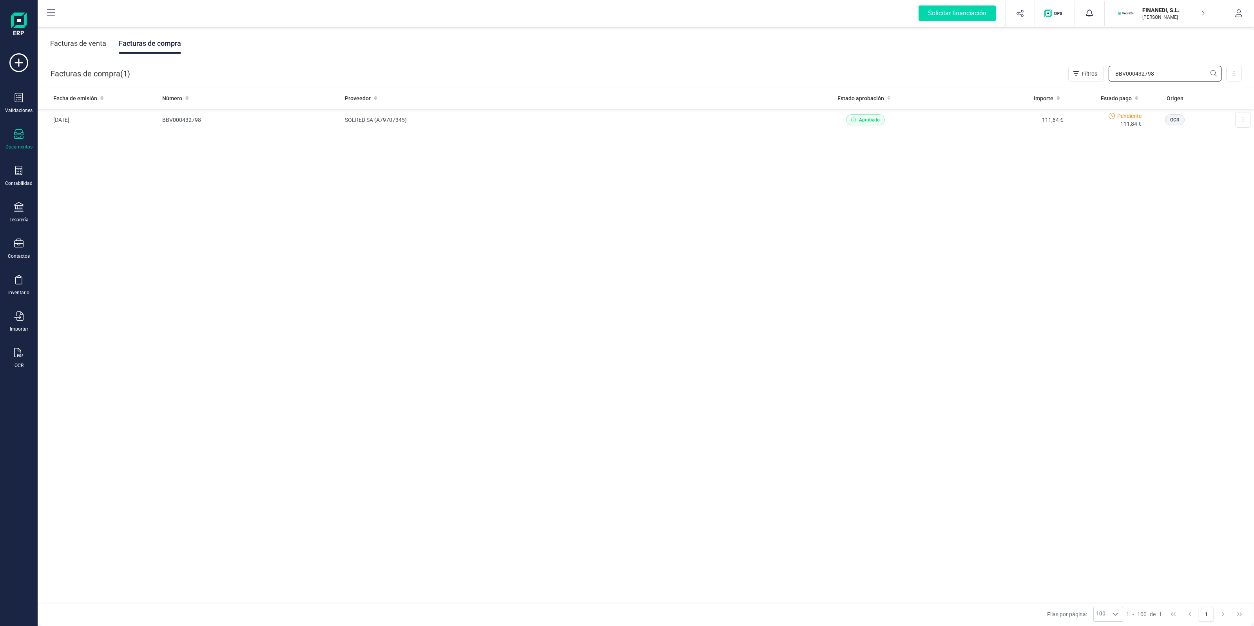
type input "BBV000432798"
click at [84, 42] on div "Facturas de venta" at bounding box center [78, 43] width 56 height 20
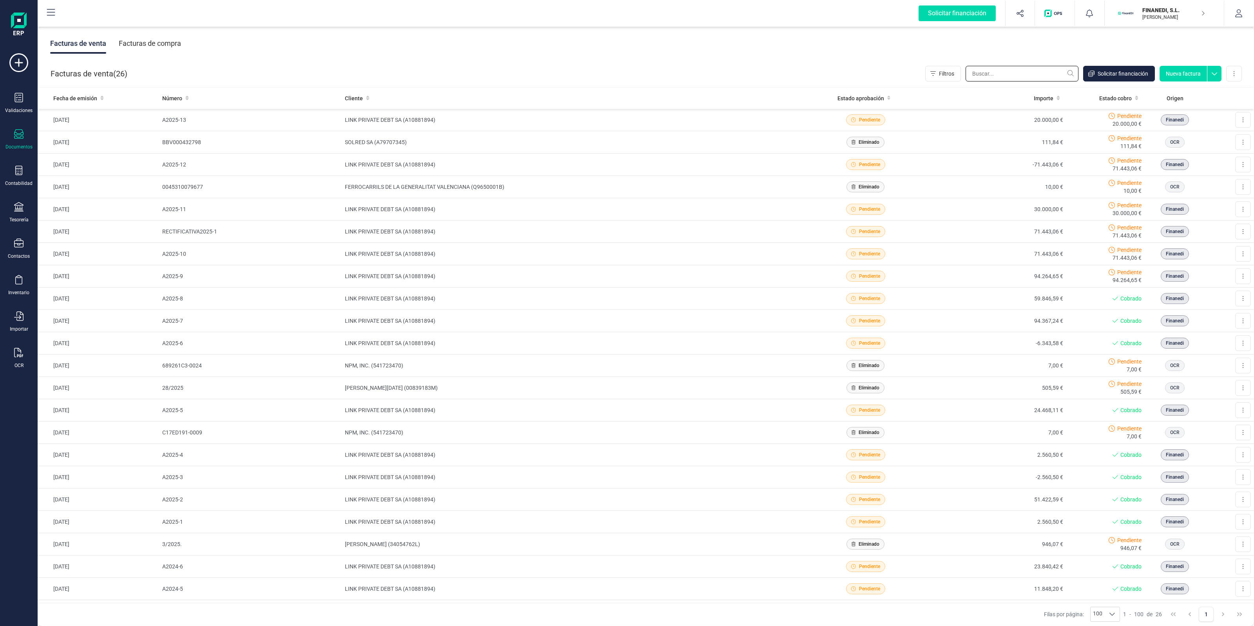
click at [1060, 78] on input "text" at bounding box center [1022, 74] width 113 height 16
paste input "BBV000432798"
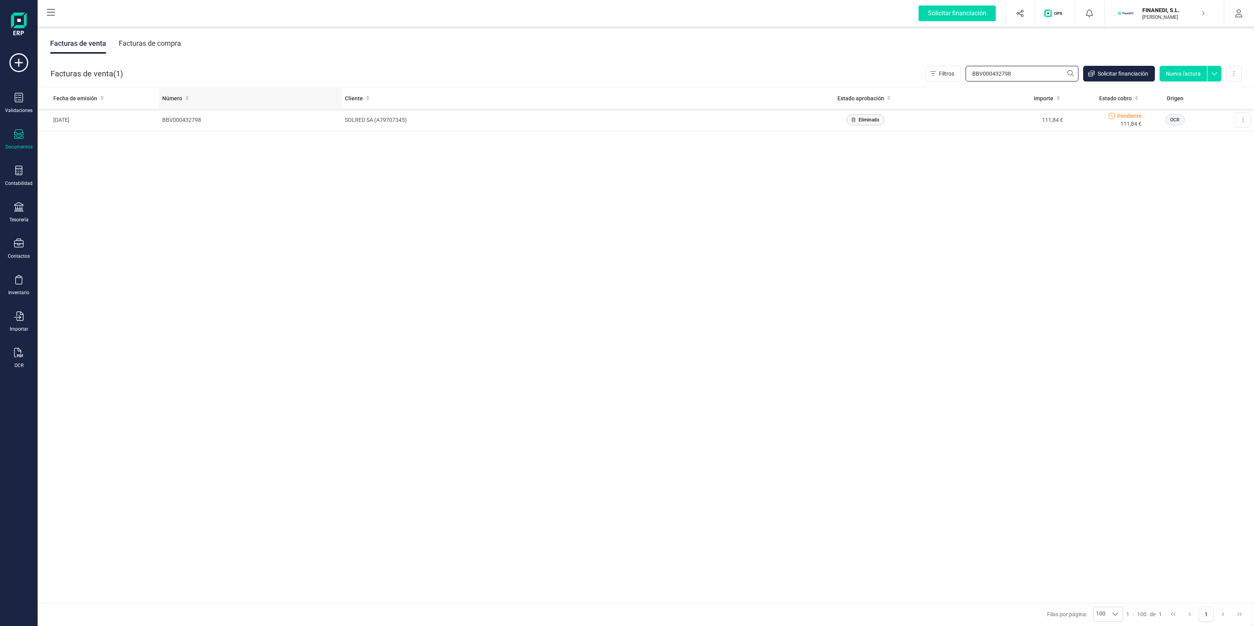
type input "BBV000432798"
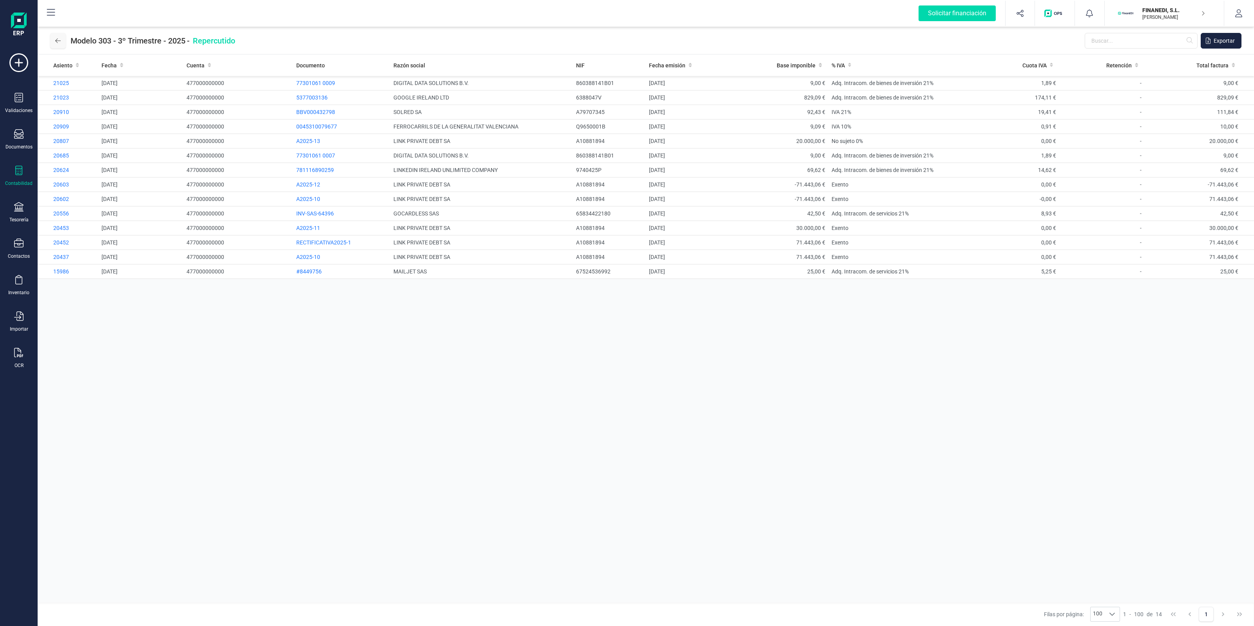
click at [56, 34] on button at bounding box center [58, 41] width 16 height 16
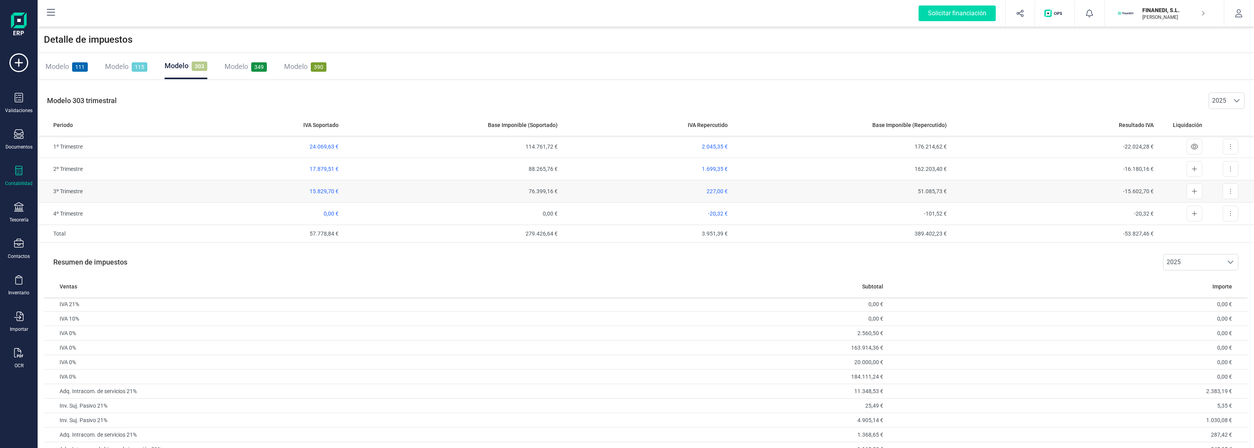
click at [1232, 188] on button at bounding box center [1231, 191] width 16 height 16
click at [1197, 6] on div "FINANEDI, [PERSON_NAME] DEVELOPER" at bounding box center [1169, 13] width 60 height 17
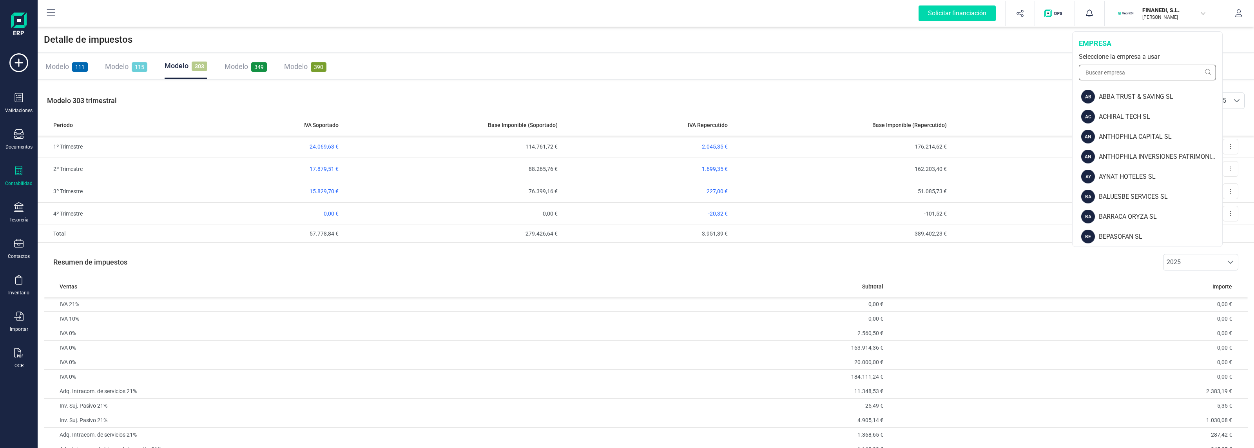
click at [1114, 76] on input "text" at bounding box center [1147, 73] width 137 height 16
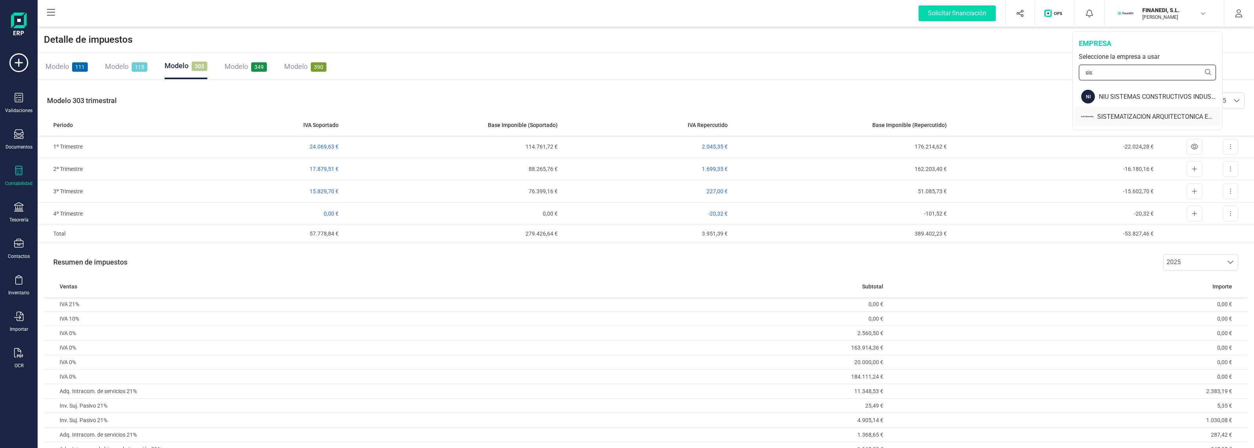
type input "sis"
click at [1119, 110] on div "SISTEMATIZACION ARQUITECTONICA EN REFORMAS SL" at bounding box center [1147, 117] width 149 height 20
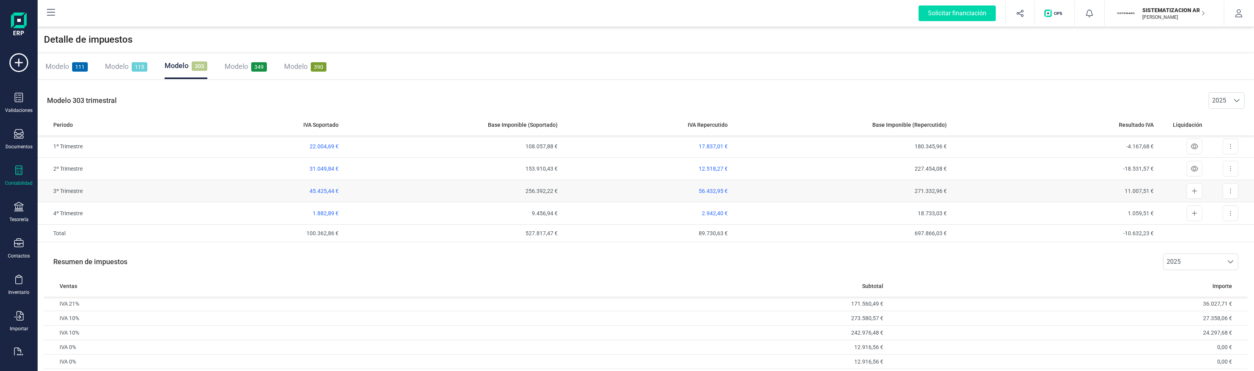
click at [1221, 192] on div "Exportar detalle" at bounding box center [1223, 191] width 30 height 16
click at [1227, 192] on button at bounding box center [1231, 191] width 16 height 16
click at [1207, 212] on span "Exportar detalle" at bounding box center [1212, 211] width 38 height 8
